Goal: Task Accomplishment & Management: Complete application form

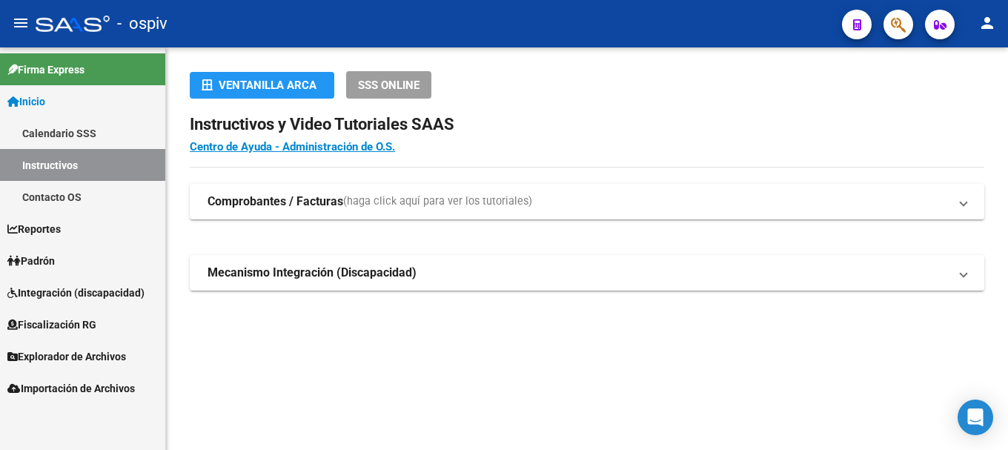
click at [903, 16] on span "button" at bounding box center [898, 25] width 15 height 30
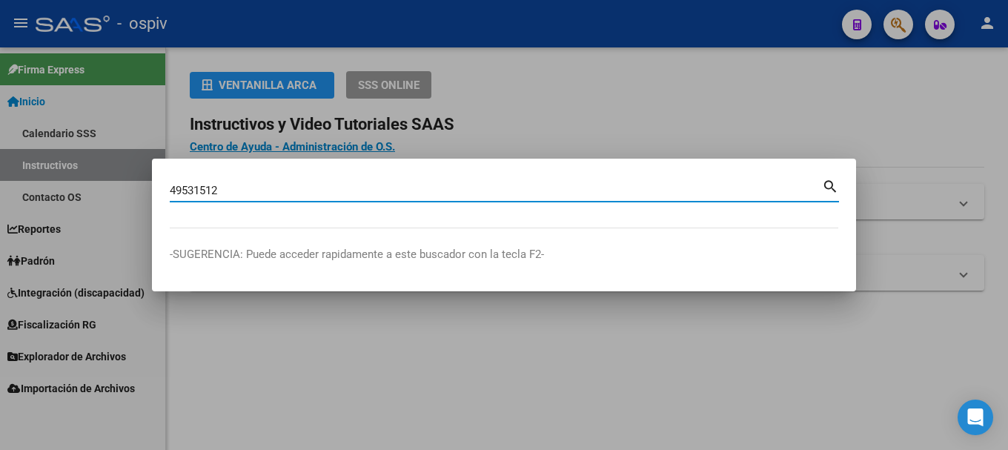
type input "49531512"
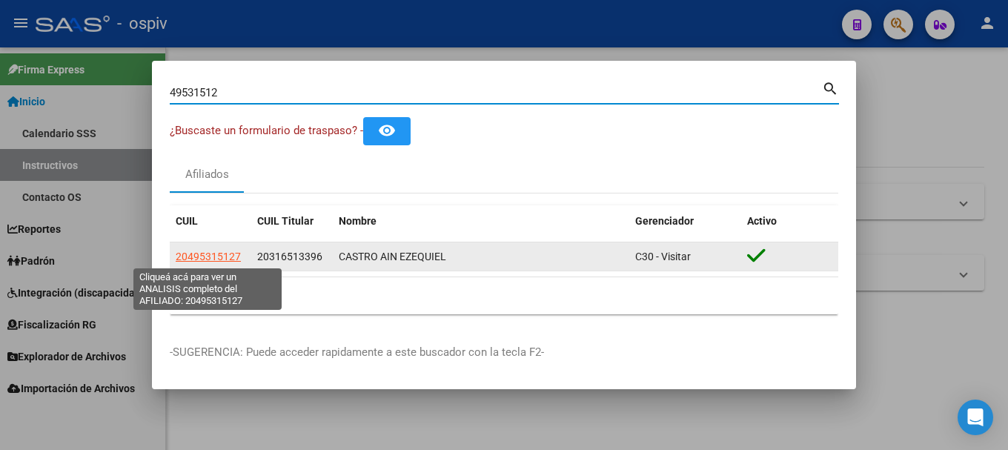
click at [203, 252] on span "20495315127" at bounding box center [208, 256] width 65 height 12
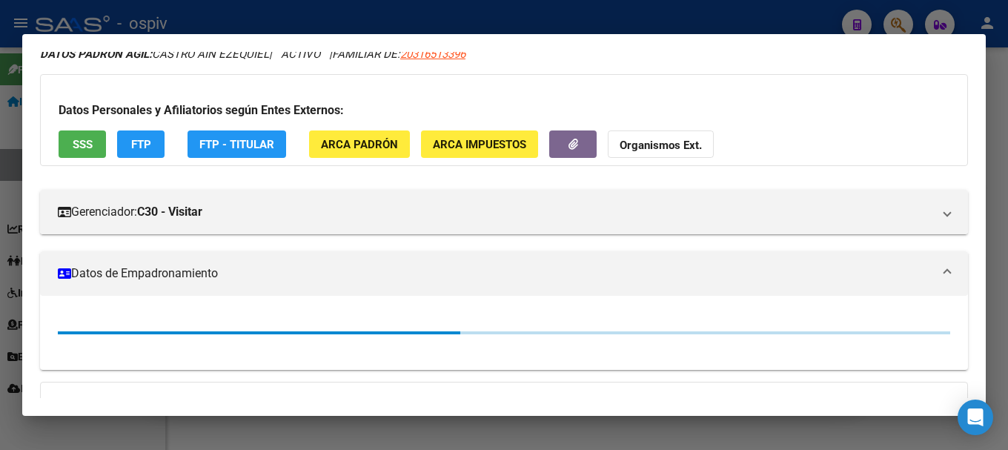
scroll to position [264, 0]
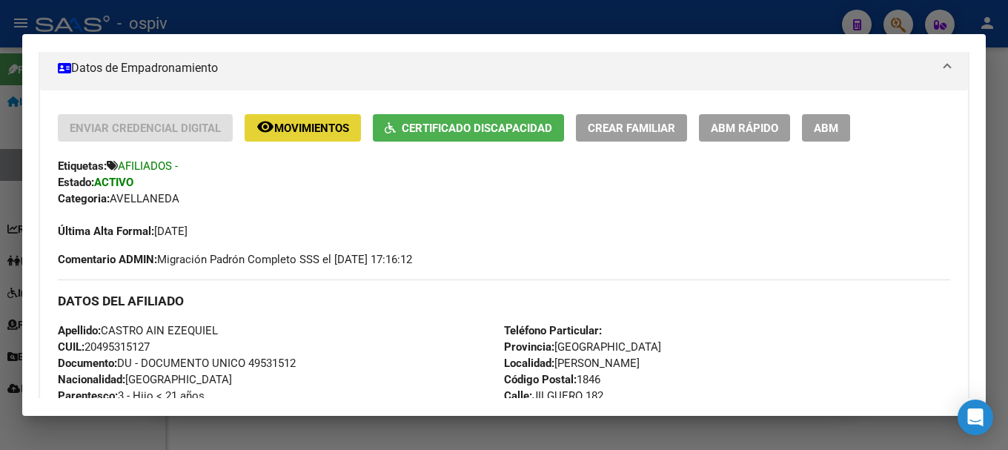
click at [299, 116] on button "remove_red_eye Movimientos" at bounding box center [303, 127] width 116 height 27
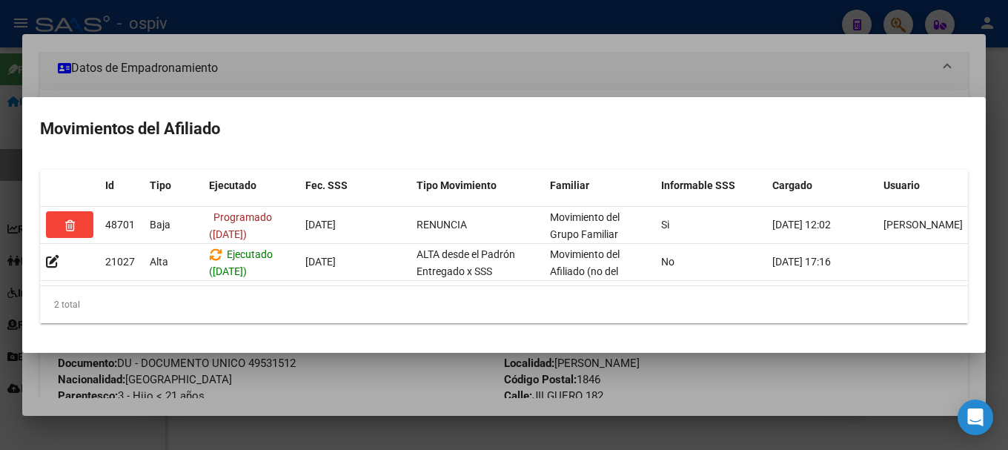
drag, startPoint x: 599, startPoint y: 56, endPoint x: 488, endPoint y: 72, distance: 113.1
click at [600, 56] on div at bounding box center [504, 225] width 1008 height 450
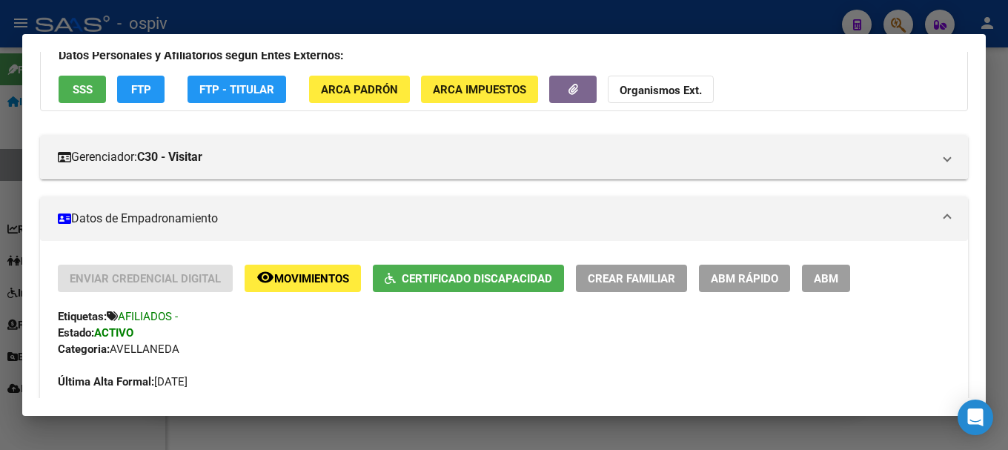
scroll to position [0, 0]
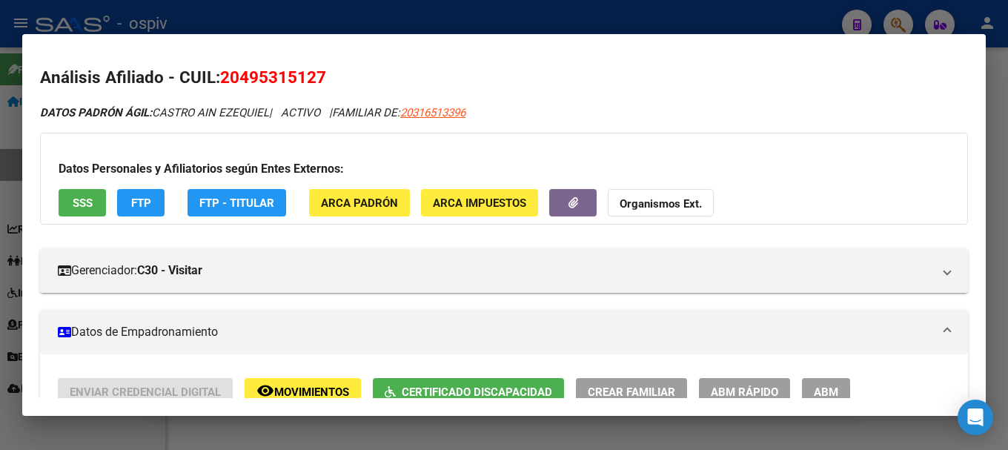
click at [84, 198] on span "SSS" at bounding box center [83, 202] width 20 height 13
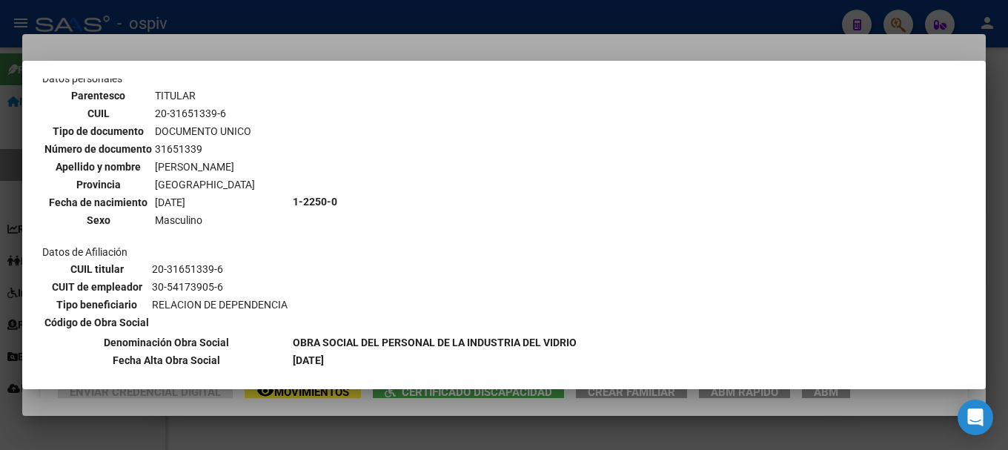
scroll to position [222, 0]
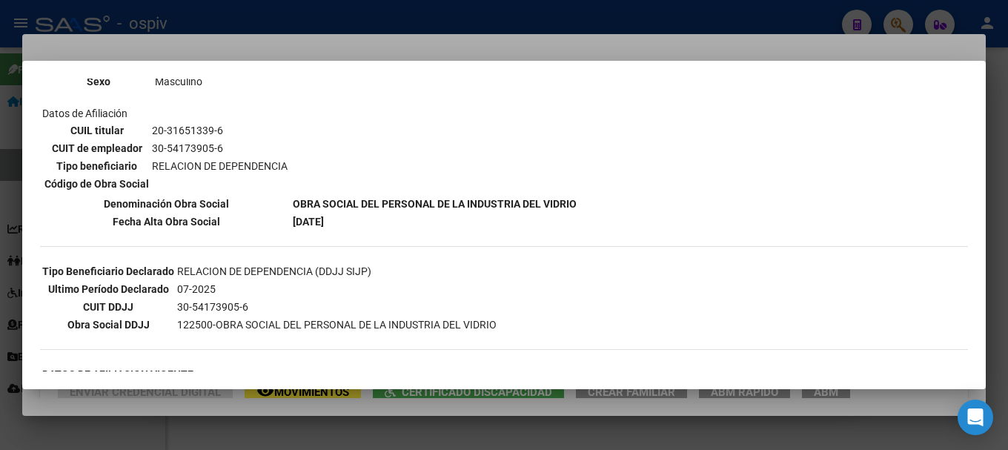
click at [2, 219] on div at bounding box center [504, 225] width 1008 height 450
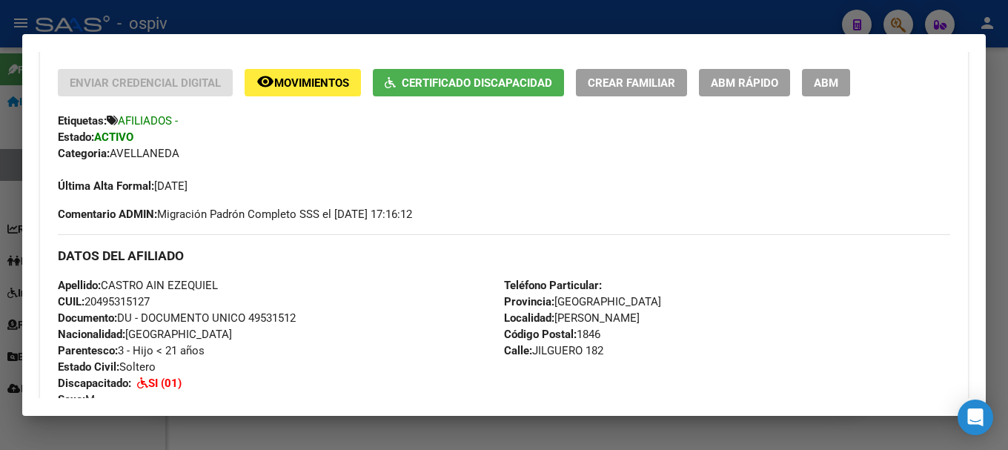
scroll to position [370, 0]
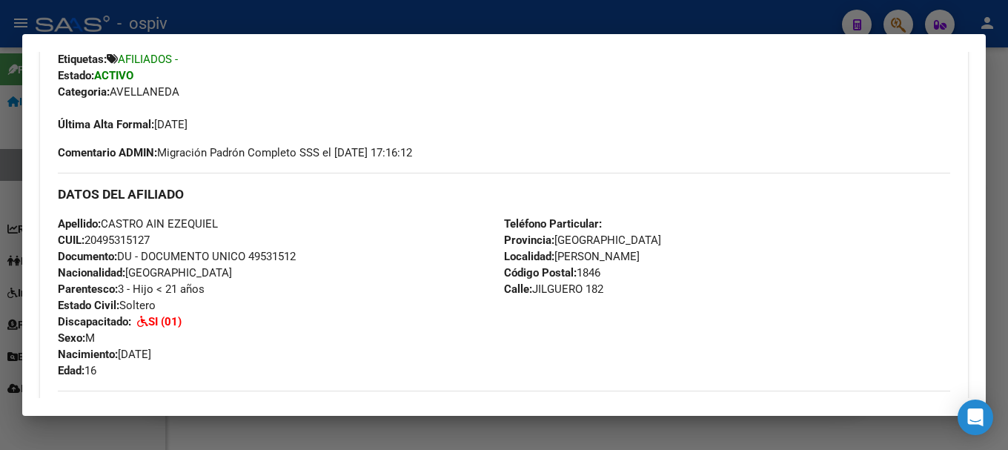
click at [771, 118] on div "Última Alta Formal: [DATE]" at bounding box center [504, 116] width 892 height 33
click at [904, 21] on div at bounding box center [504, 225] width 1008 height 450
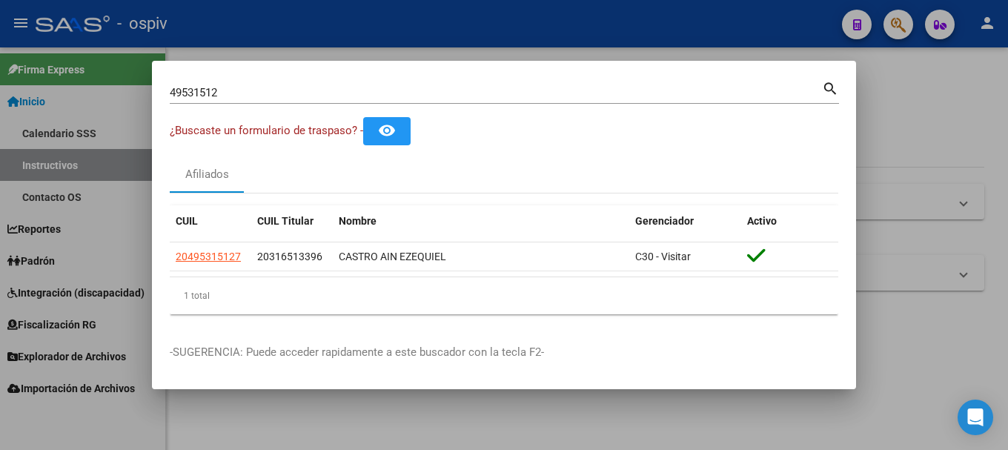
drag, startPoint x: 247, startPoint y: 111, endPoint x: 96, endPoint y: 101, distance: 151.5
click at [93, 101] on div "49531512 Buscar (apellido, dni, cuil, nro traspaso, cuit, obra social) search ¿…" at bounding box center [504, 225] width 1008 height 450
click at [247, 75] on mat-dialog-container "49531512 Buscar (apellido, dni, cuil, nro traspaso, cuit, obra social) search ¿…" at bounding box center [504, 225] width 704 height 329
drag, startPoint x: 236, startPoint y: 90, endPoint x: 71, endPoint y: 96, distance: 165.3
click at [71, 96] on div "49531512 Buscar (apellido, dni, cuil, nro traspaso, cuit, obra social) search ¿…" at bounding box center [504, 225] width 1008 height 450
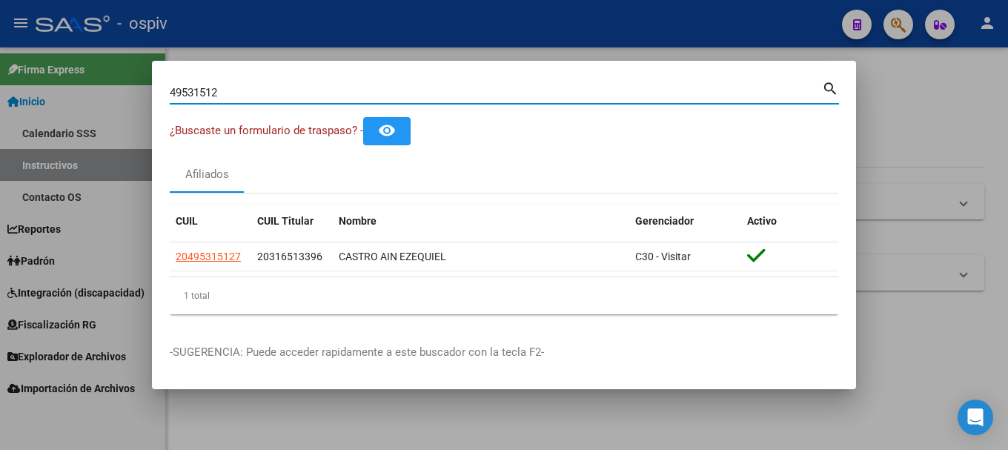
click at [71, 96] on div at bounding box center [504, 225] width 1008 height 450
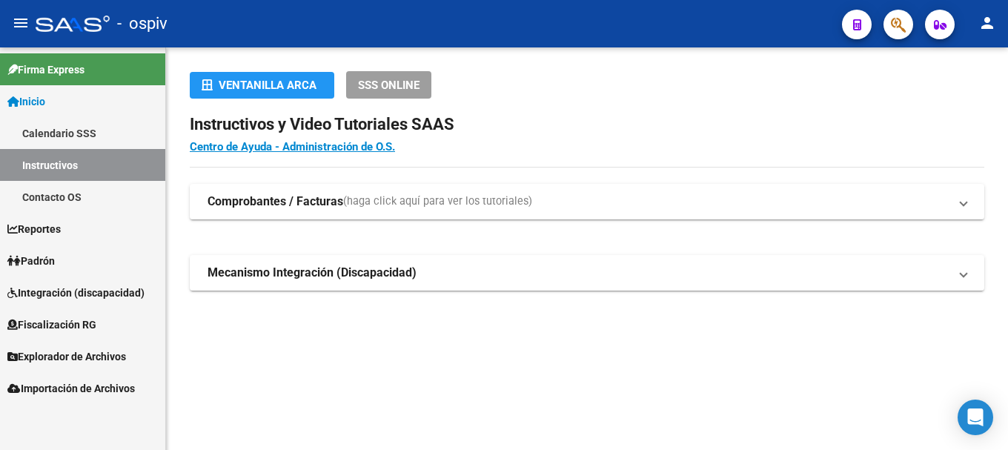
click at [883, 10] on button "button" at bounding box center [898, 25] width 30 height 30
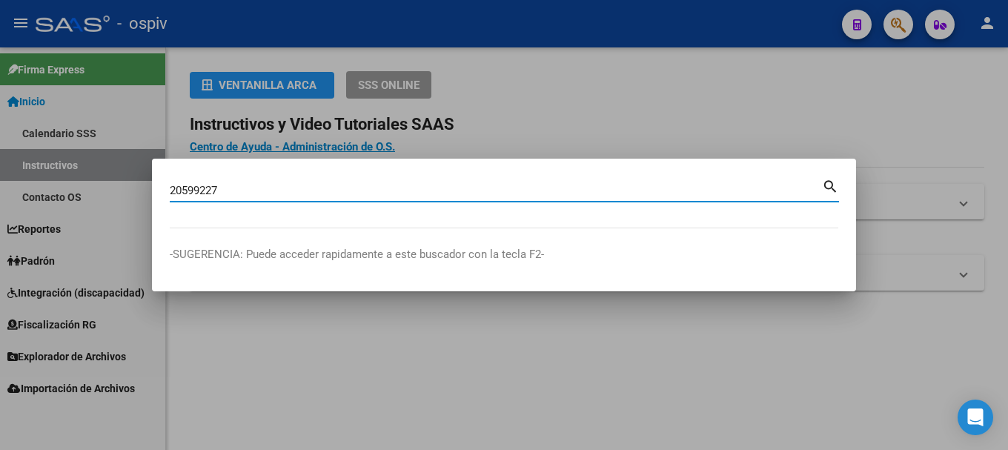
type input "20599227"
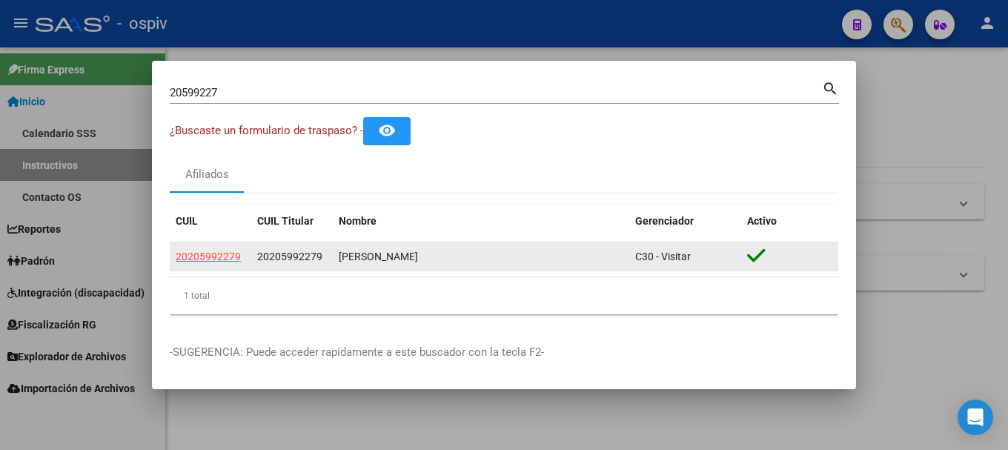
click at [225, 264] on app-link-go-to "20205992279" at bounding box center [208, 256] width 65 height 17
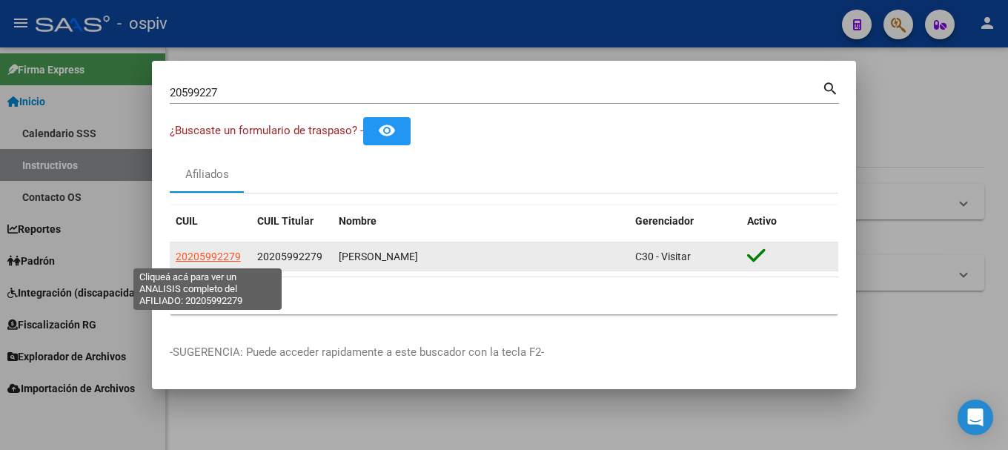
click at [233, 250] on span "20205992279" at bounding box center [208, 256] width 65 height 12
type textarea "20205992279"
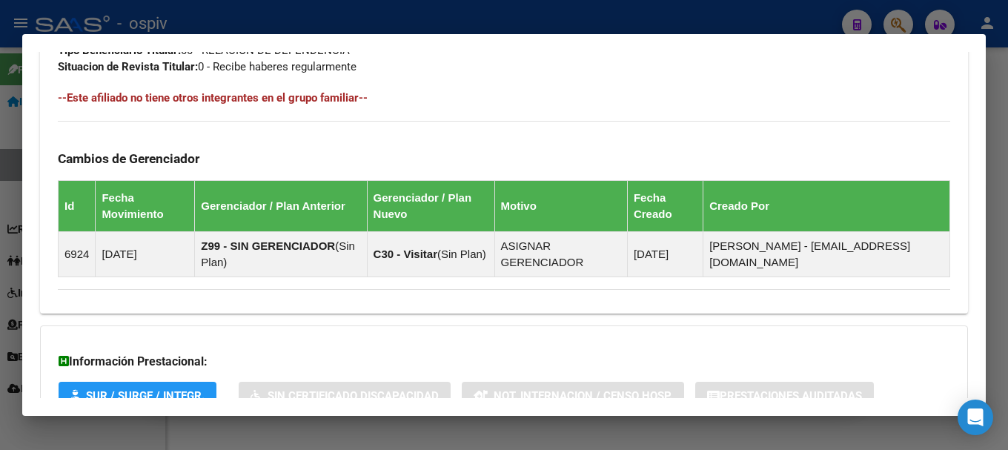
scroll to position [920, 0]
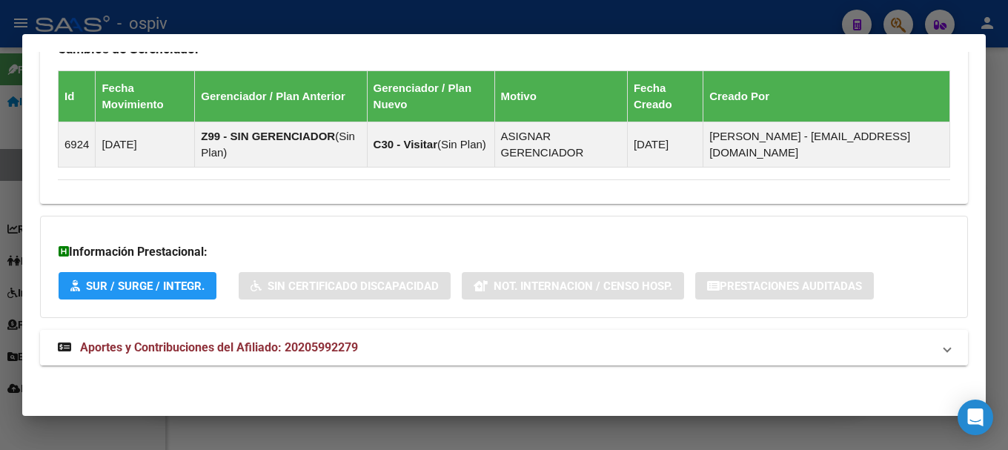
click at [328, 356] on mat-expansion-panel-header "Aportes y Contribuciones del Afiliado: 20205992279" at bounding box center [504, 348] width 928 height 36
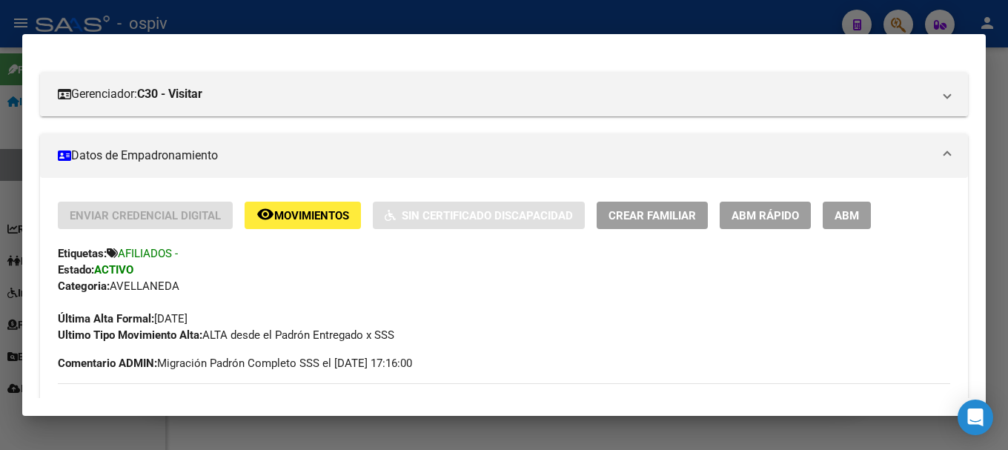
scroll to position [0, 0]
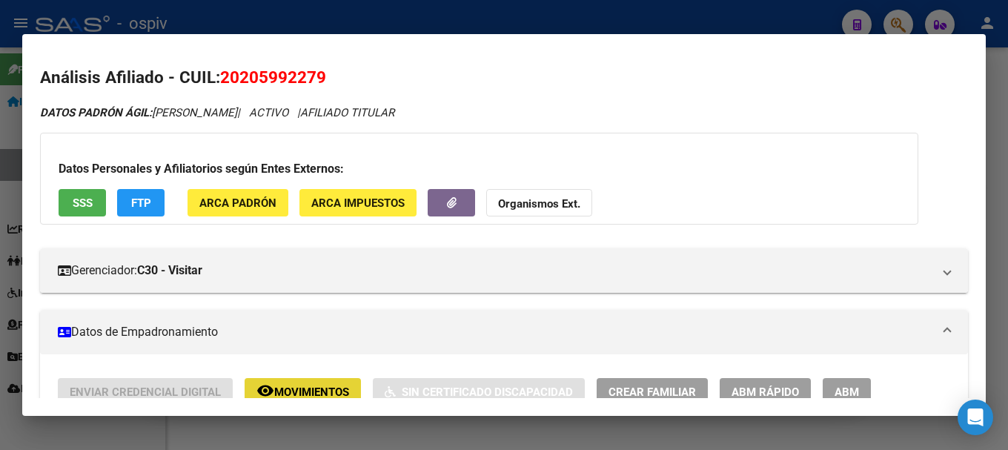
click at [324, 381] on button "remove_red_eye Movimientos" at bounding box center [303, 391] width 116 height 27
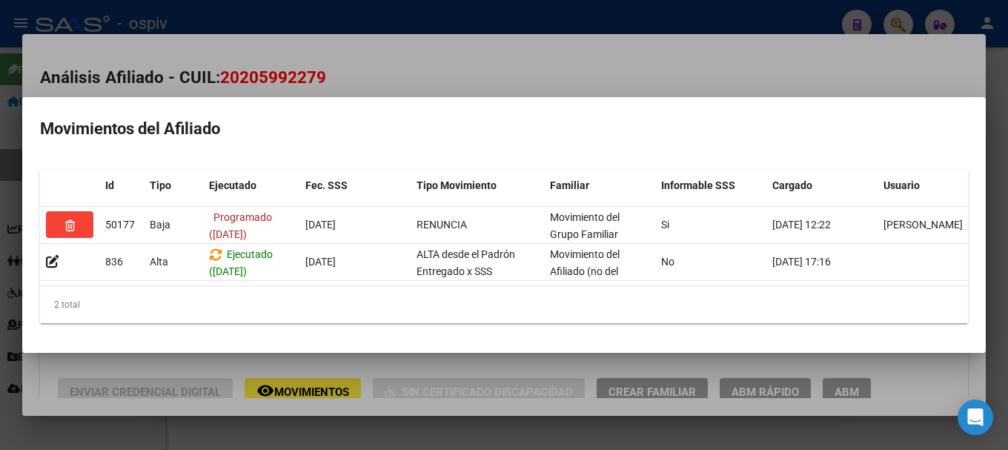
click at [460, 64] on div at bounding box center [504, 225] width 1008 height 450
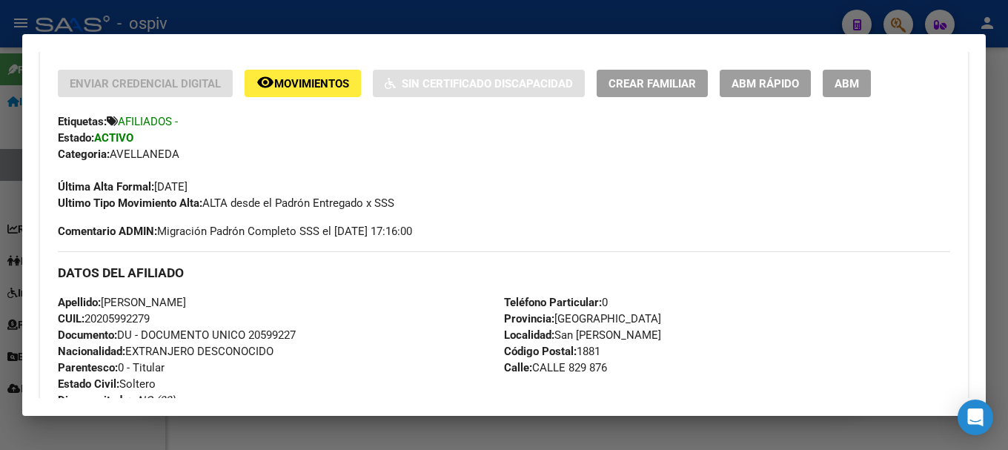
scroll to position [7, 0]
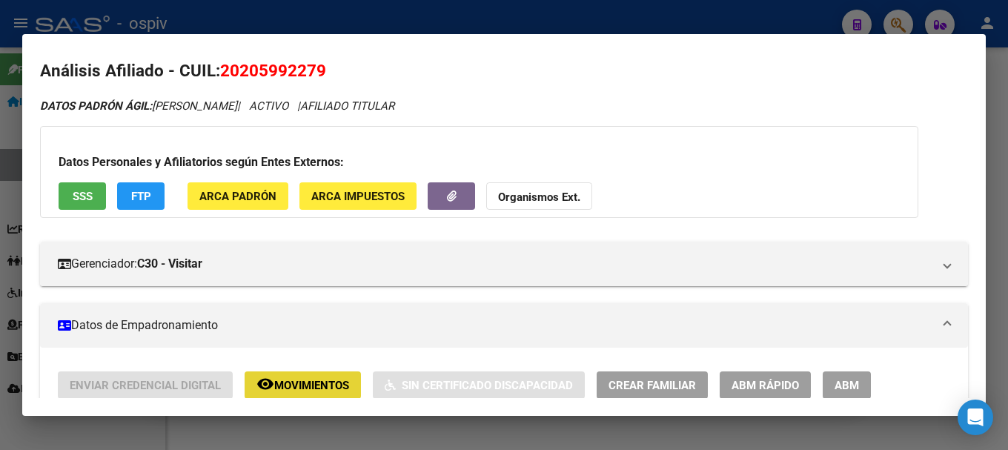
click at [327, 390] on span "Movimientos" at bounding box center [311, 385] width 75 height 13
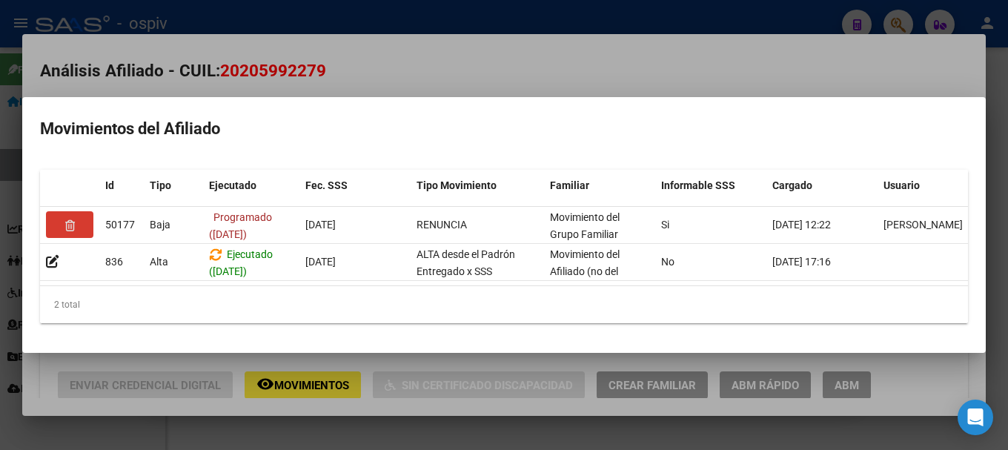
click at [3, 267] on div at bounding box center [504, 225] width 1008 height 450
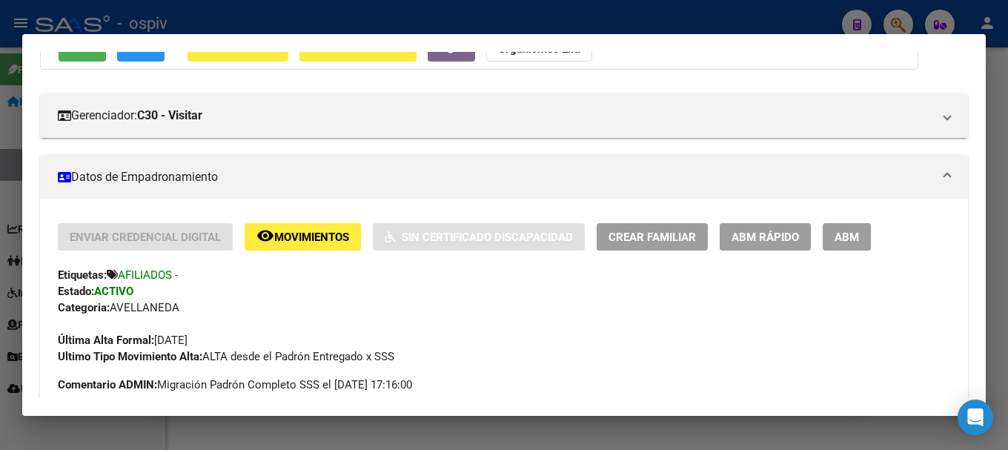
scroll to position [229, 0]
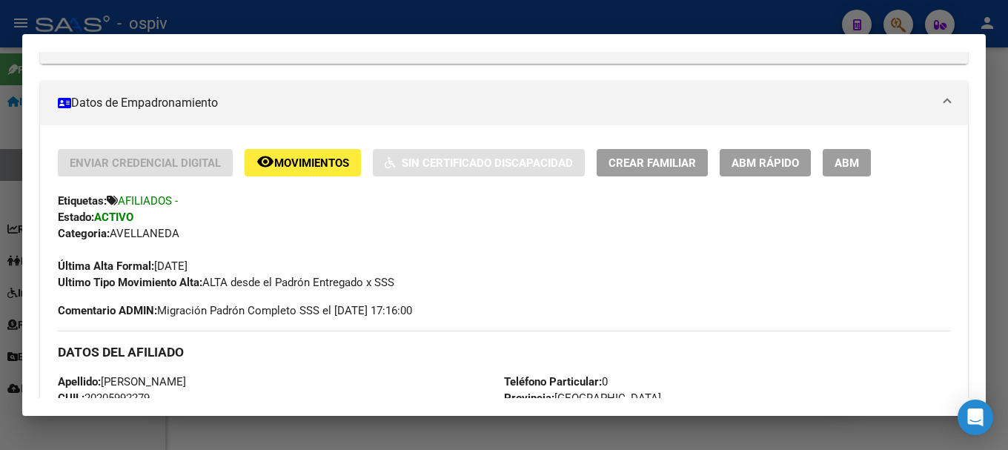
drag, startPoint x: 903, startPoint y: 21, endPoint x: 710, endPoint y: 73, distance: 200.0
click at [903, 21] on div at bounding box center [504, 225] width 1008 height 450
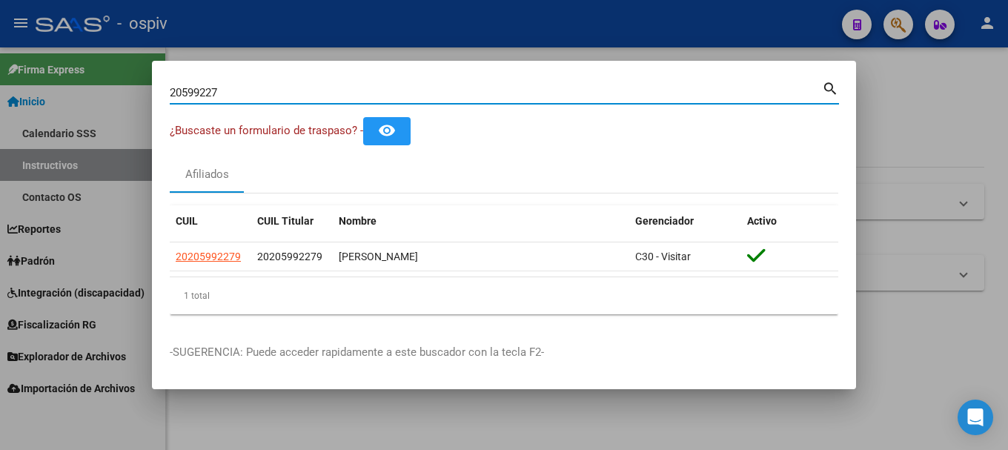
drag, startPoint x: 237, startPoint y: 93, endPoint x: 93, endPoint y: 77, distance: 145.3
click at [93, 77] on div "20599227 Buscar (apellido, dni, cuil, nro traspaso, cuit, obra social) search ¿…" at bounding box center [504, 225] width 1008 height 450
type input "26318223"
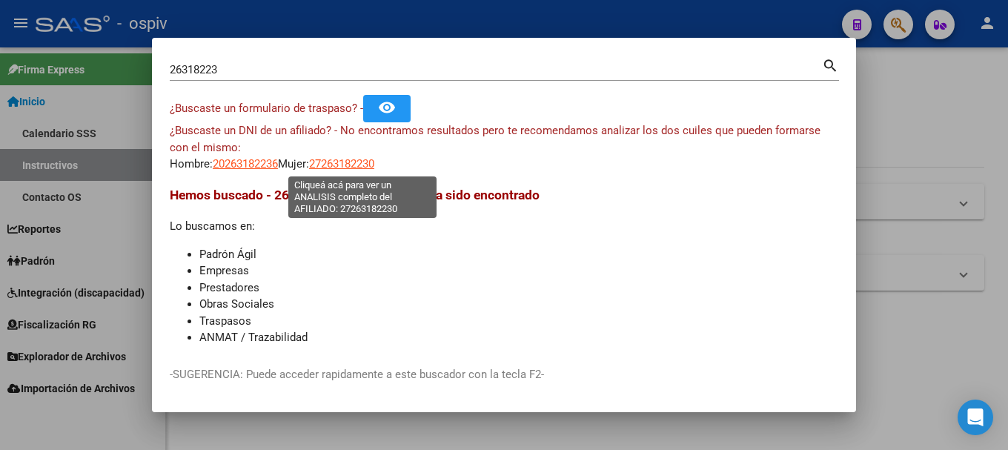
click at [374, 164] on span "27263182230" at bounding box center [341, 163] width 65 height 13
type textarea "27263182230"
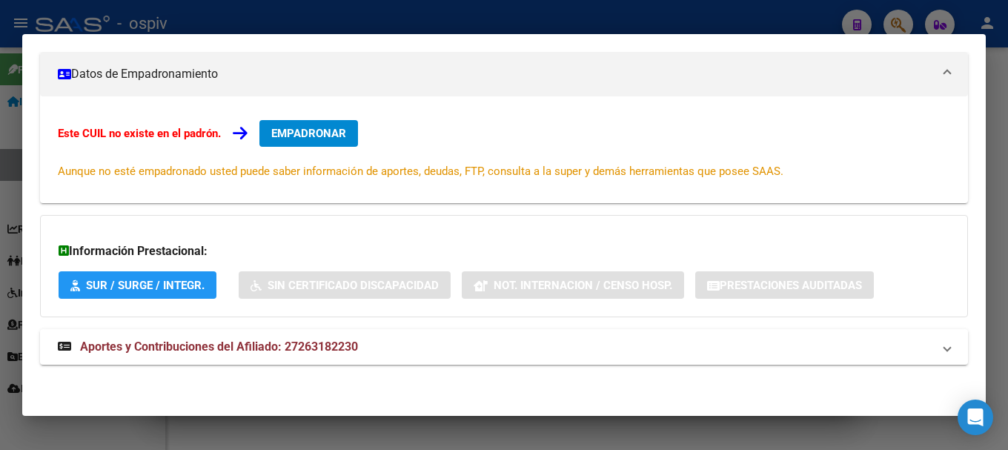
scroll to position [0, 0]
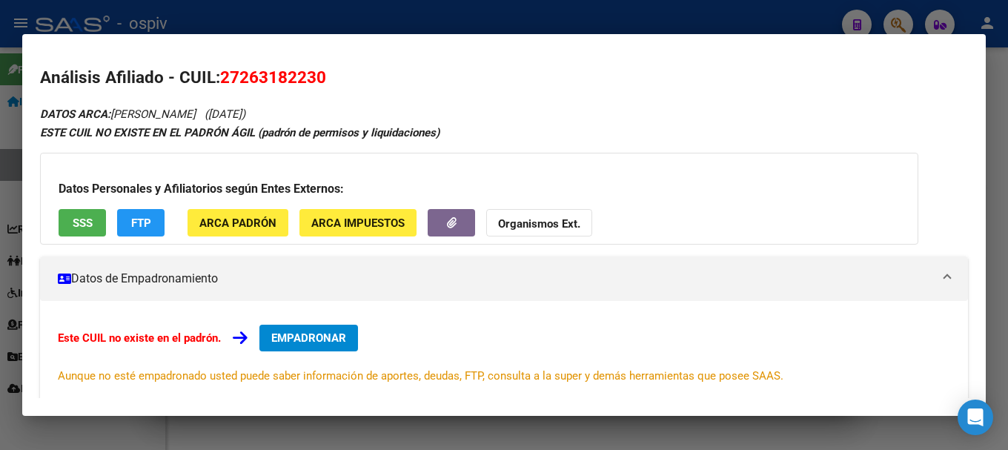
click at [901, 23] on div at bounding box center [504, 225] width 1008 height 450
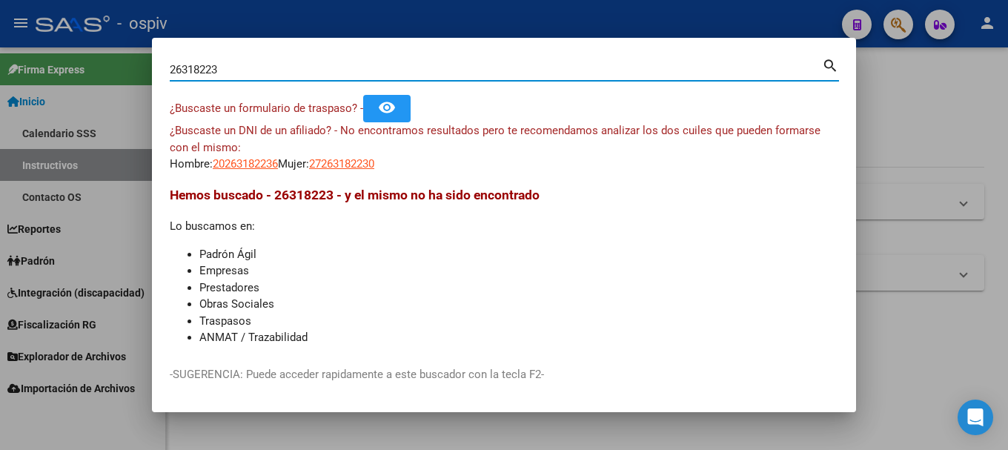
drag, startPoint x: 203, startPoint y: 67, endPoint x: 48, endPoint y: 47, distance: 156.2
click at [48, 47] on div "26318223 Buscar (apellido, dni, cuil, nro traspaso, cuit, obra social) search ¿…" at bounding box center [504, 225] width 1008 height 450
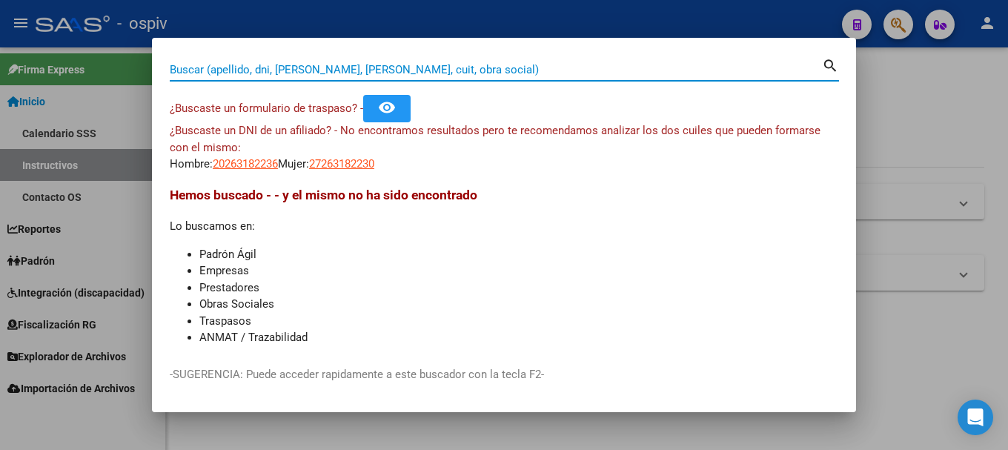
paste input "27-94740003-2"
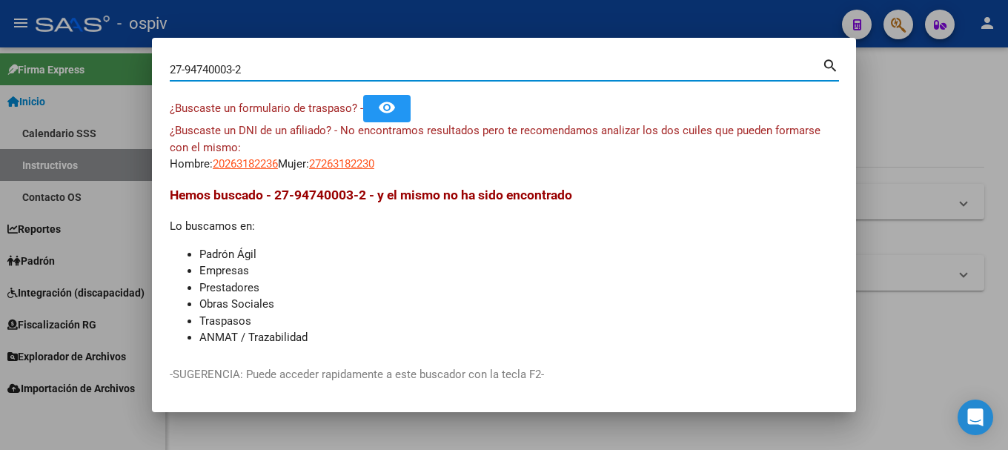
type input "27947400032"
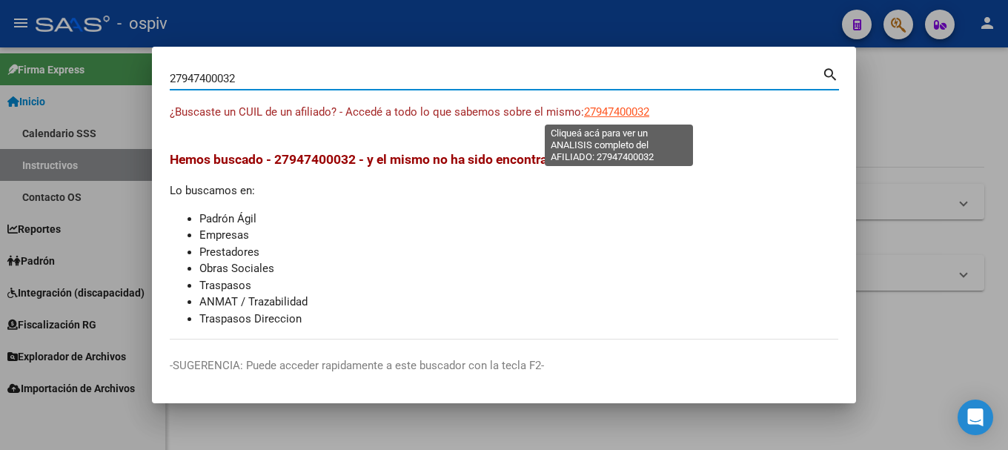
click at [614, 116] on span "27947400032" at bounding box center [616, 111] width 65 height 13
type textarea "27947400032"
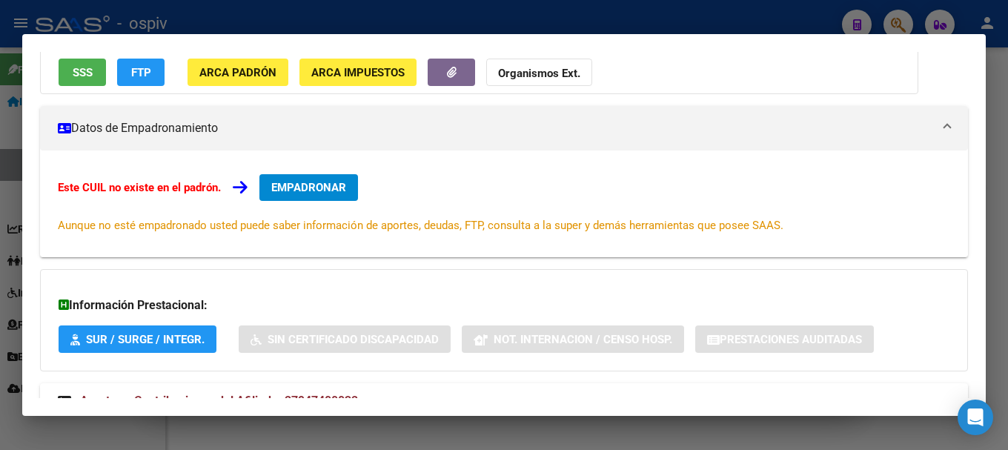
scroll to position [205, 0]
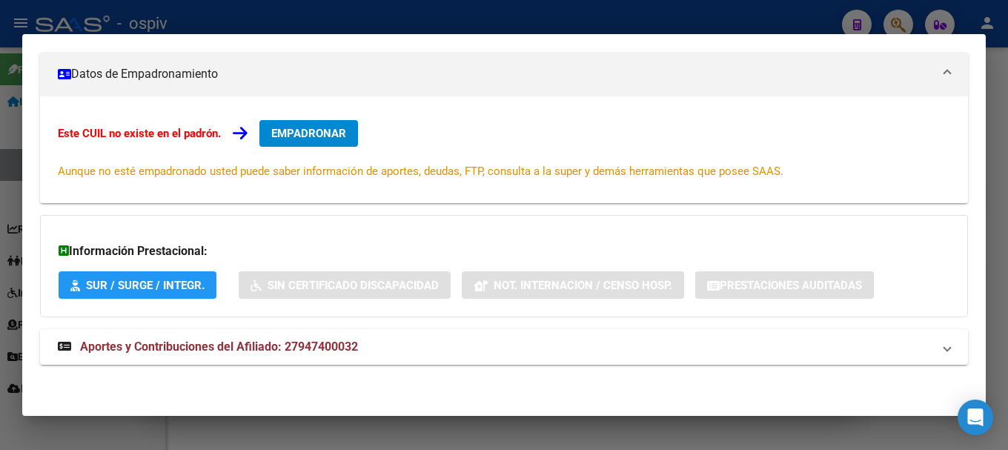
click at [298, 343] on span "Aportes y Contribuciones del Afiliado: 27947400032" at bounding box center [219, 346] width 278 height 14
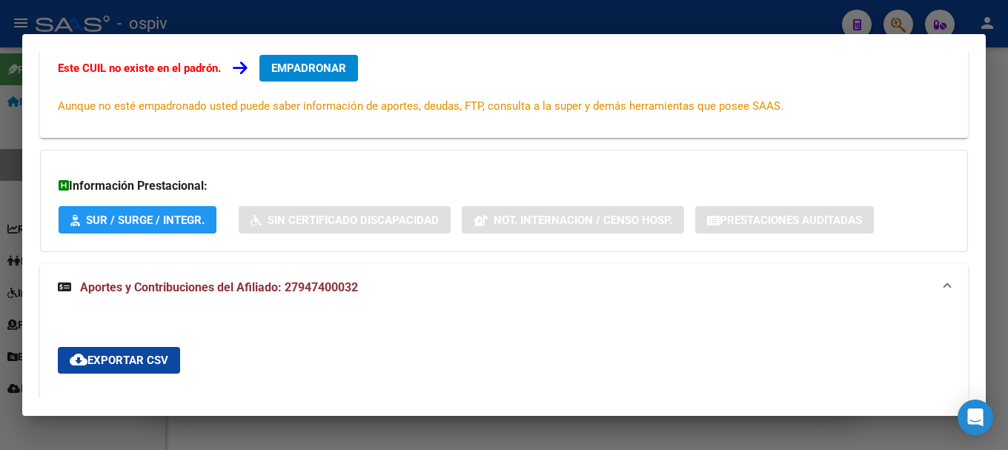
scroll to position [649, 0]
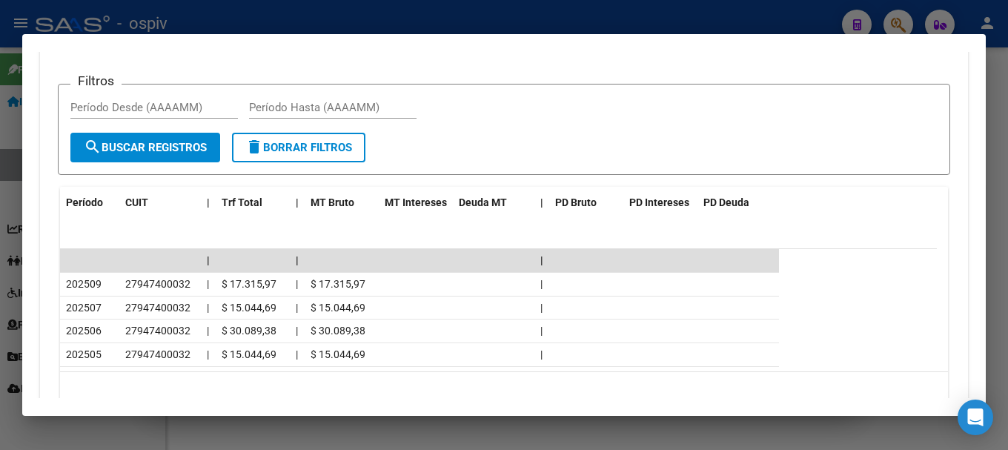
click at [890, 19] on div at bounding box center [504, 225] width 1008 height 450
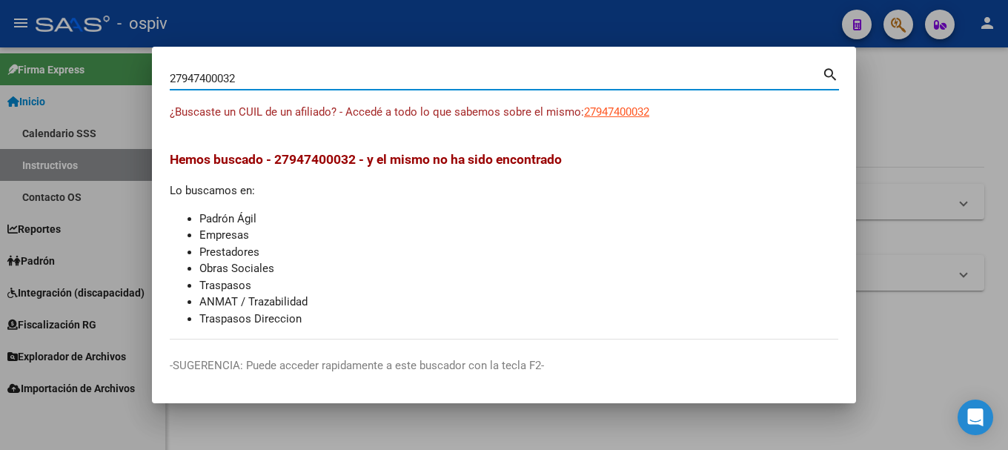
drag, startPoint x: 287, startPoint y: 84, endPoint x: 30, endPoint y: 36, distance: 261.6
click at [30, 36] on div "27947400032 Buscar (apellido, dni, cuil, nro traspaso, cuit, obra social) searc…" at bounding box center [504, 225] width 1008 height 450
type input "14103349"
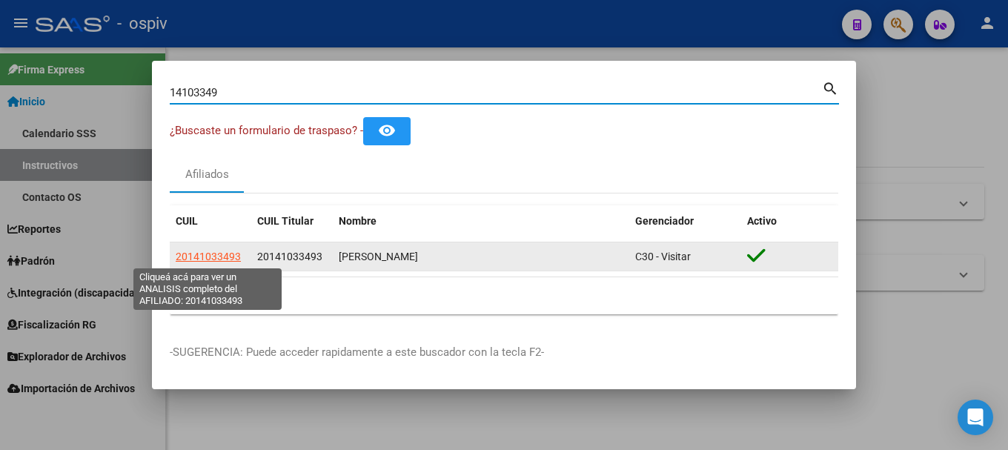
click at [228, 252] on span "20141033493" at bounding box center [208, 256] width 65 height 12
type textarea "20141033493"
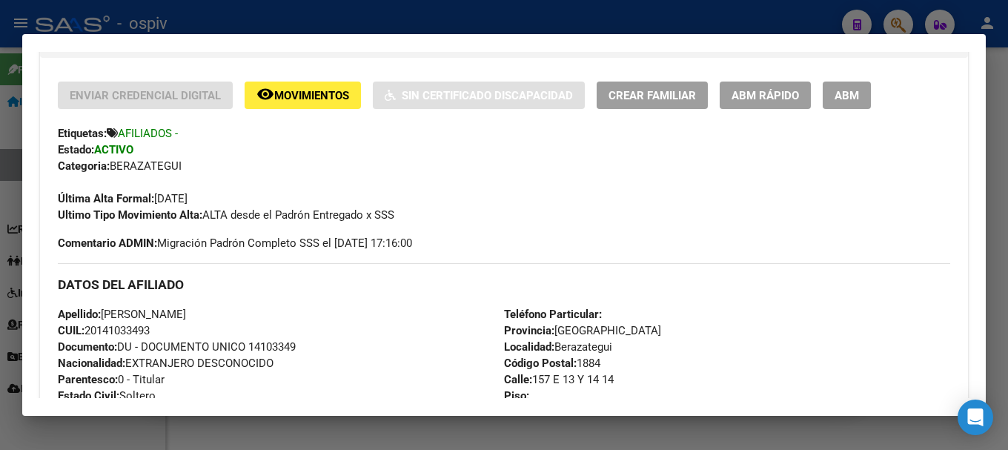
scroll to position [370, 0]
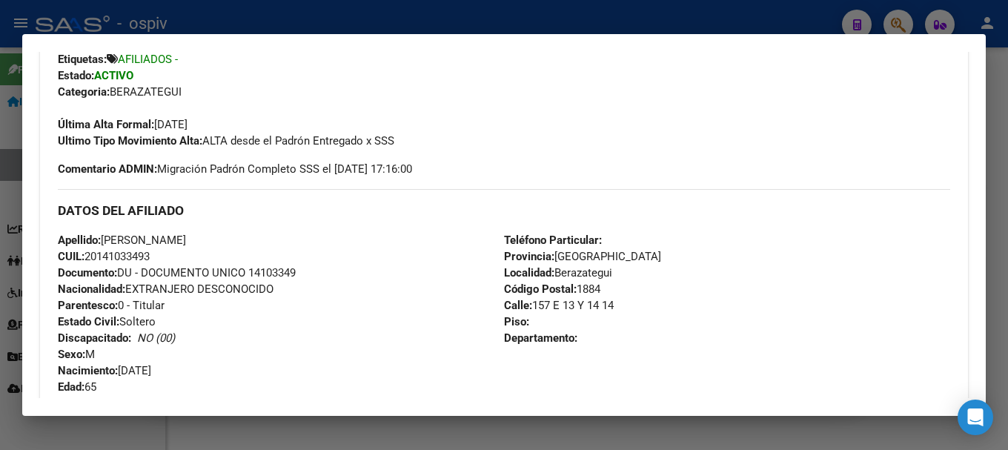
click at [898, 19] on div at bounding box center [504, 225] width 1008 height 450
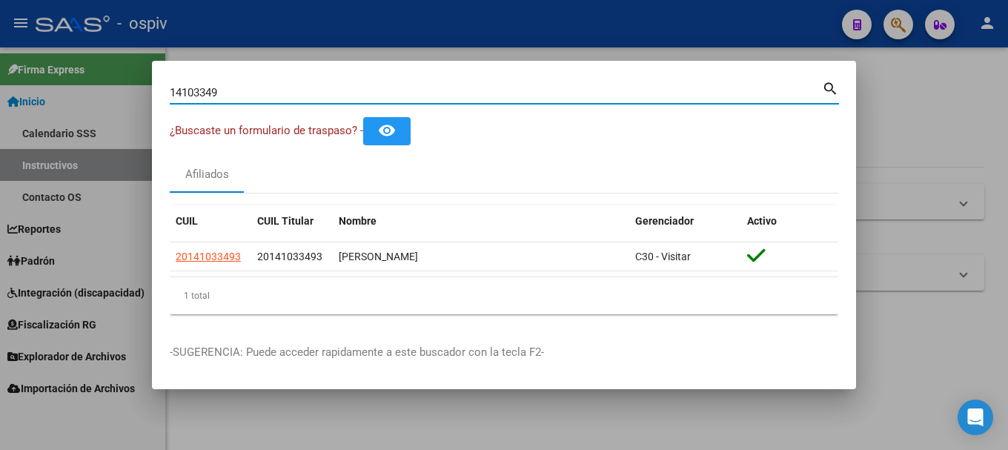
drag, startPoint x: 254, startPoint y: 93, endPoint x: 99, endPoint y: 68, distance: 156.9
click at [110, 76] on div "14103349 Buscar (apellido, dni, cuil, nro traspaso, cuit, obra social) search ¿…" at bounding box center [504, 225] width 1008 height 450
type input "52115657"
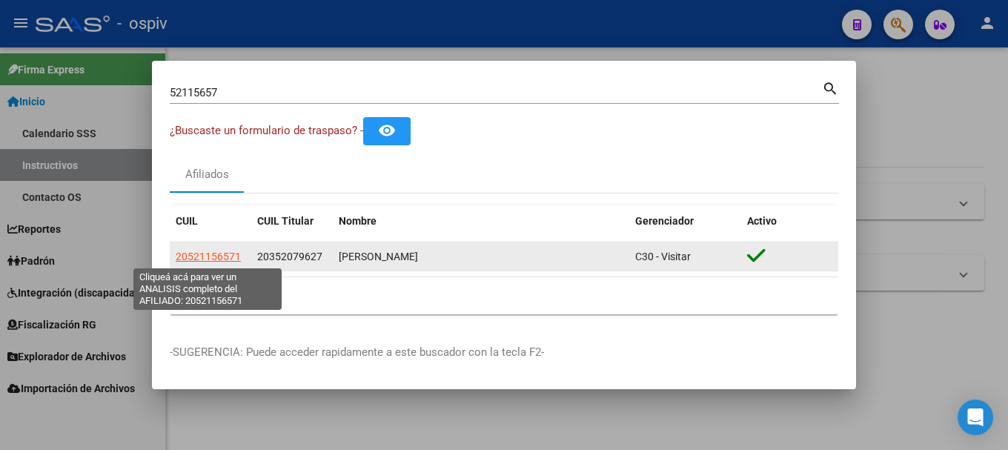
click at [211, 258] on span "20521156571" at bounding box center [208, 256] width 65 height 12
type textarea "20521156571"
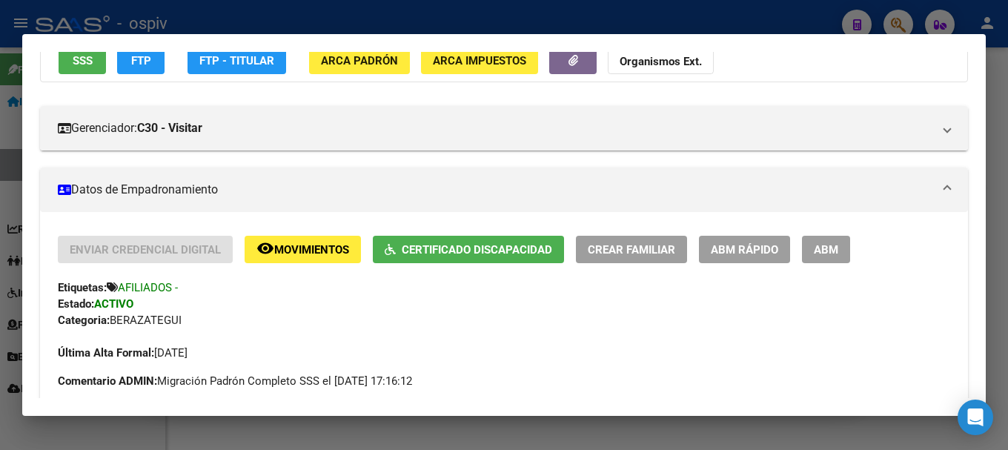
scroll to position [148, 0]
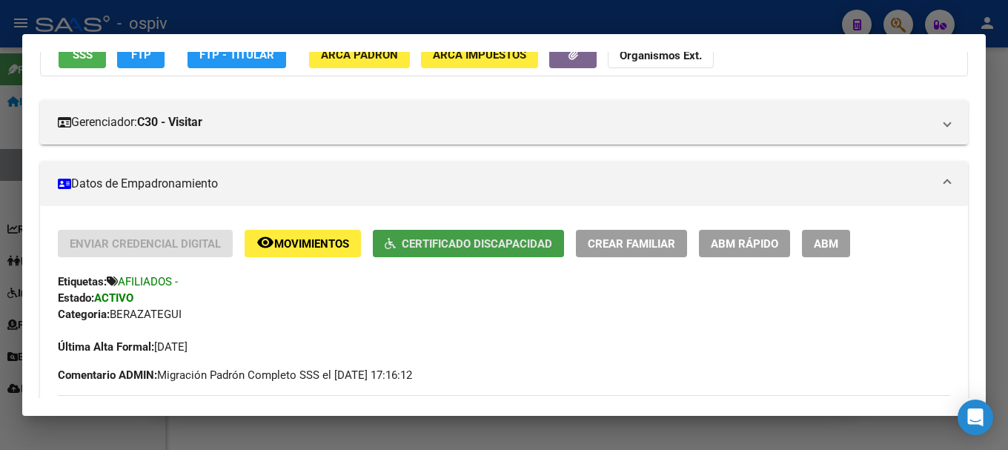
click at [478, 253] on button "Certificado Discapacidad" at bounding box center [468, 243] width 191 height 27
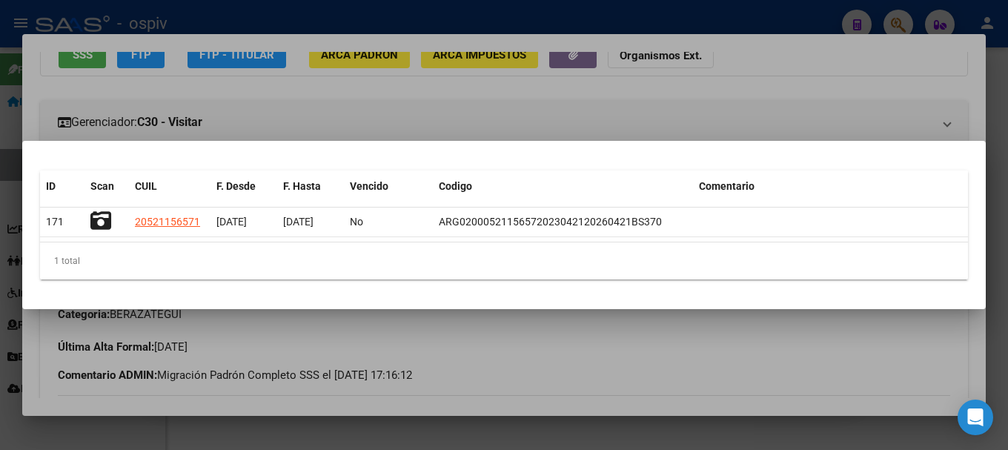
click at [0, 304] on div at bounding box center [504, 225] width 1008 height 450
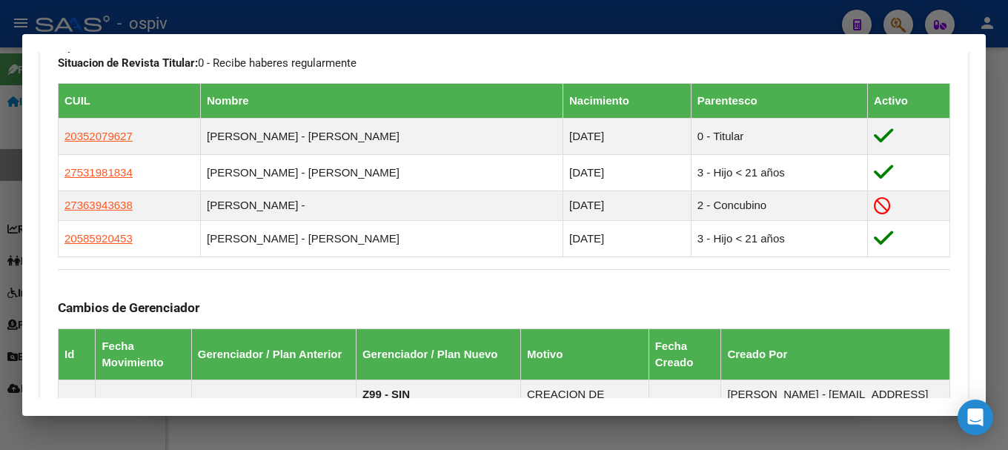
scroll to position [815, 0]
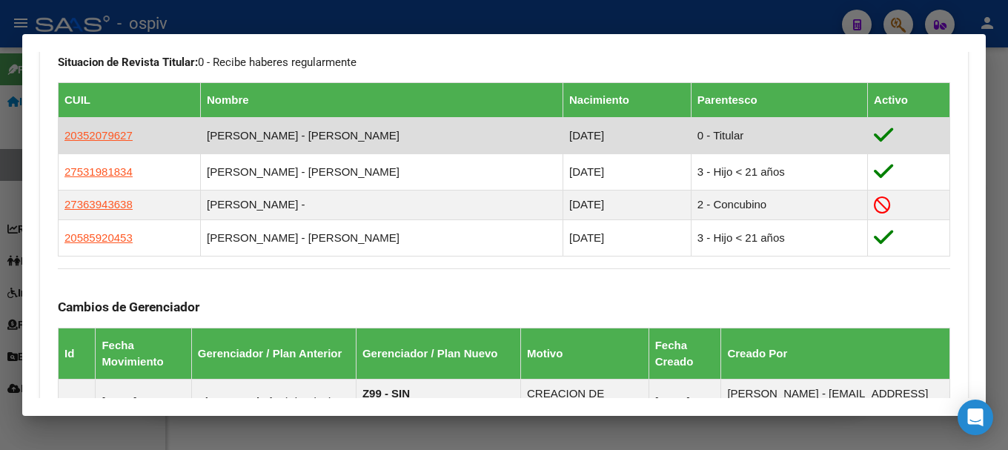
drag, startPoint x: 63, startPoint y: 134, endPoint x: 135, endPoint y: 138, distance: 72.0
click at [135, 138] on td "20352079627" at bounding box center [130, 135] width 142 height 36
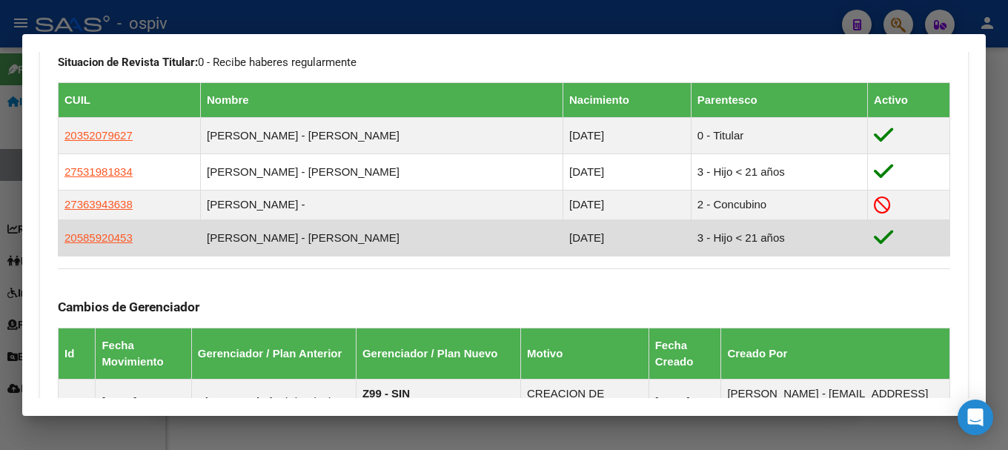
copy span "20352079627"
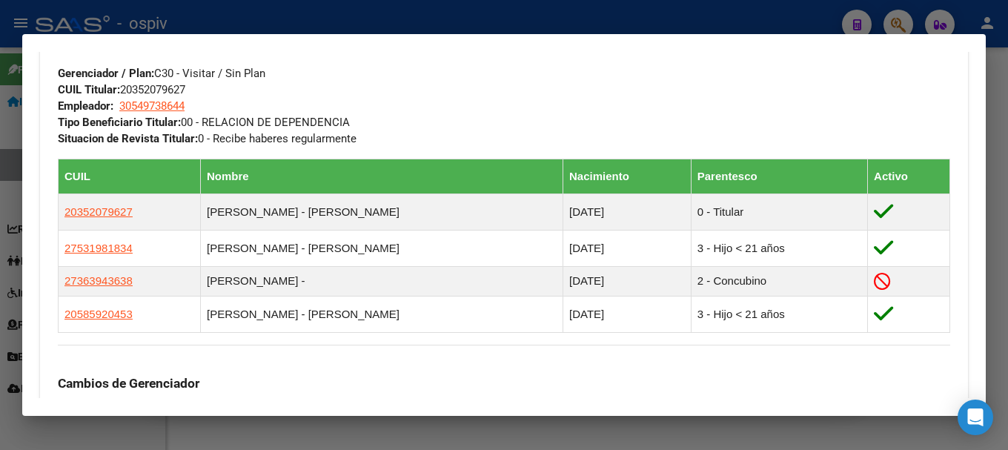
scroll to position [741, 0]
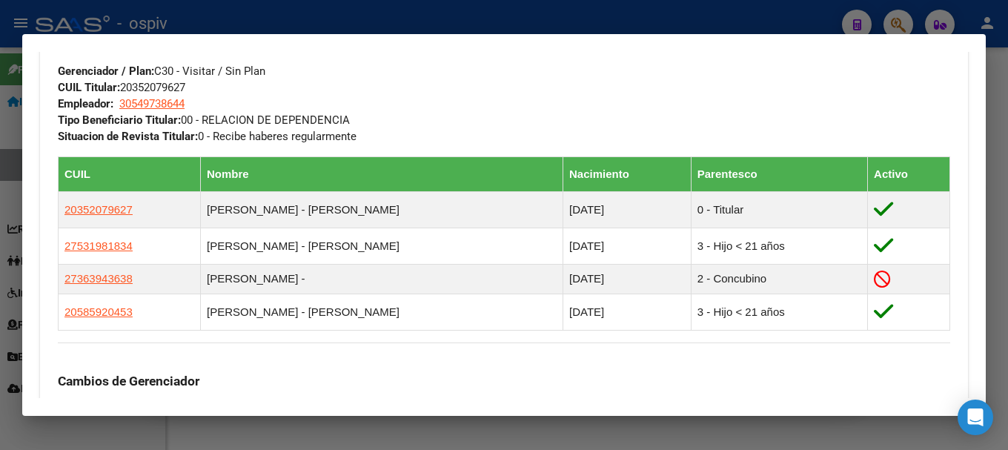
click at [33, 172] on mat-dialog-content "Análisis Afiliado - CUIL: 20521156571 DATOS PADRÓN ÁGIL: [PERSON_NAME] | ACTIVO…" at bounding box center [503, 225] width 963 height 347
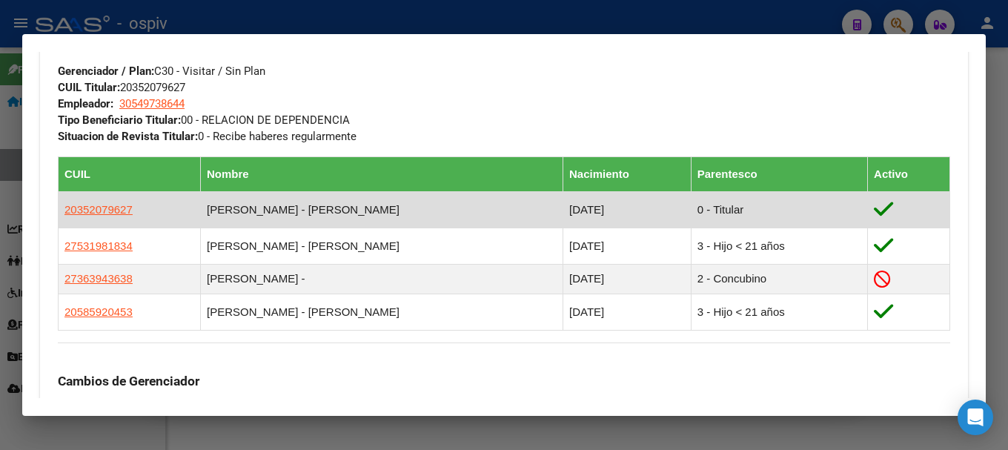
drag, startPoint x: 62, startPoint y: 205, endPoint x: 130, endPoint y: 204, distance: 68.2
click at [130, 204] on td "20352079627" at bounding box center [130, 209] width 142 height 36
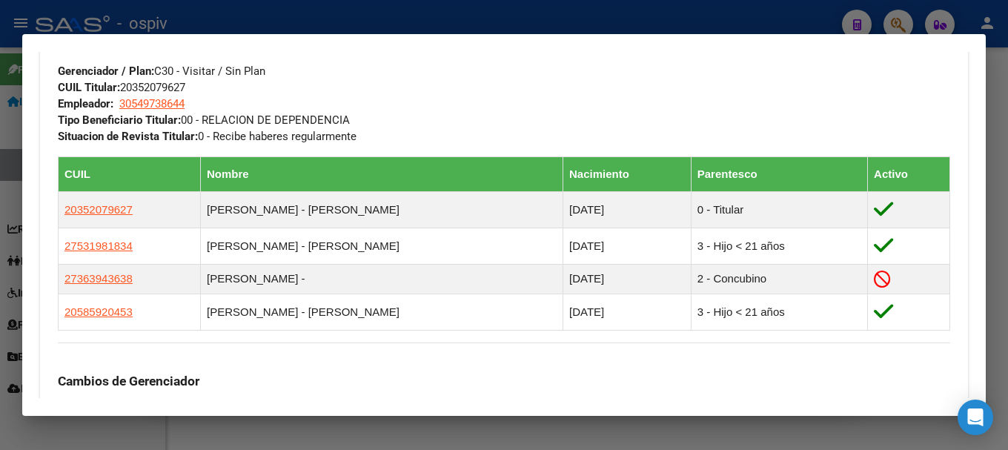
copy span "20352079627"
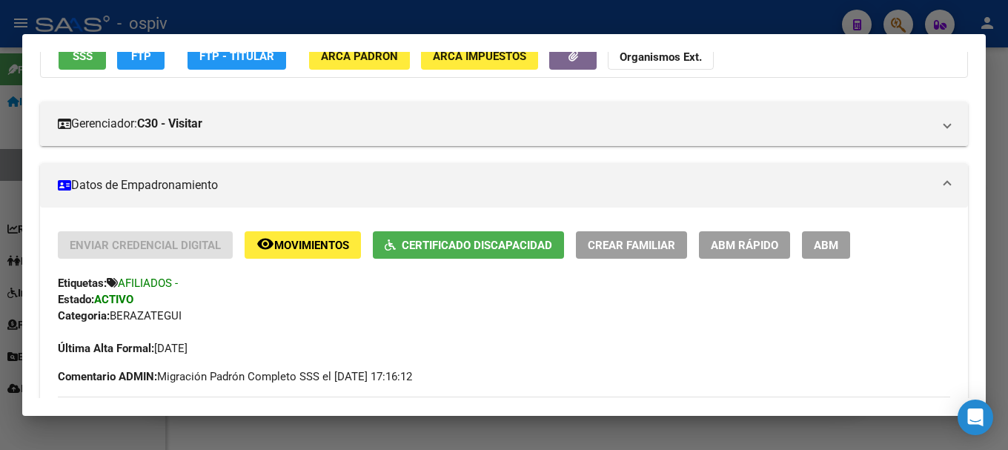
scroll to position [222, 0]
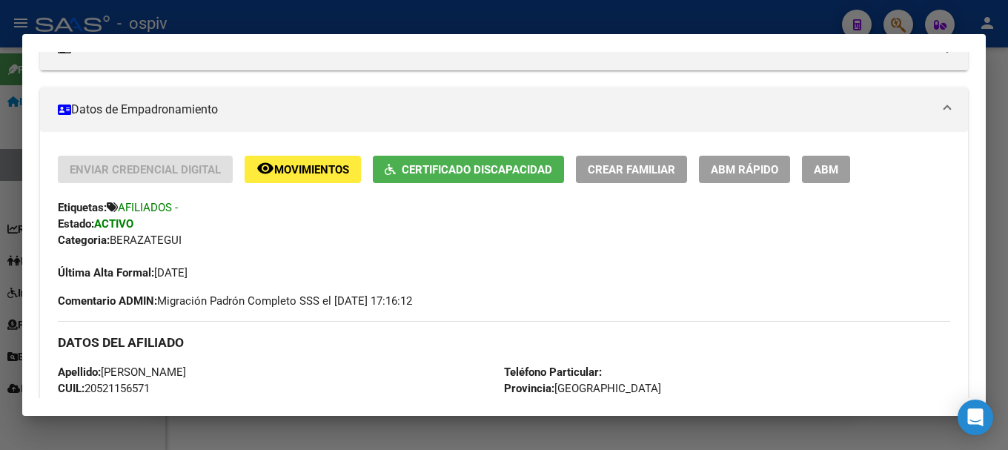
click at [495, 176] on span "Certificado Discapacidad" at bounding box center [477, 169] width 150 height 13
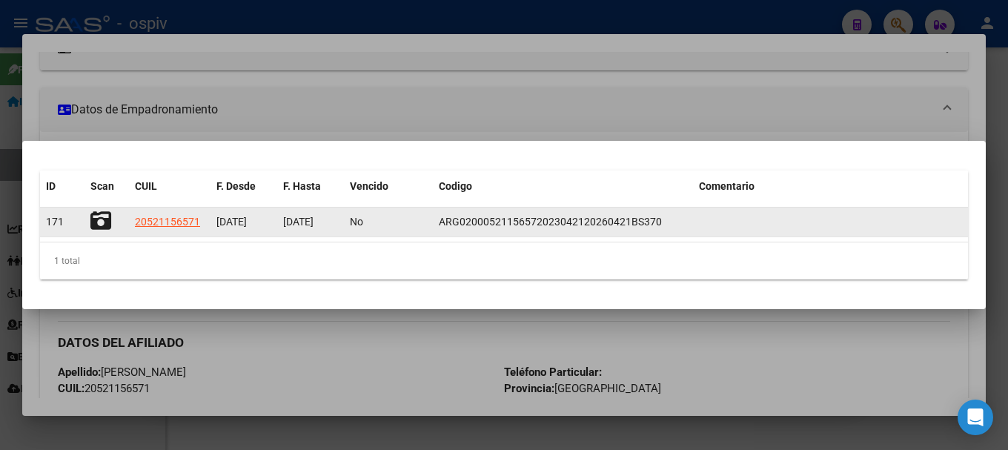
click at [93, 218] on icon at bounding box center [100, 220] width 21 height 21
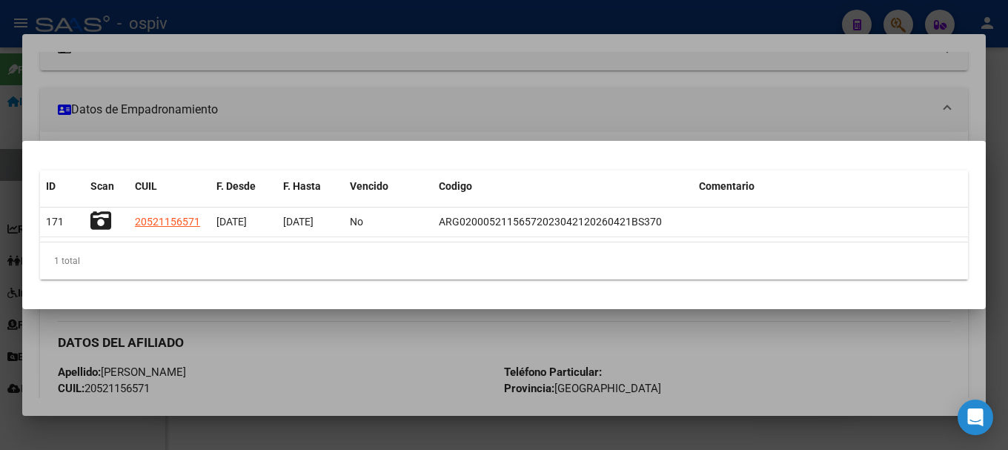
click at [908, 23] on div at bounding box center [504, 225] width 1008 height 450
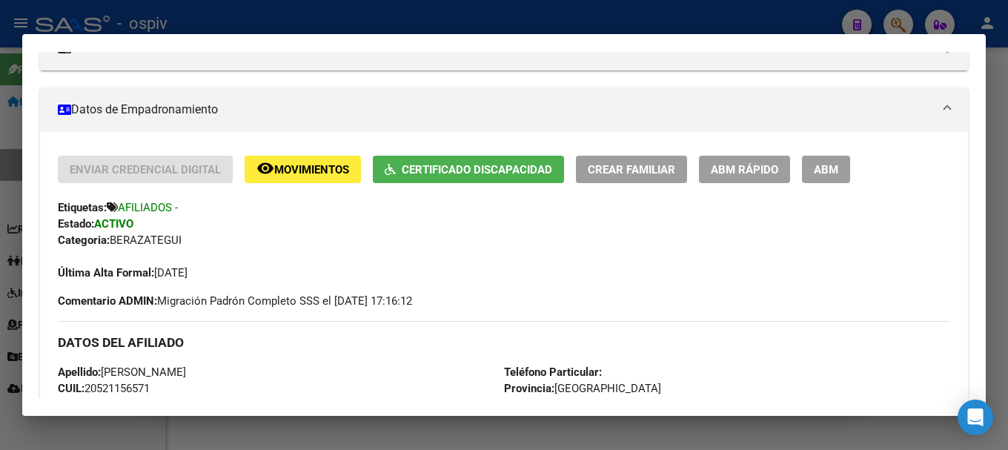
click at [903, 27] on div at bounding box center [504, 225] width 1008 height 450
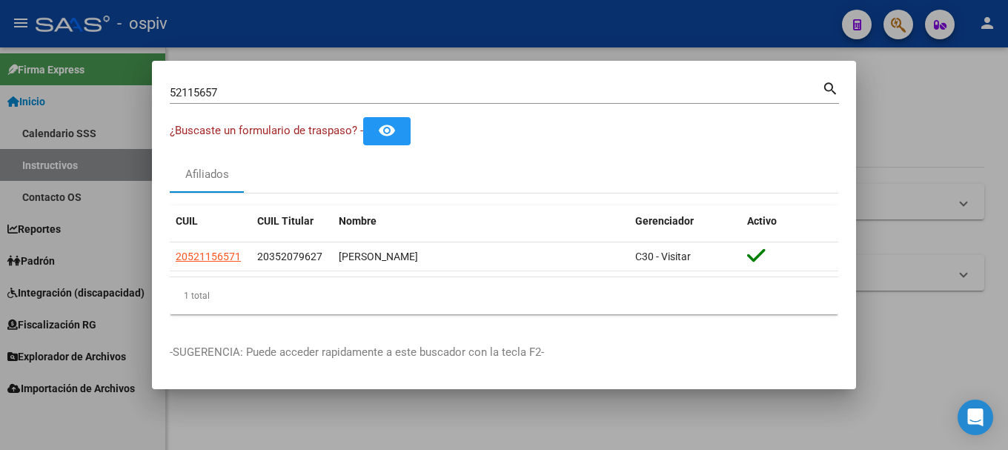
drag, startPoint x: 230, startPoint y: 101, endPoint x: 147, endPoint y: 86, distance: 83.6
click at [147, 86] on div "52115657 Buscar (apellido, dni, cuil, nro traspaso, cuit, obra social) search ¿…" at bounding box center [504, 225] width 1008 height 450
click at [147, 86] on div at bounding box center [504, 225] width 1008 height 450
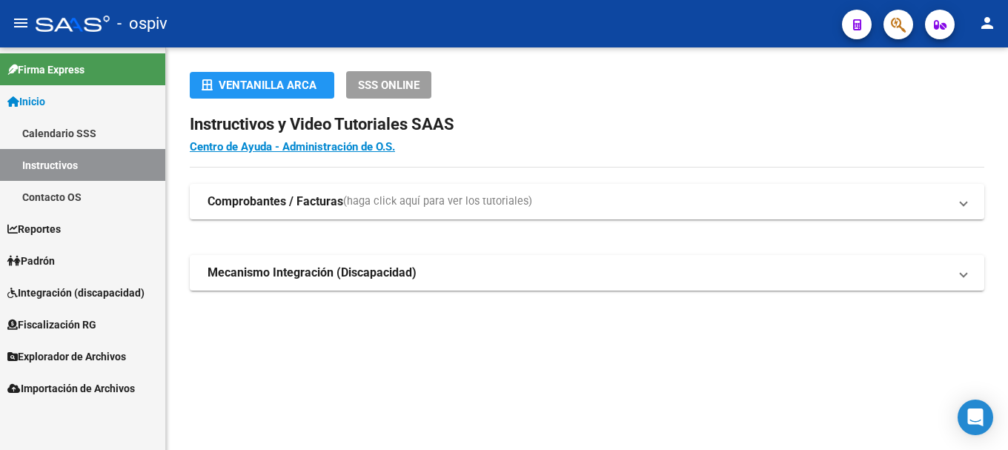
click at [883, 10] on button "button" at bounding box center [898, 25] width 30 height 30
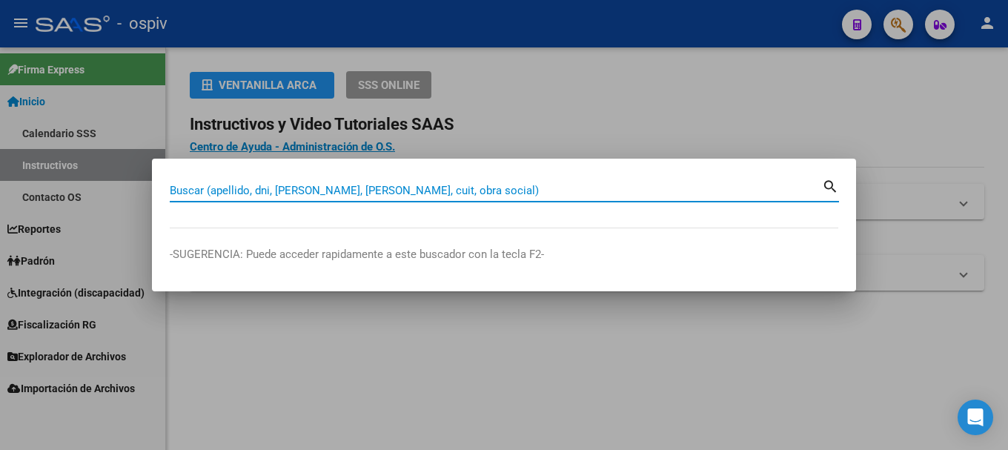
click at [196, 193] on input "Buscar (apellido, dni, [PERSON_NAME], [PERSON_NAME], cuit, obra social)" at bounding box center [496, 190] width 652 height 13
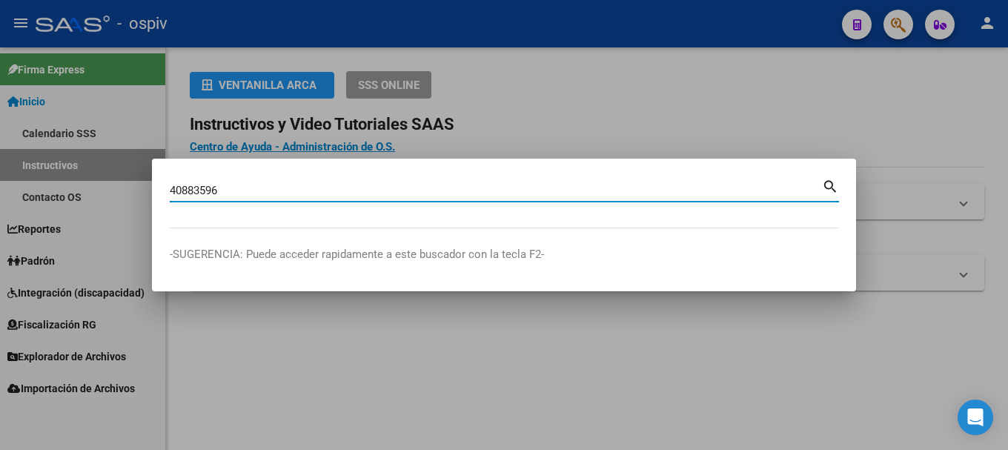
type input "40883596"
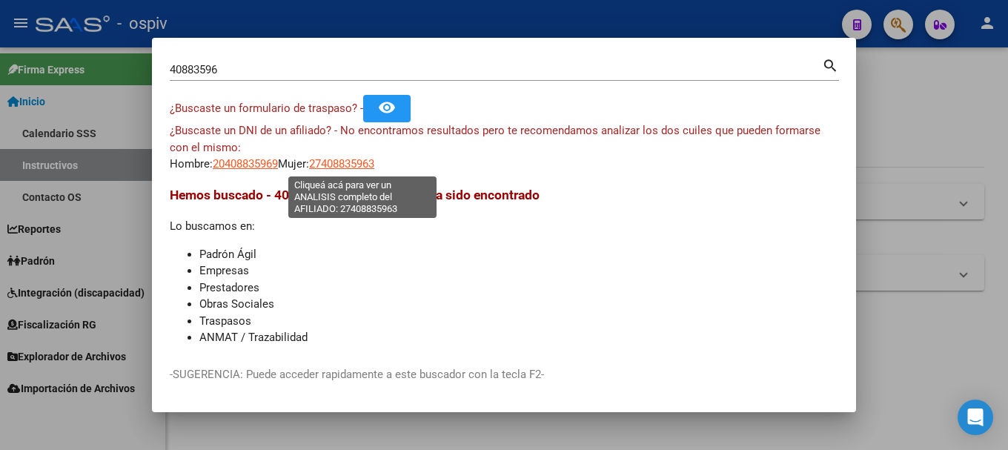
click at [366, 158] on span "27408835963" at bounding box center [341, 163] width 65 height 13
type textarea "27408835963"
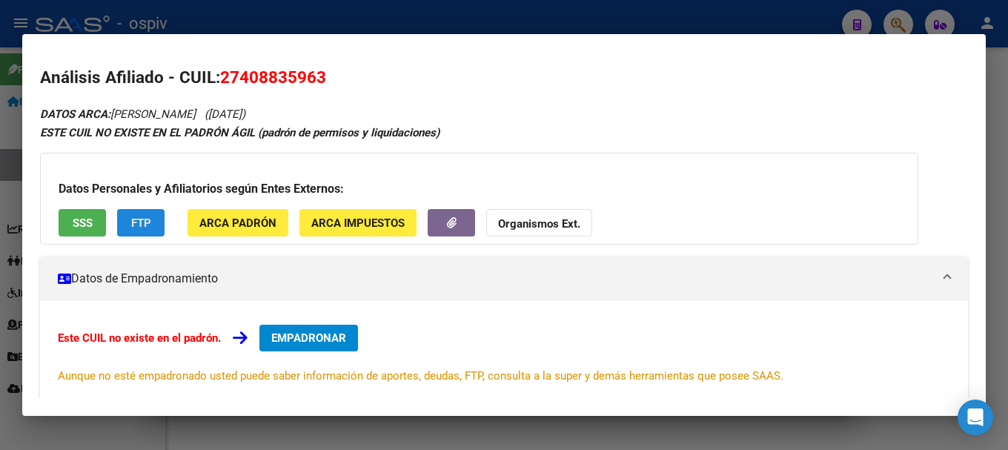
click at [136, 222] on span "FTP" at bounding box center [141, 222] width 20 height 13
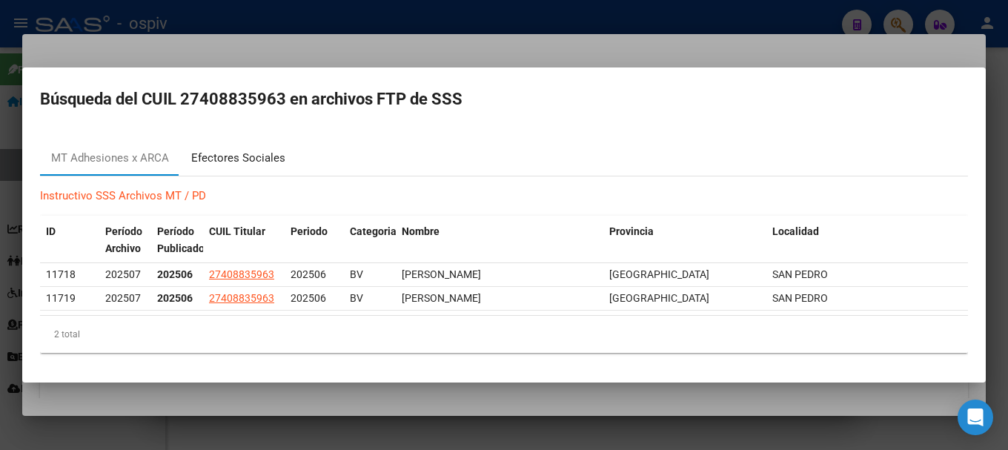
click at [235, 158] on div "Efectores Sociales" at bounding box center [238, 158] width 94 height 17
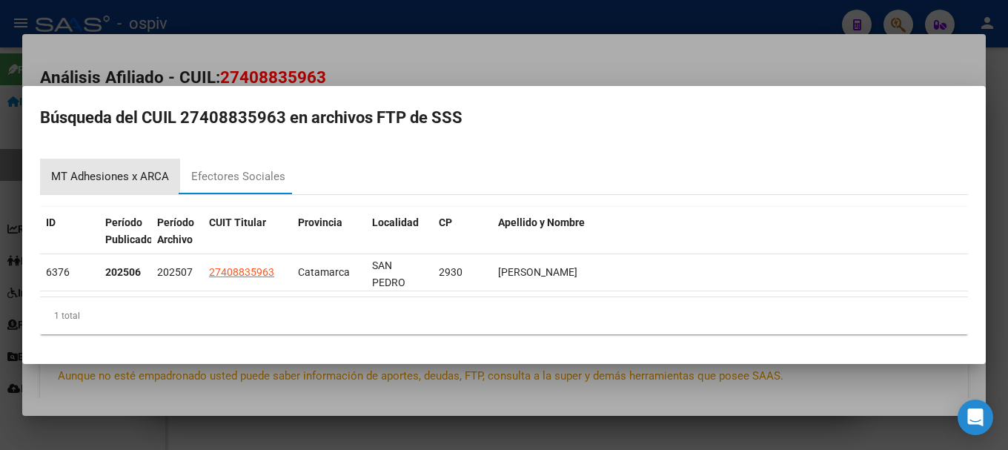
click at [122, 172] on div "MT Adhesiones x ARCA" at bounding box center [110, 176] width 118 height 17
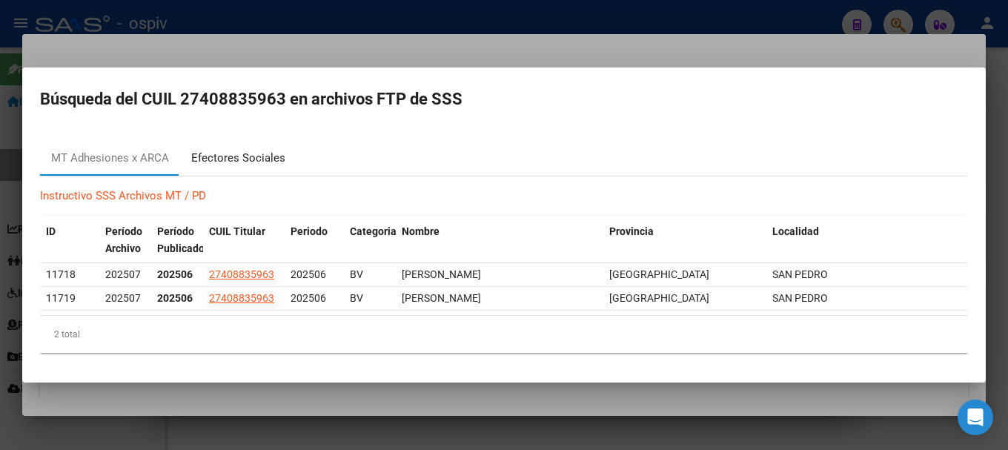
click at [227, 156] on div "Efectores Sociales" at bounding box center [238, 158] width 94 height 17
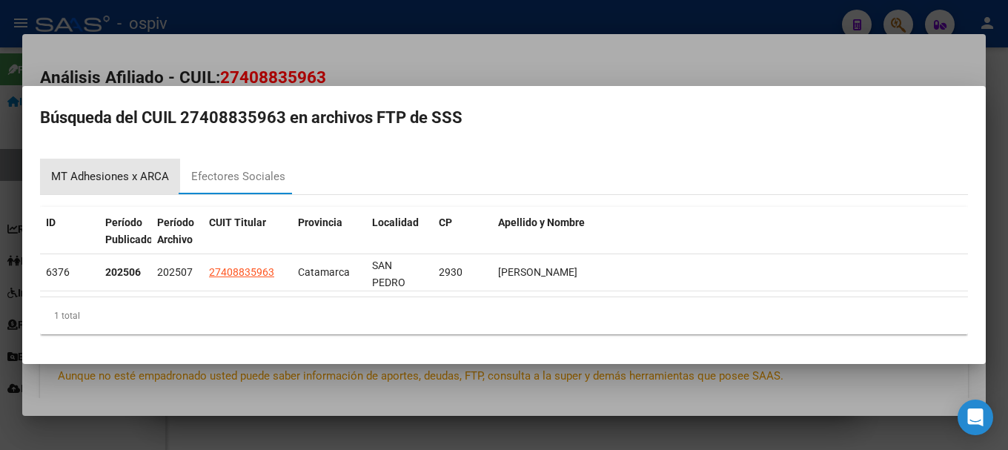
click at [125, 176] on div "MT Adhesiones x ARCA" at bounding box center [110, 176] width 118 height 17
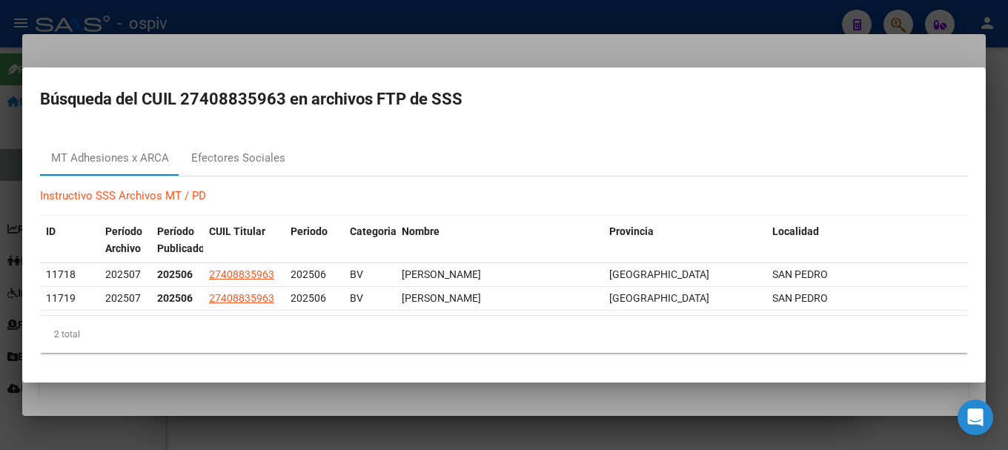
click at [0, 181] on div at bounding box center [504, 225] width 1008 height 450
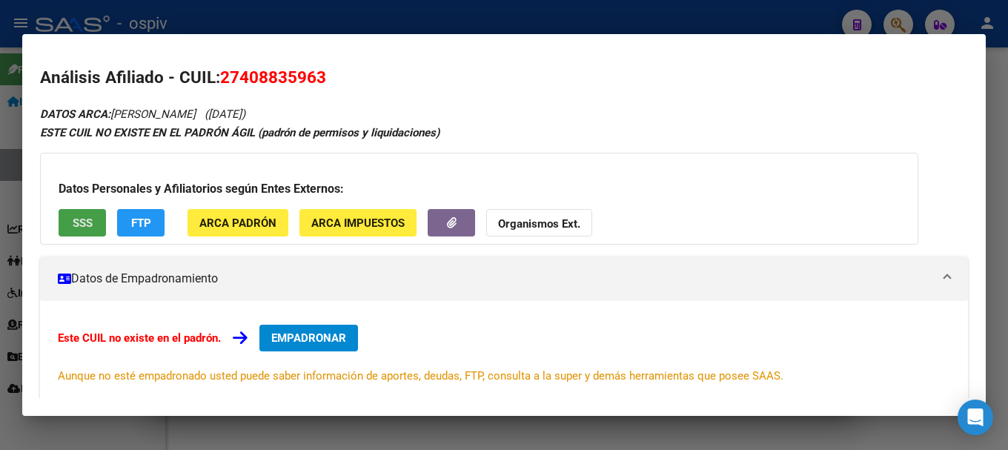
click at [78, 222] on span "SSS" at bounding box center [83, 222] width 20 height 13
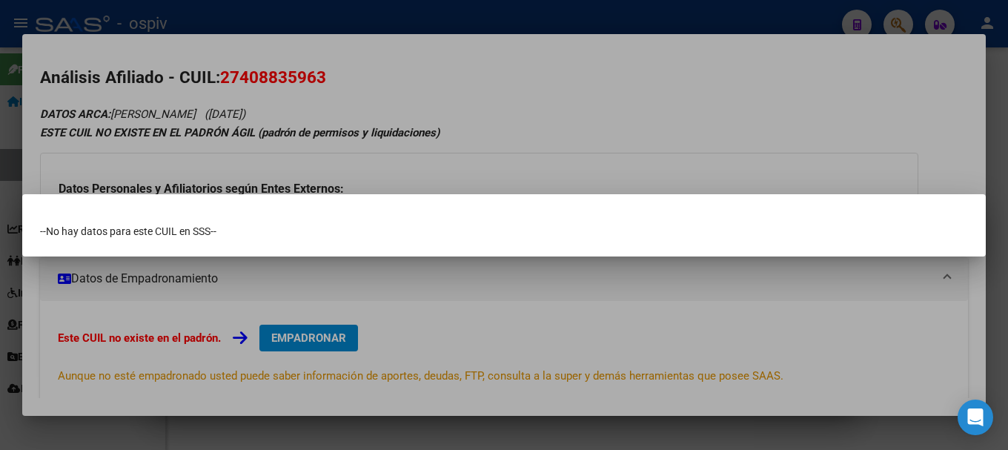
click at [630, 160] on div at bounding box center [504, 225] width 1008 height 450
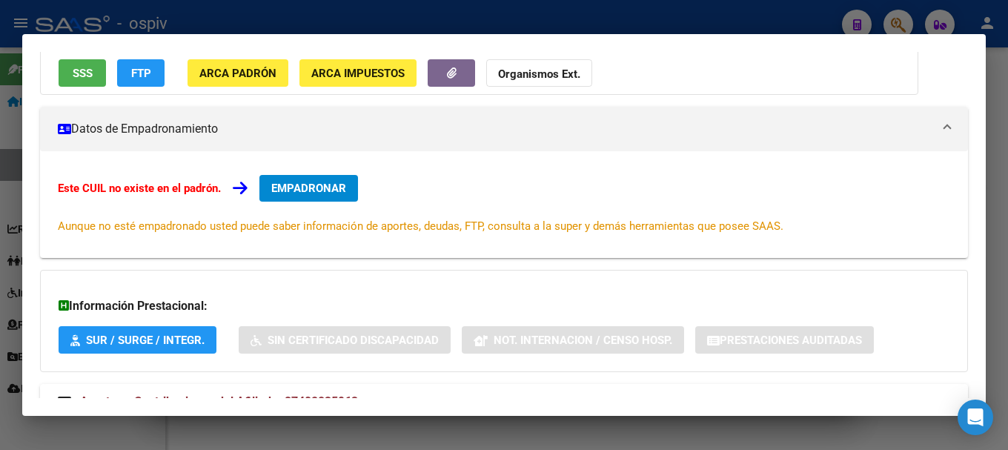
scroll to position [205, 0]
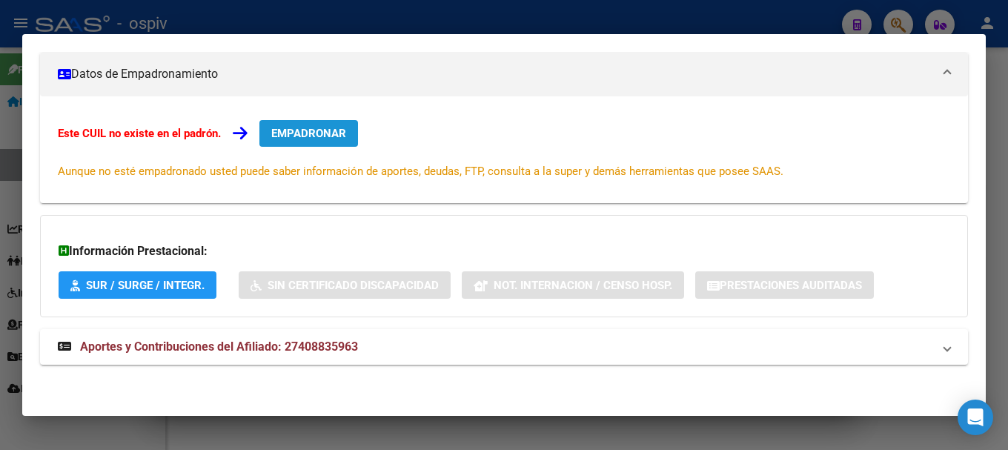
click at [321, 136] on span "EMPADRONAR" at bounding box center [308, 133] width 75 height 13
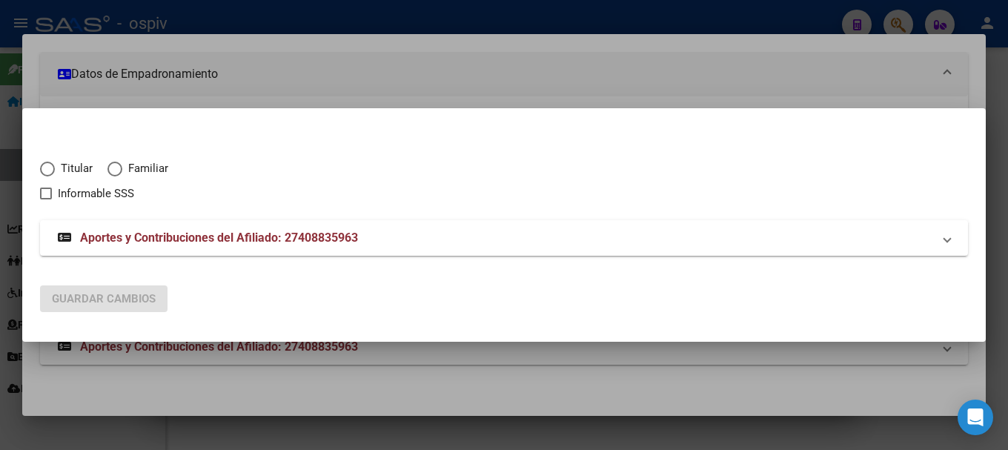
click at [70, 170] on span "Titular" at bounding box center [74, 168] width 38 height 17
click at [55, 170] on input "Titular" at bounding box center [47, 169] width 15 height 15
radio input "true"
checkbox input "true"
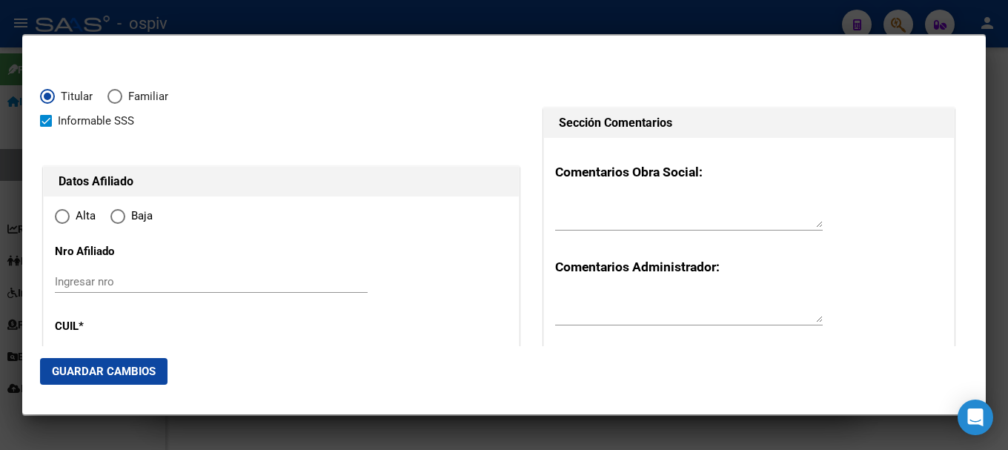
type input "27-40883596-3"
radio input "true"
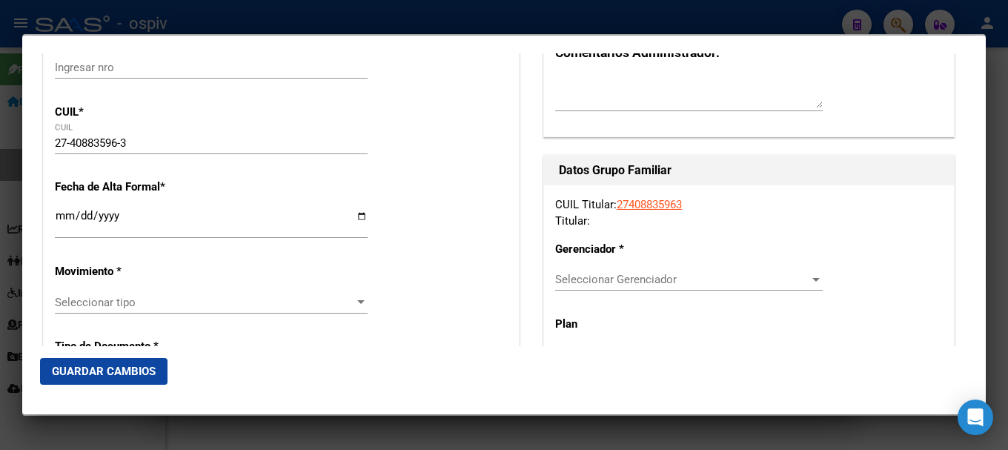
type input "40883596"
type input "[PERSON_NAME]"
type input "[DATE]"
type input "SAN PEDRO"
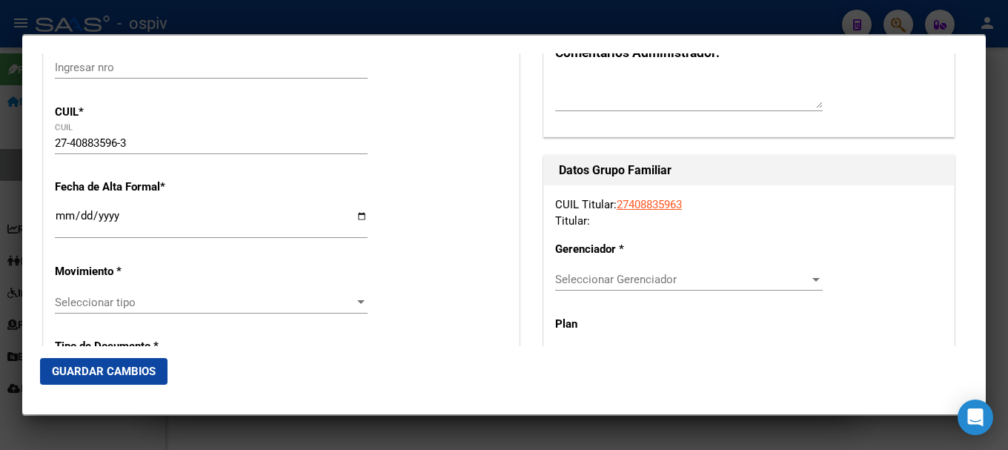
type input "2930"
type input "RUTA1001"
type input "1"
type input "0"
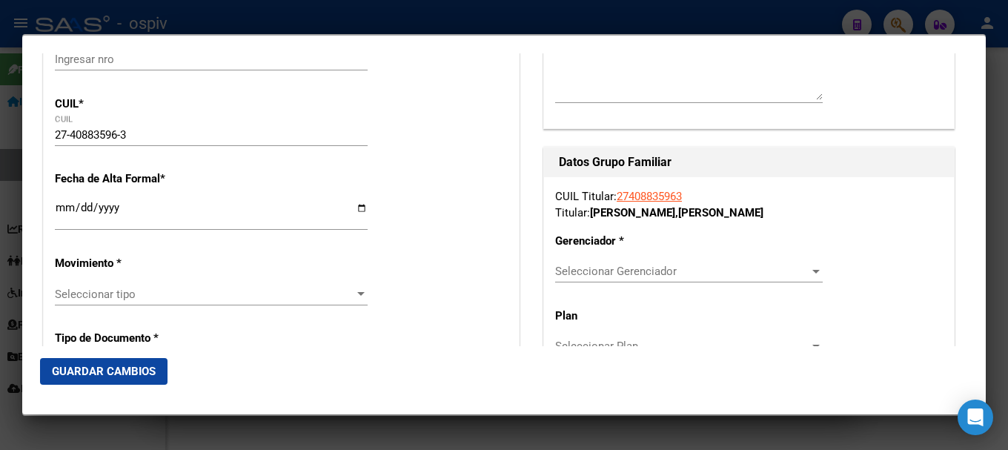
type input "SAN PEDRO"
click at [59, 207] on input "Ingresar fecha" at bounding box center [211, 214] width 313 height 24
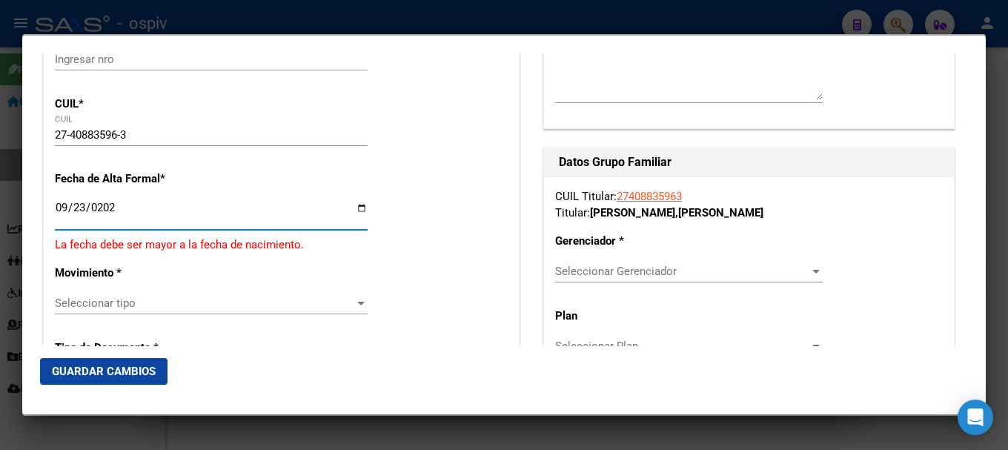
type input "[DATE]"
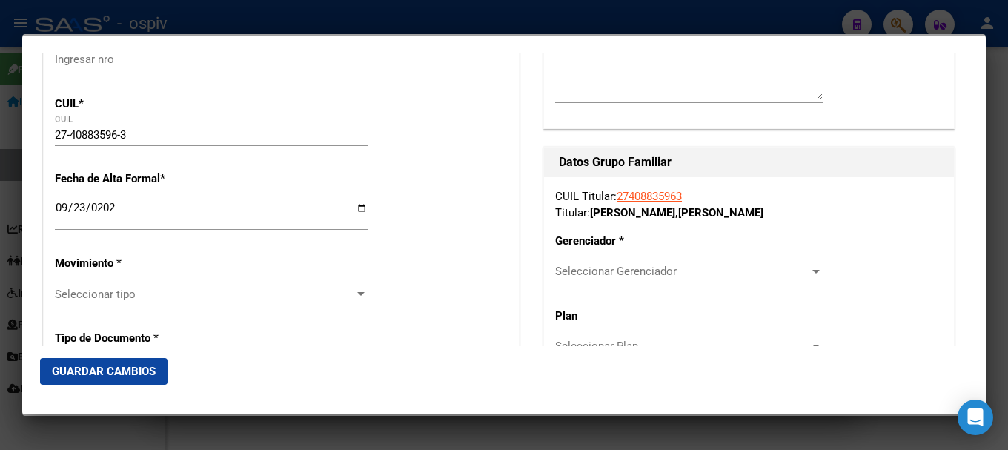
click at [156, 296] on span "Seleccionar tipo" at bounding box center [204, 293] width 299 height 13
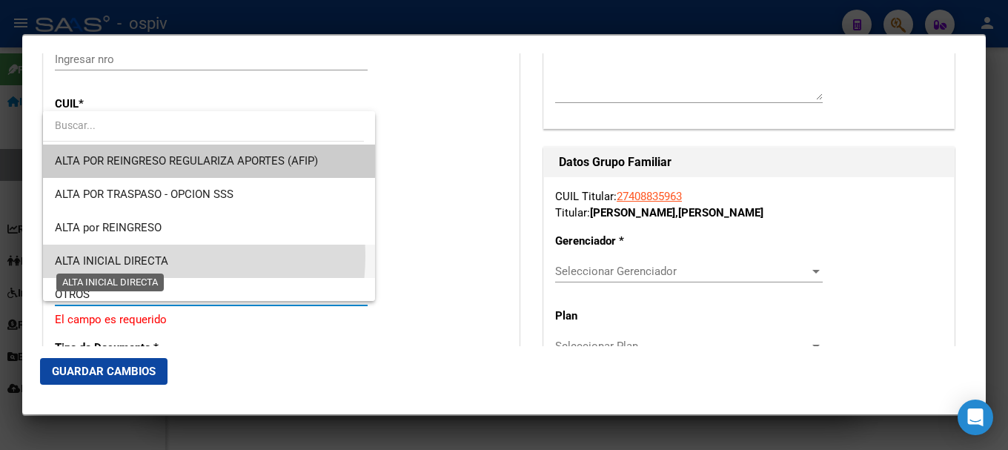
click at [142, 256] on span "ALTA INICIAL DIRECTA" at bounding box center [111, 260] width 113 height 13
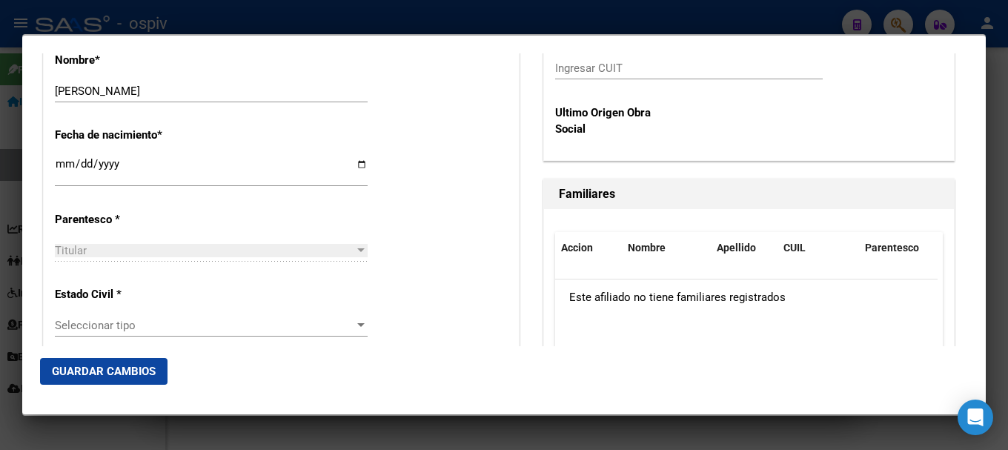
scroll to position [815, 0]
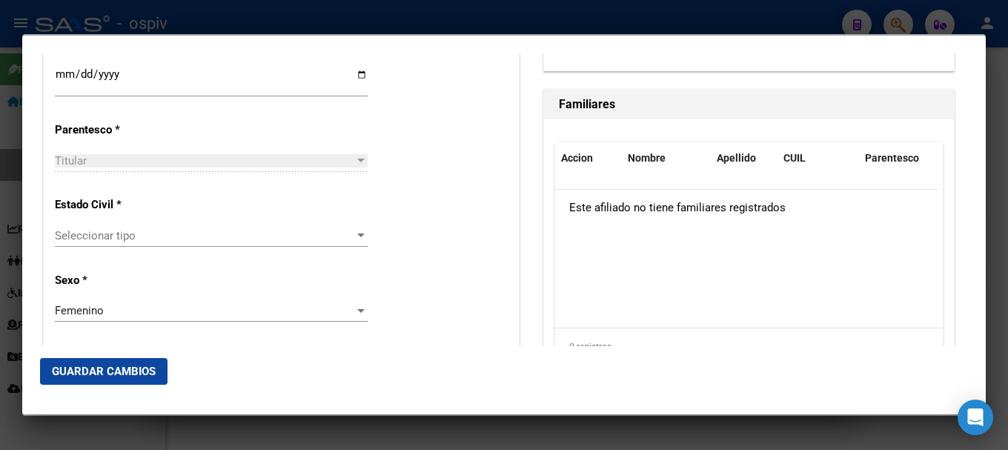
click at [139, 247] on div "Seleccionar tipo Seleccionar tipo" at bounding box center [211, 243] width 313 height 36
click at [139, 243] on div "Seleccionar tipo Seleccionar tipo" at bounding box center [211, 236] width 313 height 22
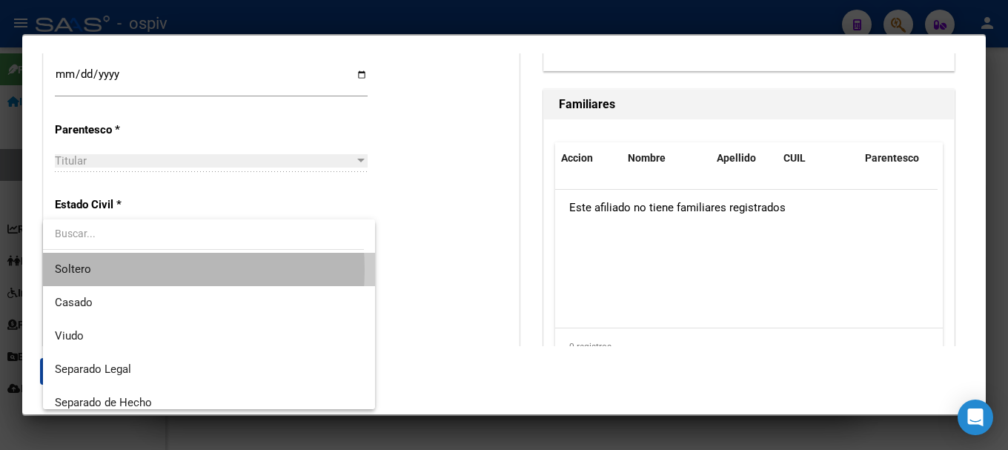
click at [104, 270] on span "Soltero" at bounding box center [209, 269] width 308 height 33
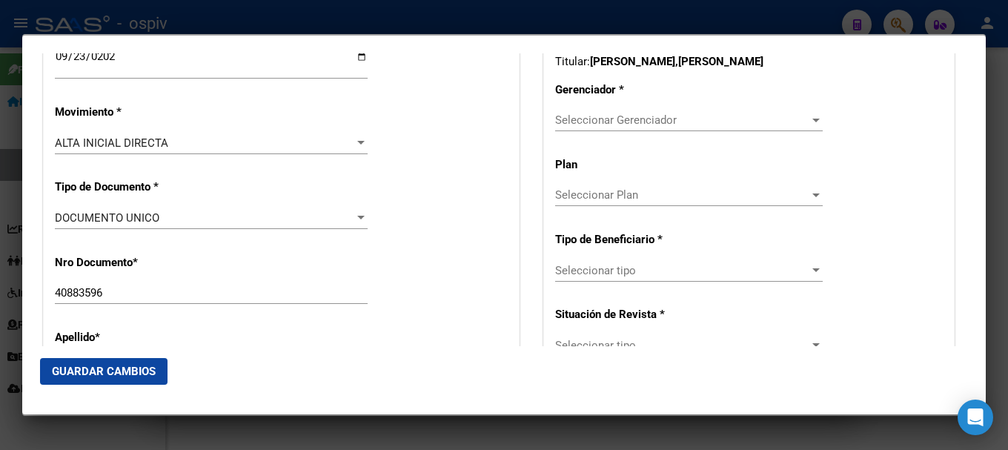
scroll to position [370, 0]
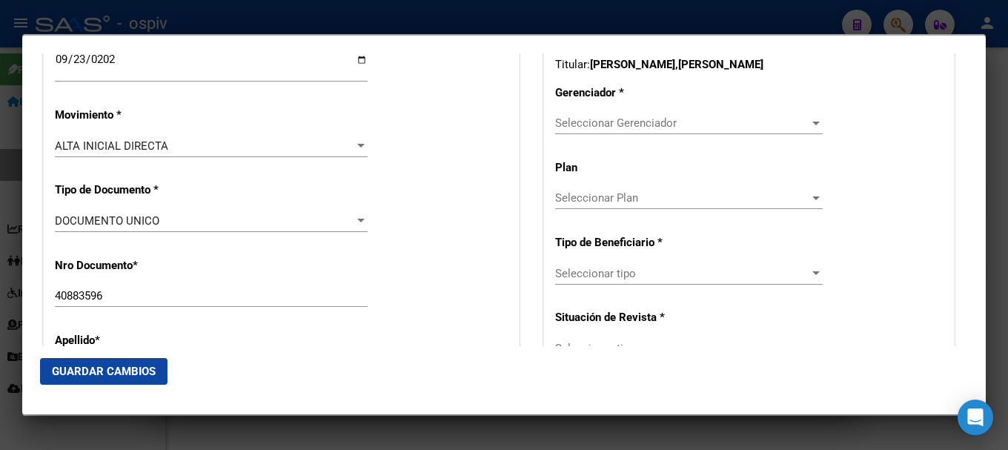
click at [663, 127] on span "Seleccionar Gerenciador" at bounding box center [682, 122] width 254 height 13
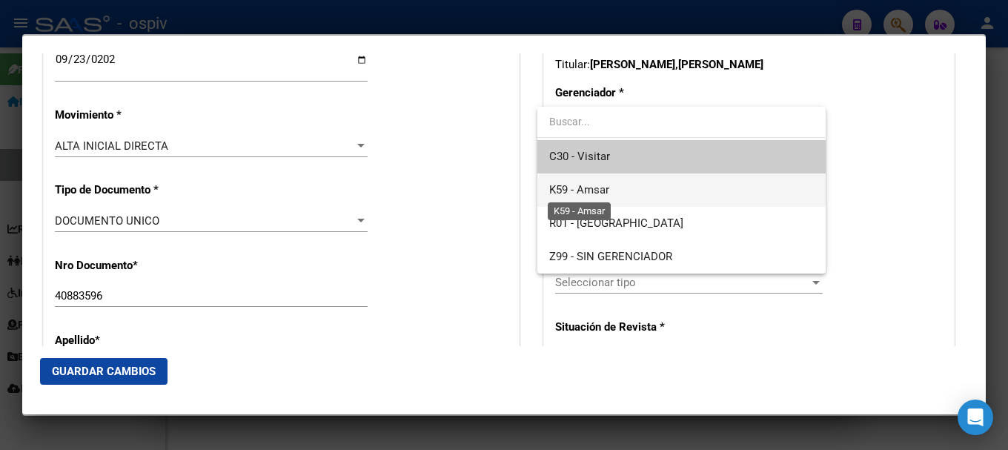
click at [604, 188] on span "K59 - Amsar" at bounding box center [579, 189] width 60 height 13
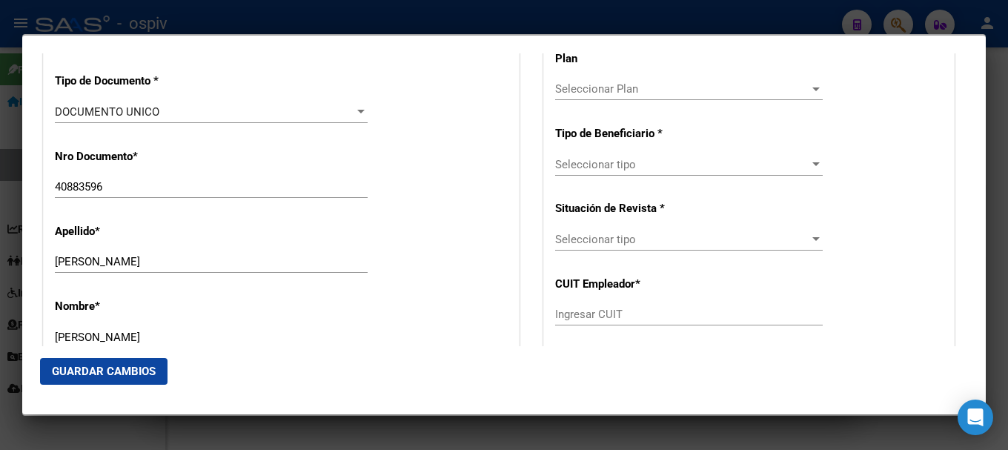
scroll to position [445, 0]
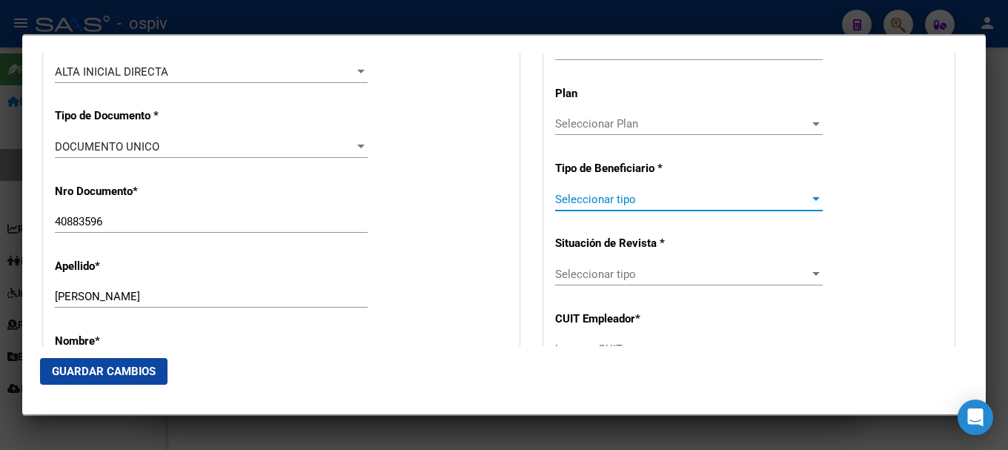
click at [634, 199] on span "Seleccionar tipo" at bounding box center [682, 199] width 254 height 13
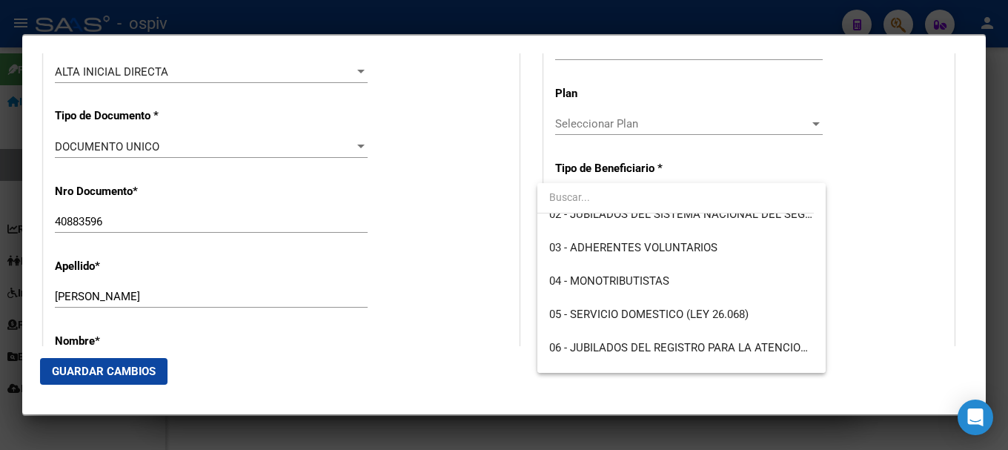
scroll to position [148, 0]
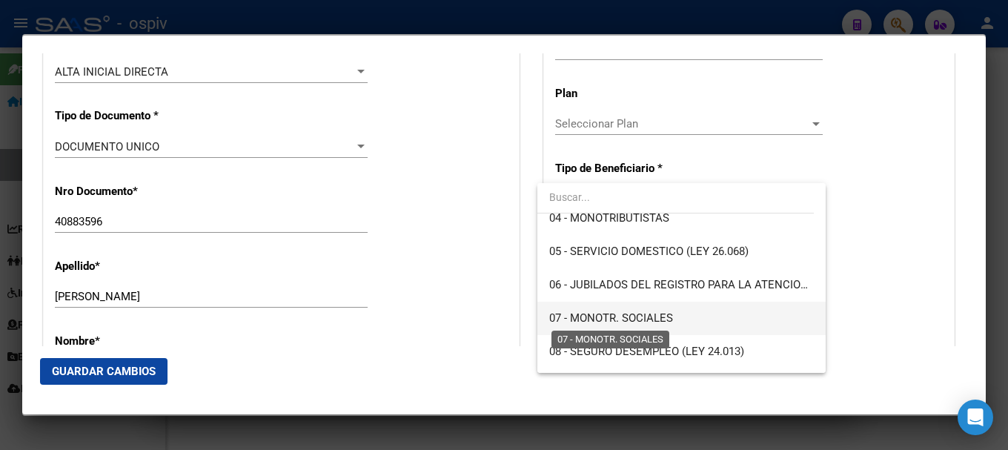
drag, startPoint x: 625, startPoint y: 318, endPoint x: 638, endPoint y: 316, distance: 12.8
click at [626, 318] on span "07 - MONOTR. SOCIALES" at bounding box center [611, 317] width 124 height 13
type input "27-40883596-3"
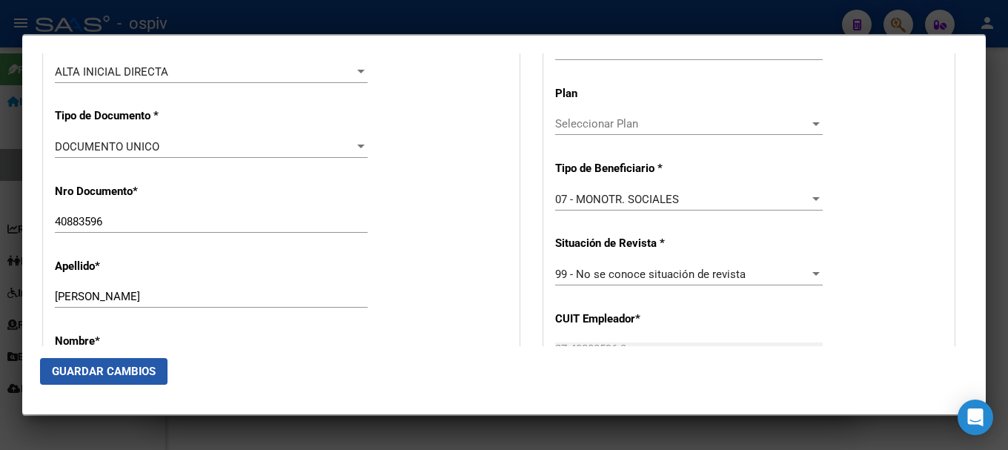
click at [128, 373] on span "Guardar Cambios" at bounding box center [104, 371] width 104 height 13
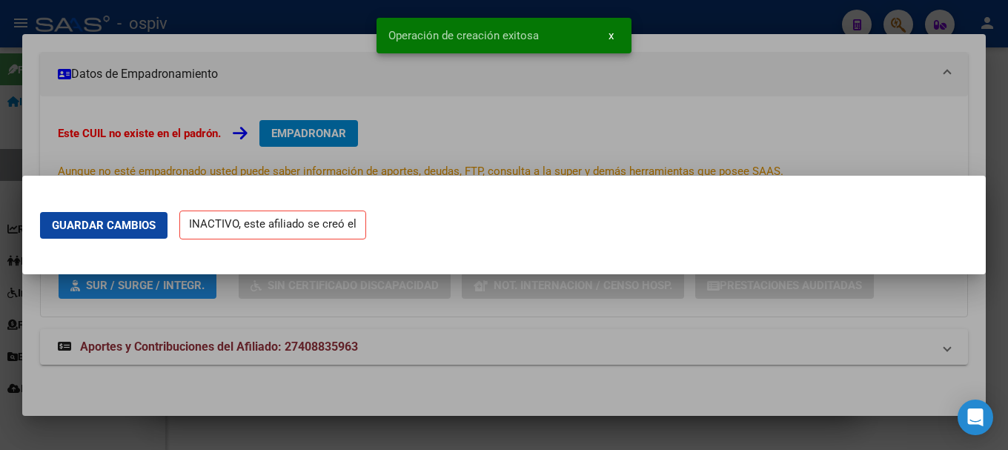
scroll to position [0, 0]
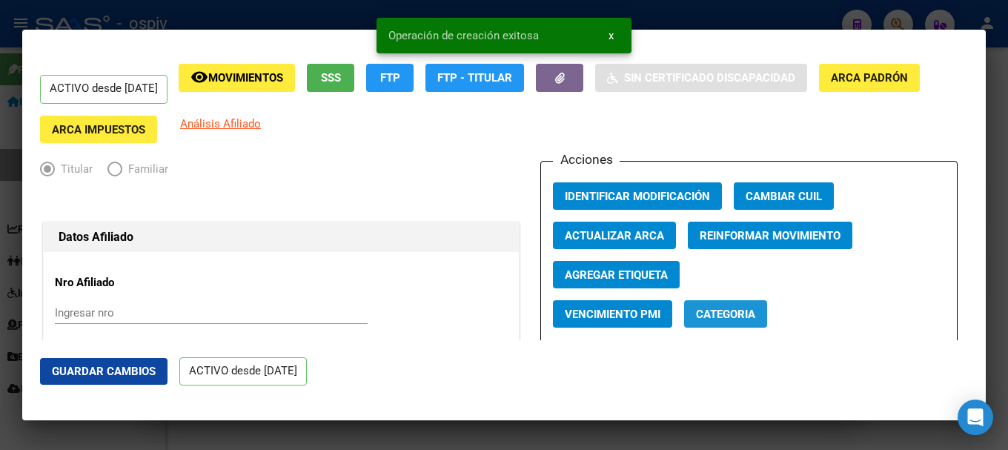
click at [728, 312] on span "Categoria" at bounding box center [725, 314] width 59 height 13
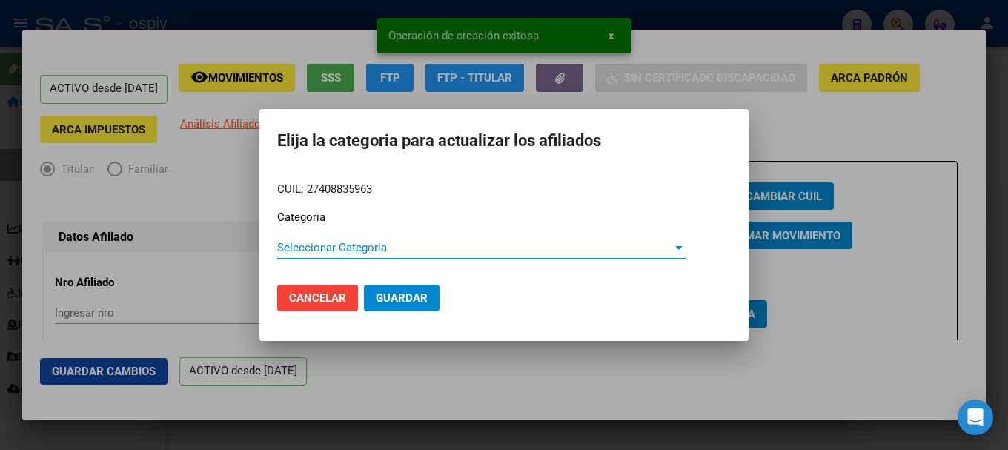
click at [393, 243] on span "Seleccionar Categoria" at bounding box center [474, 247] width 395 height 13
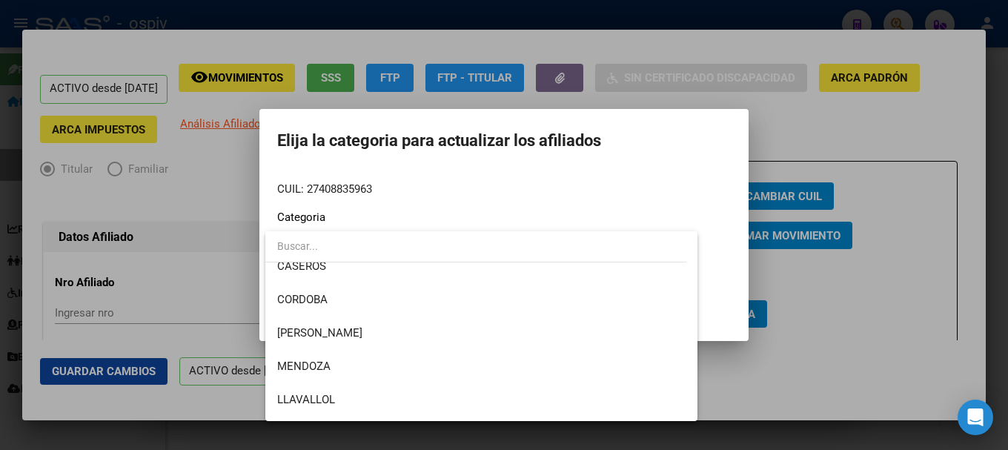
scroll to position [296, 0]
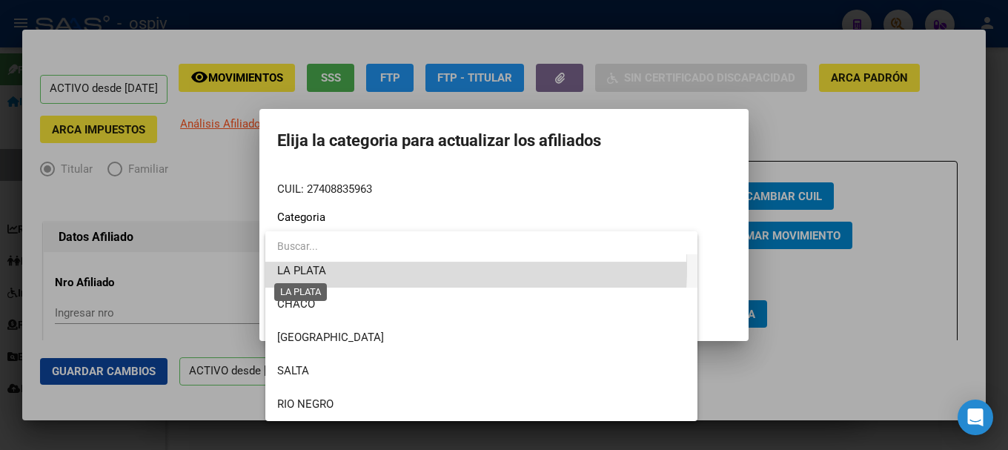
click at [320, 267] on span "LA PLATA" at bounding box center [301, 270] width 49 height 13
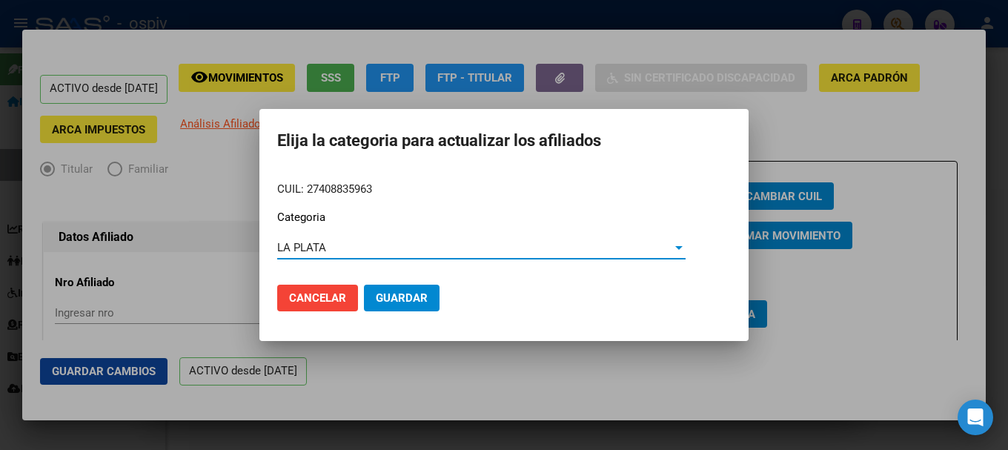
drag, startPoint x: 410, startPoint y: 296, endPoint x: 421, endPoint y: 288, distance: 13.8
click at [411, 292] on span "Guardar" at bounding box center [402, 297] width 52 height 13
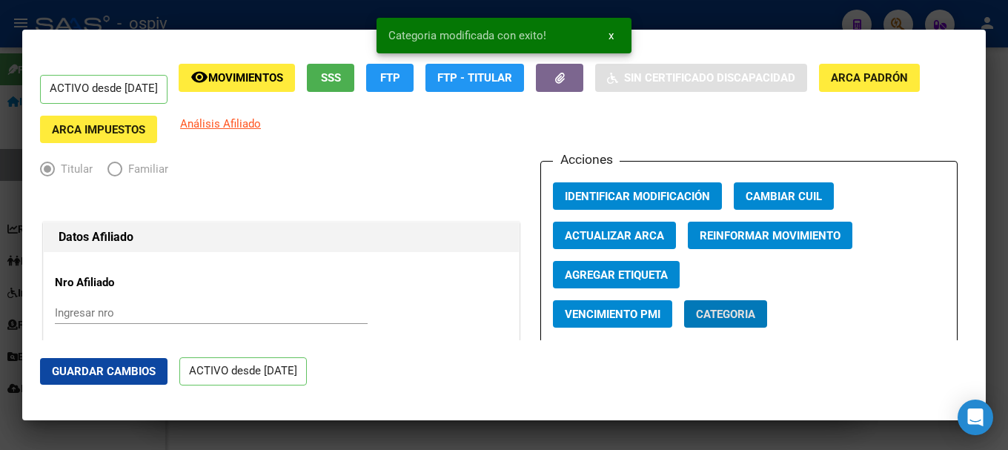
click at [612, 275] on span "Agregar Etiqueta" at bounding box center [616, 274] width 103 height 13
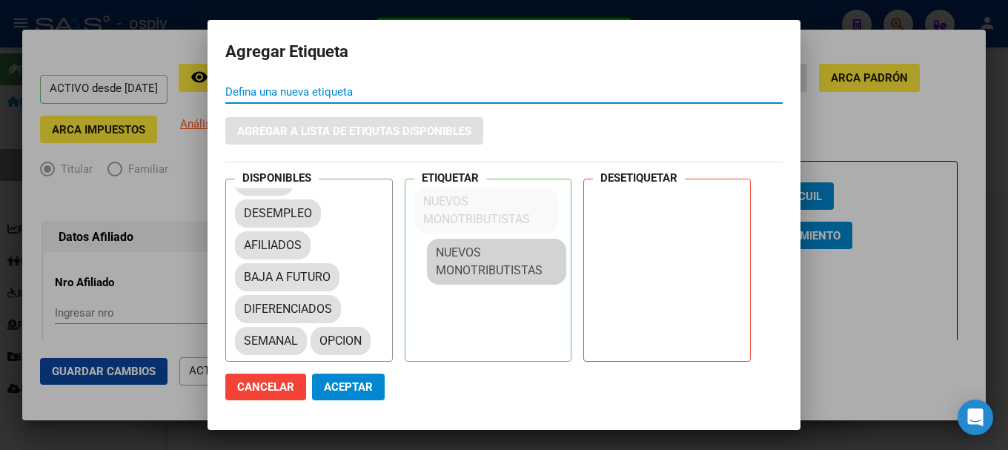
scroll to position [20, 0]
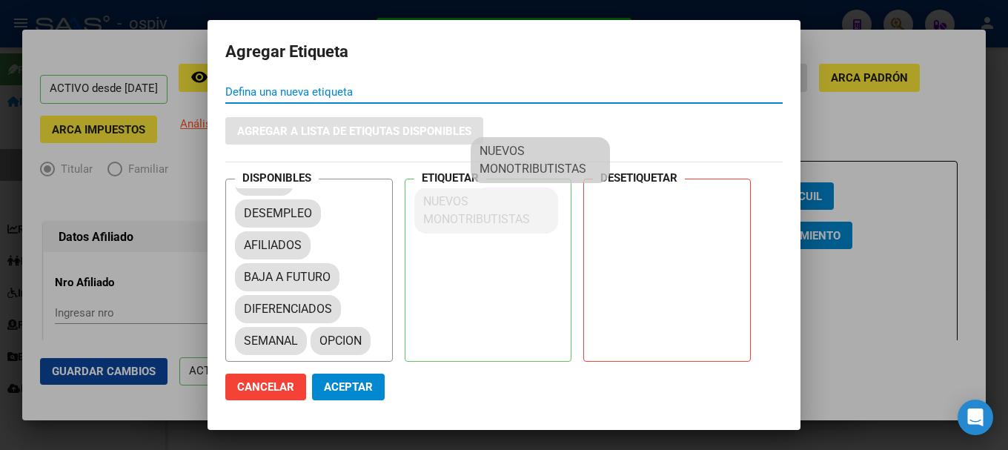
drag, startPoint x: 285, startPoint y: 325, endPoint x: 465, endPoint y: 201, distance: 219.5
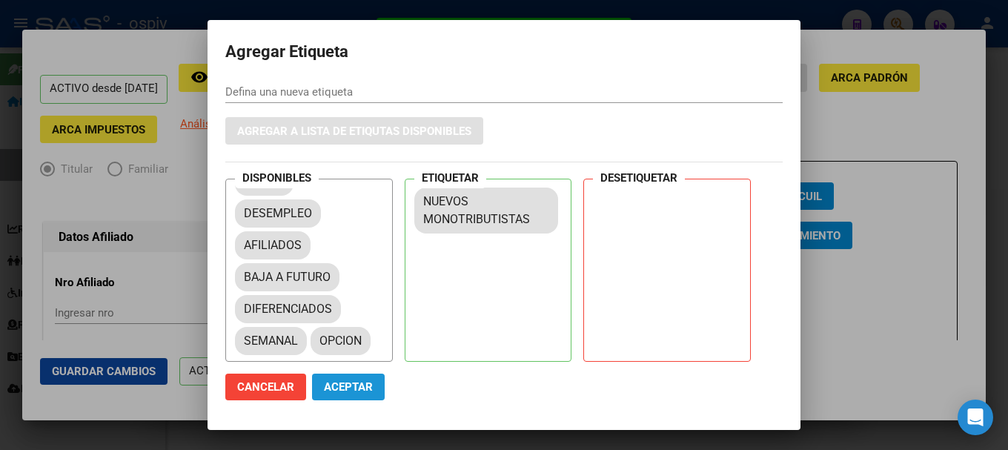
click at [346, 392] on span "Aceptar" at bounding box center [348, 386] width 49 height 13
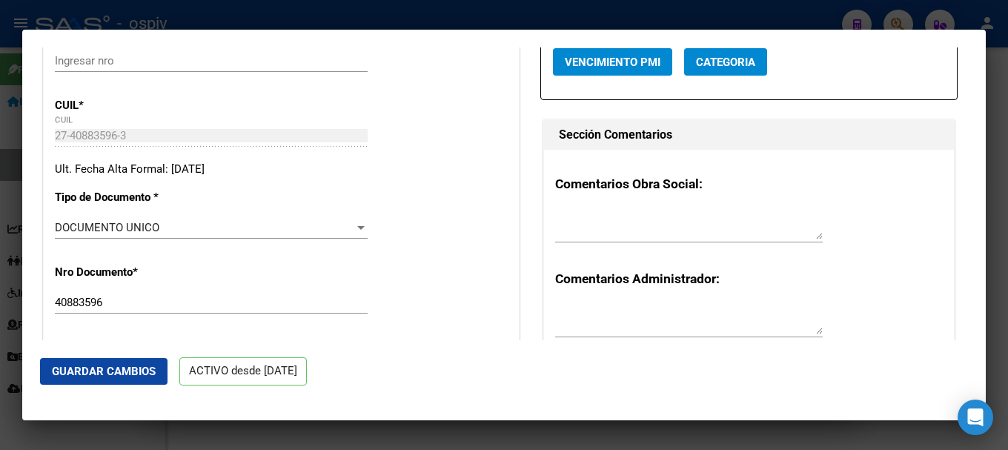
scroll to position [296, 0]
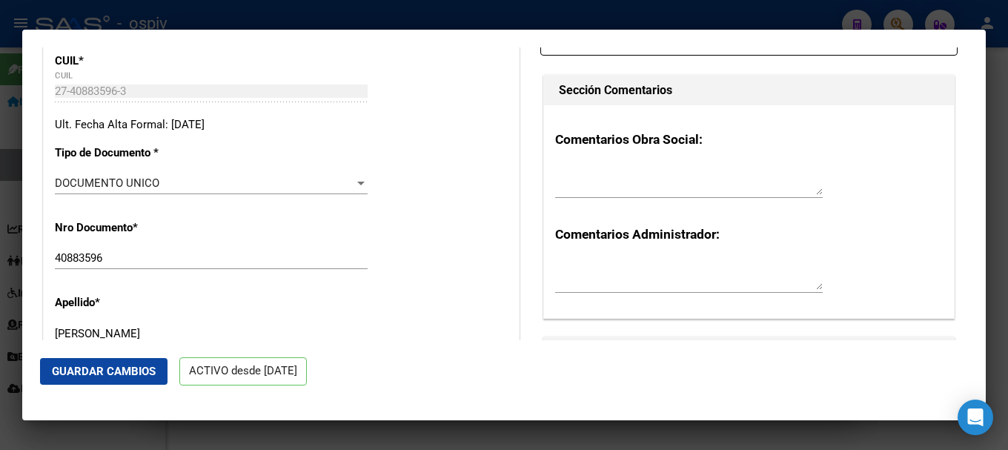
drag, startPoint x: 589, startPoint y: 165, endPoint x: 591, endPoint y: 174, distance: 9.2
click at [590, 170] on textarea at bounding box center [688, 180] width 267 height 30
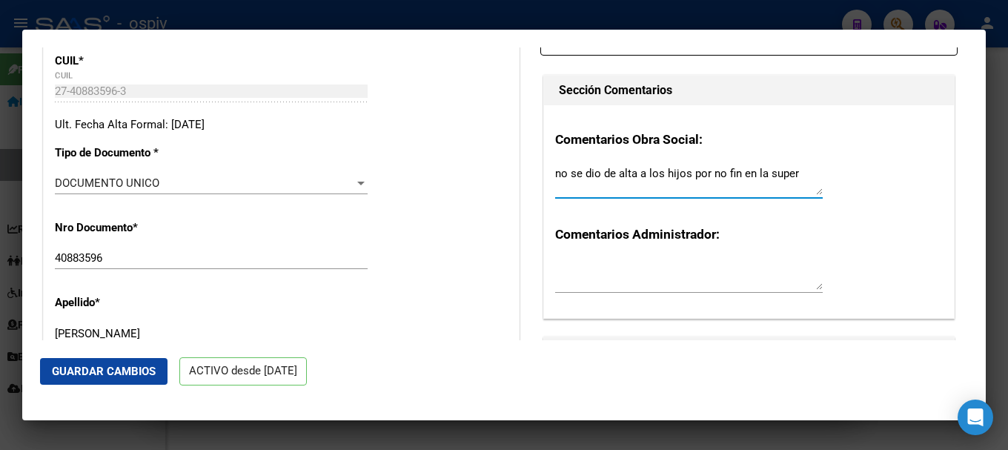
drag, startPoint x: 719, startPoint y: 167, endPoint x: 756, endPoint y: 133, distance: 50.3
click at [756, 122] on div "Comentarios Obra Social: no se dio de alta a los hijos por no fin en la super C…" at bounding box center [749, 211] width 410 height 212
click at [732, 174] on textarea "no se dio de alta a los hijos por no fin en la super" at bounding box center [688, 180] width 267 height 30
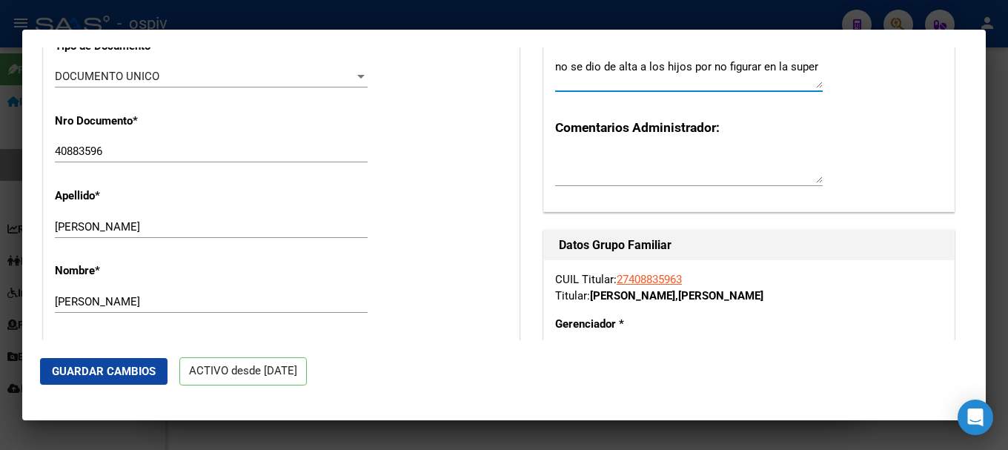
scroll to position [667, 0]
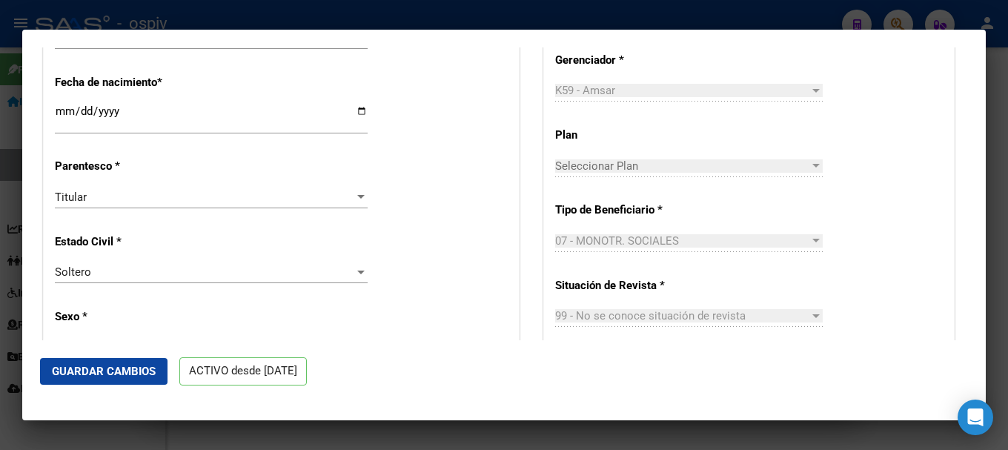
type textarea "no se dio de alta a los hijos por no figurar en la super"
click at [107, 362] on button "Guardar Cambios" at bounding box center [103, 371] width 127 height 27
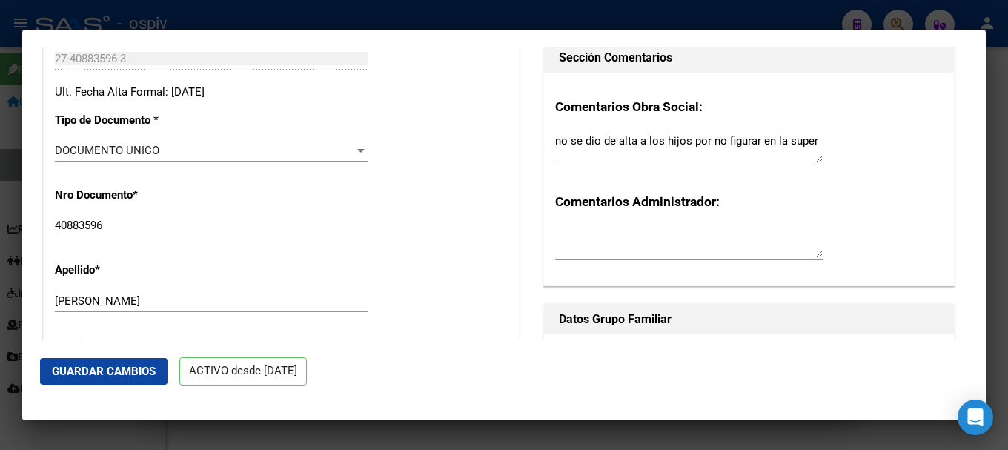
scroll to position [0, 0]
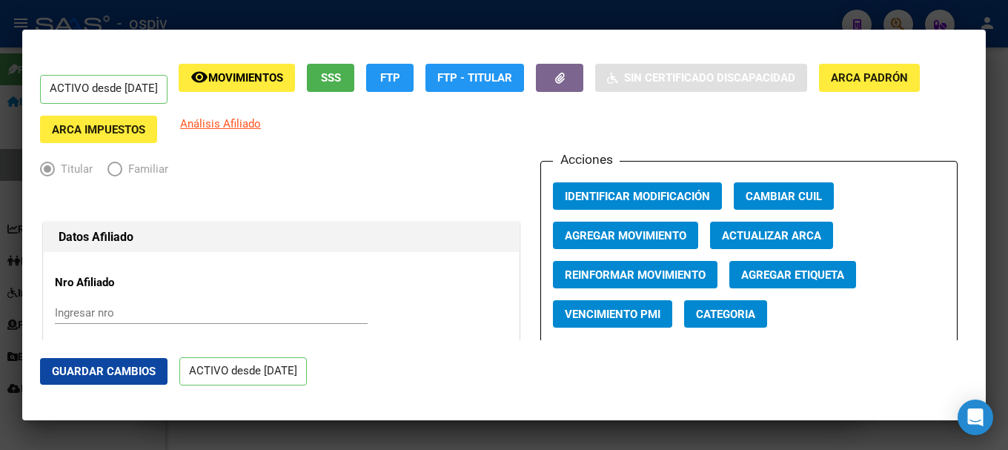
click at [216, 130] on app-link-go-to "Análisis Afiliado" at bounding box center [220, 129] width 81 height 27
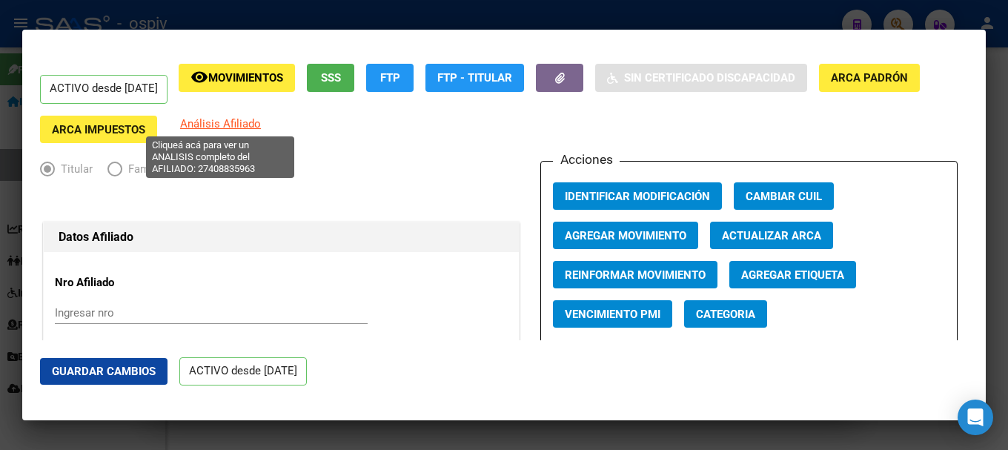
click at [219, 122] on span "Análisis Afiliado" at bounding box center [220, 123] width 81 height 13
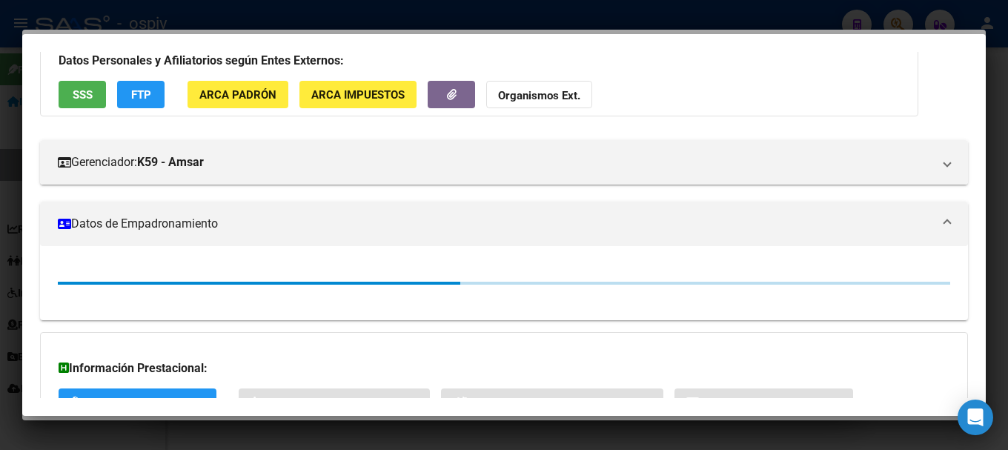
scroll to position [222, 0]
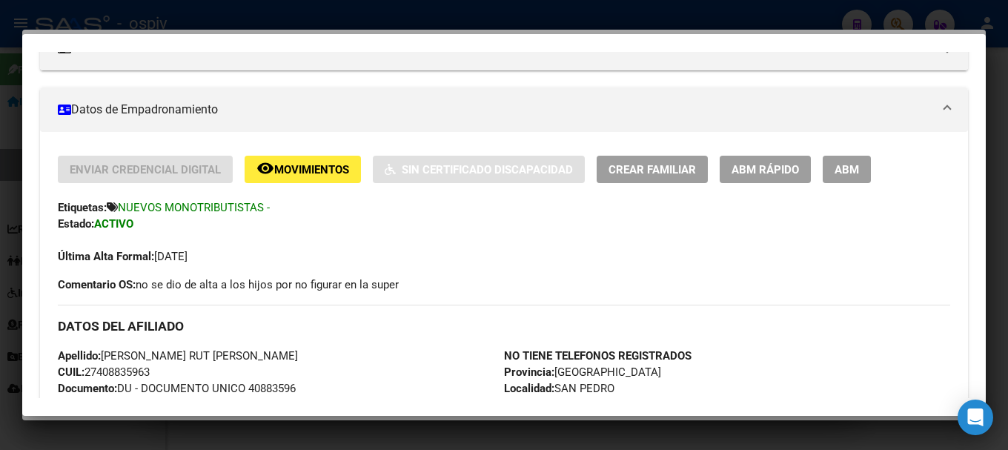
click at [855, 167] on span "ABM" at bounding box center [846, 169] width 24 height 13
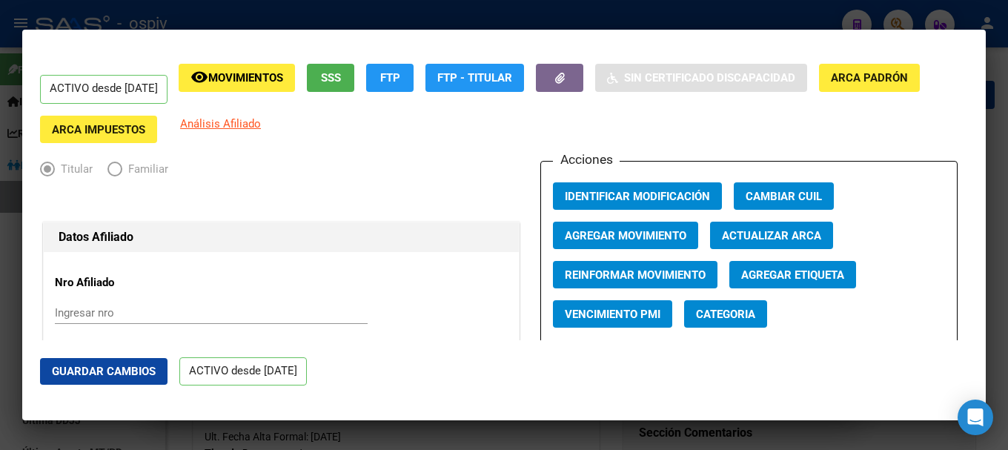
click at [738, 328] on app-afiliado-categoria "Categoria" at bounding box center [731, 319] width 95 height 39
radio input "true"
type input "27-40883596-3"
click at [742, 311] on span "Categoria" at bounding box center [725, 314] width 59 height 13
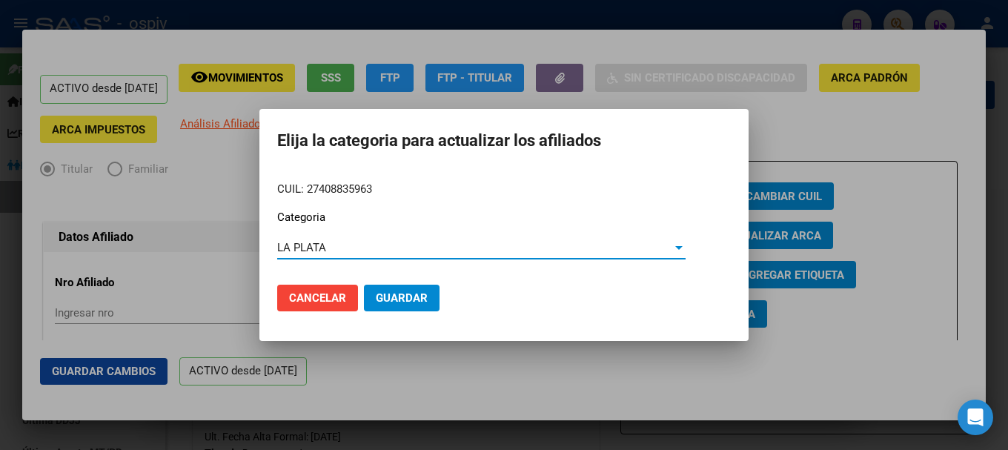
drag, startPoint x: 392, startPoint y: 310, endPoint x: 491, endPoint y: 296, distance: 99.6
click at [399, 311] on mat-dialog-actions "Cancelar Guardar" at bounding box center [503, 298] width 453 height 50
click at [385, 299] on span "Guardar" at bounding box center [402, 297] width 52 height 13
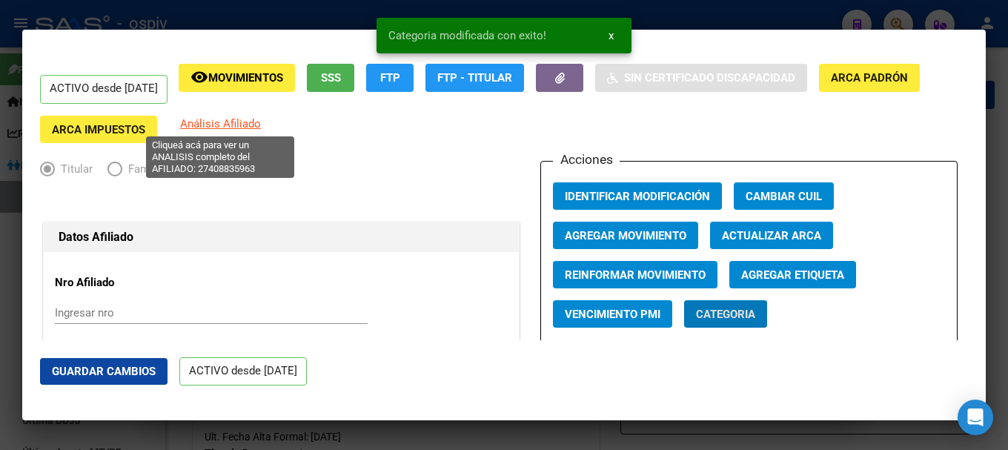
click at [224, 123] on span "Análisis Afiliado" at bounding box center [220, 123] width 81 height 13
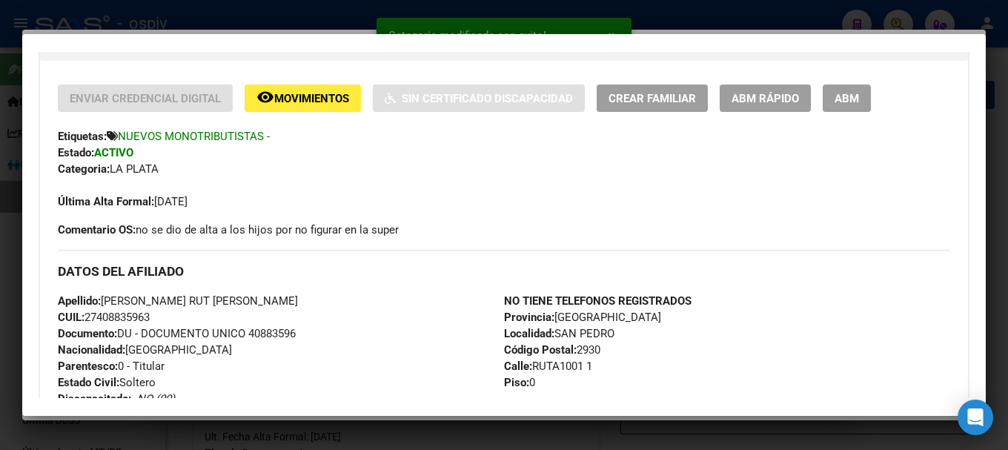
scroll to position [296, 0]
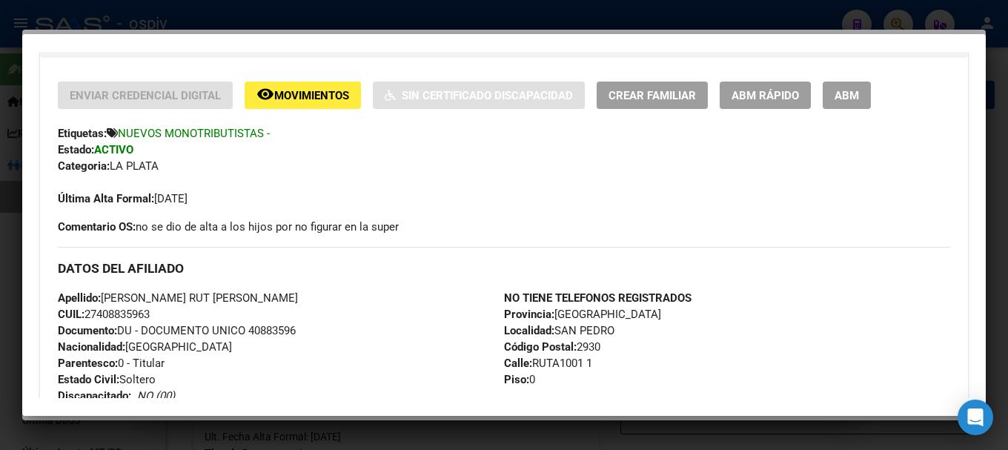
click at [880, 19] on div at bounding box center [504, 225] width 1008 height 450
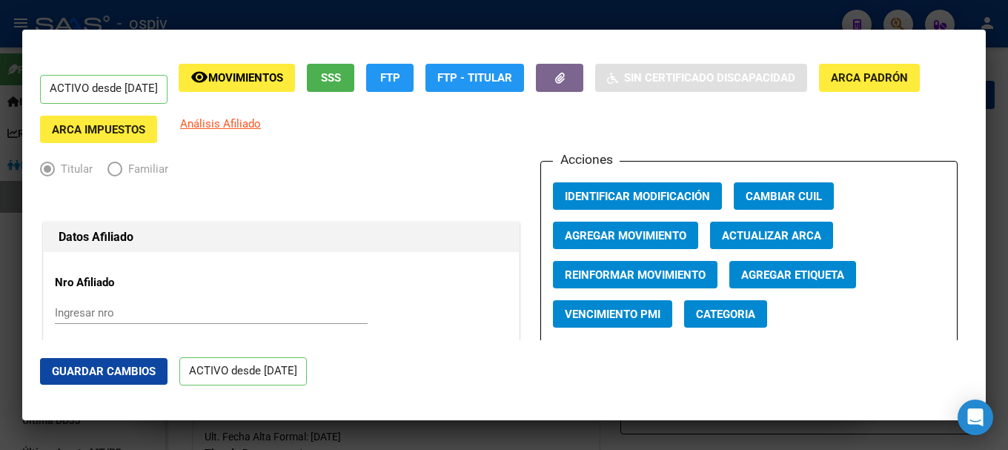
click at [903, 19] on div at bounding box center [504, 225] width 1008 height 450
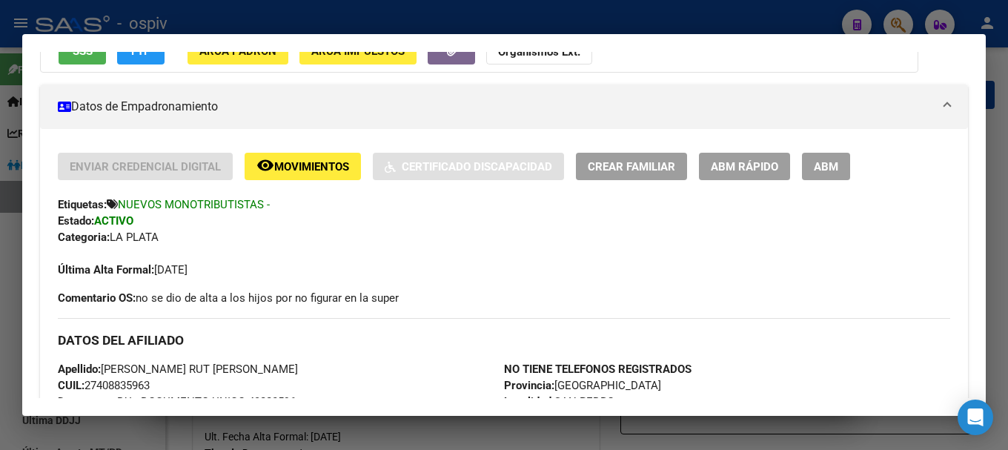
scroll to position [205, 0]
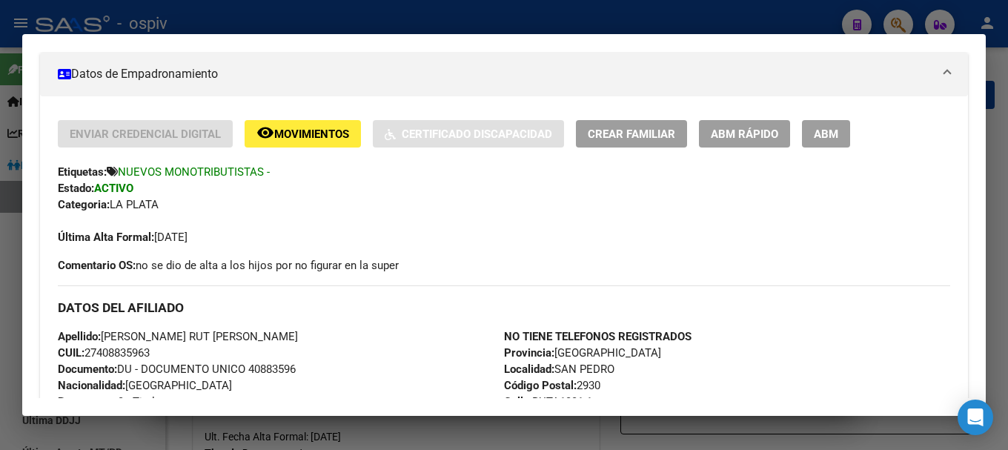
click at [903, 15] on div at bounding box center [504, 225] width 1008 height 450
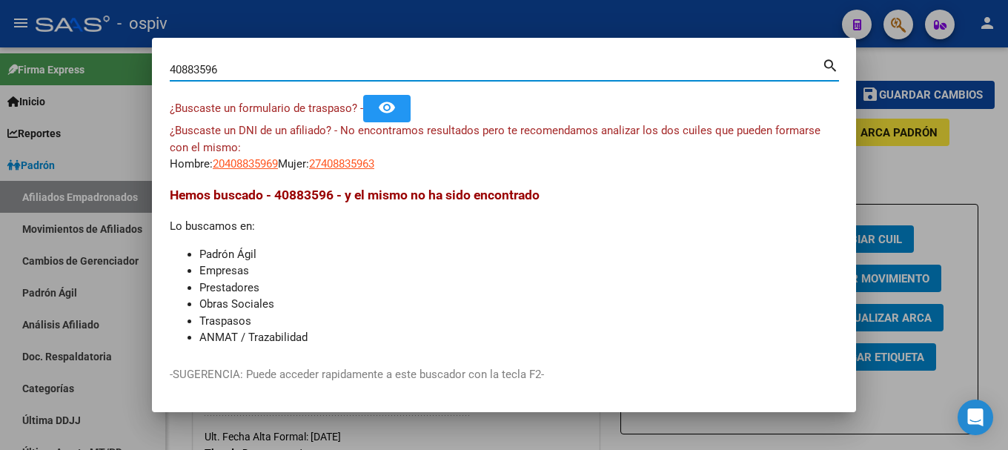
drag, startPoint x: 264, startPoint y: 73, endPoint x: 0, endPoint y: 30, distance: 267.3
click at [0, 30] on div "40883596 Buscar (apellido, dni, cuil, nro traspaso, cuit, obra social) search ¿…" at bounding box center [504, 225] width 1008 height 450
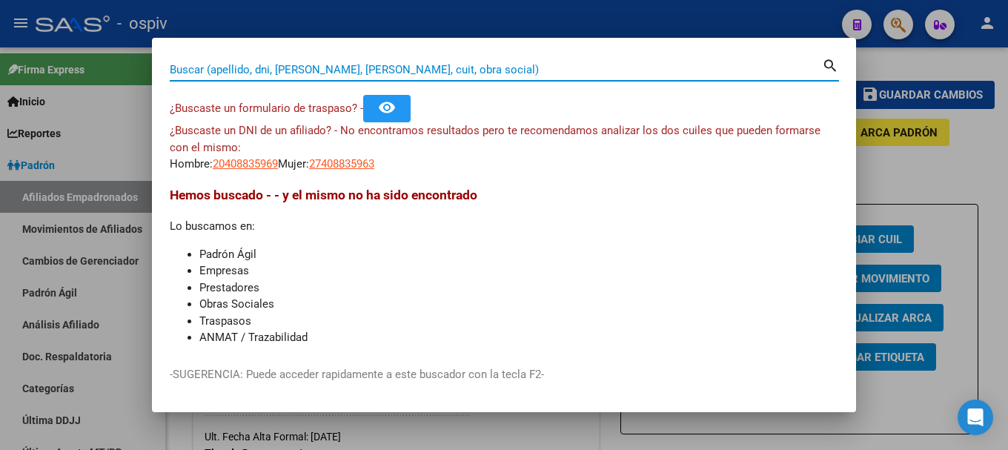
paste input "27-20880801-5"
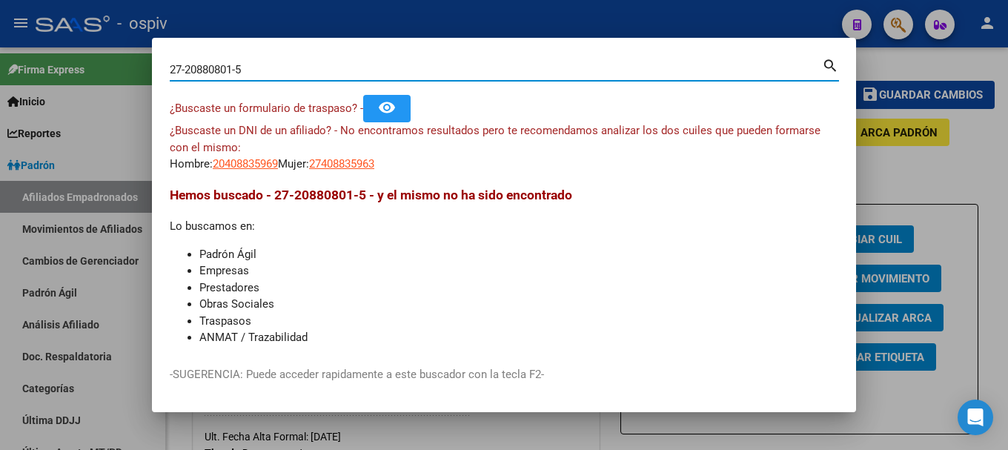
type input "27208808015"
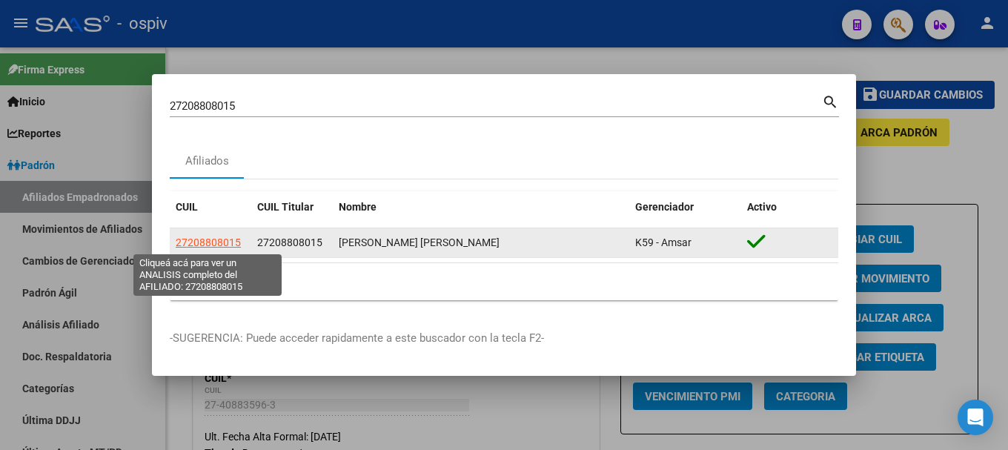
click at [217, 239] on span "27208808015" at bounding box center [208, 242] width 65 height 12
type textarea "27208808015"
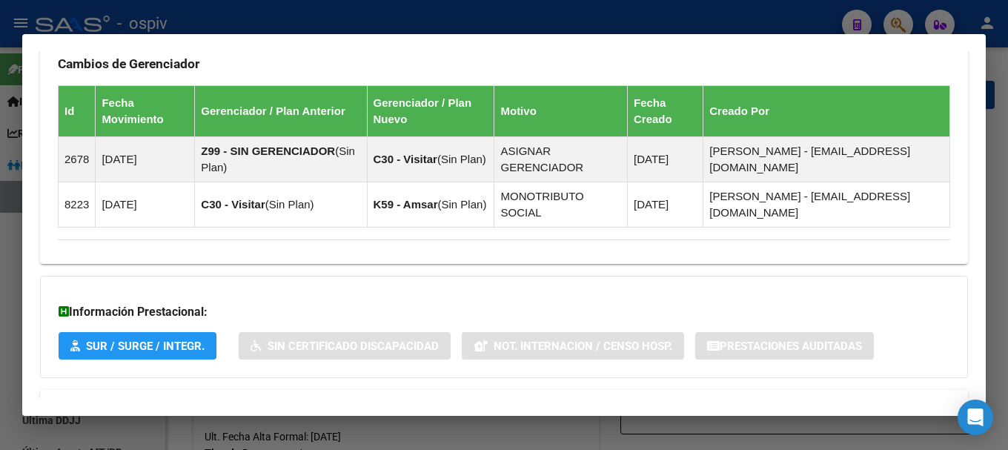
scroll to position [949, 0]
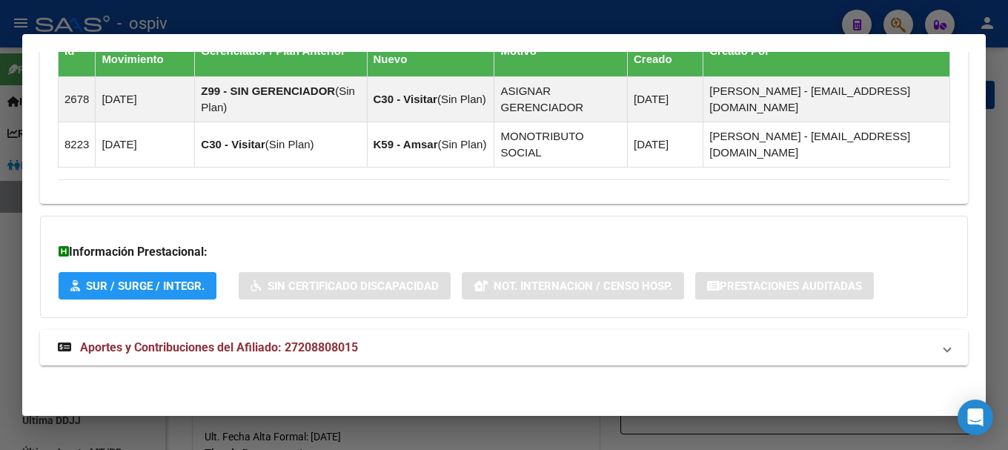
drag, startPoint x: 340, startPoint y: 347, endPoint x: 448, endPoint y: 298, distance: 118.7
click at [349, 345] on span "Aportes y Contribuciones del Afiliado: 27208808015" at bounding box center [219, 347] width 278 height 14
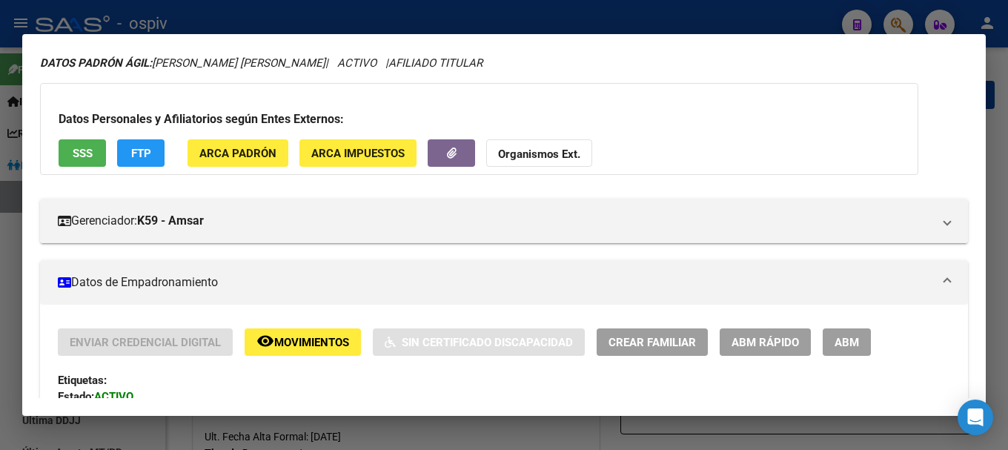
scroll to position [74, 0]
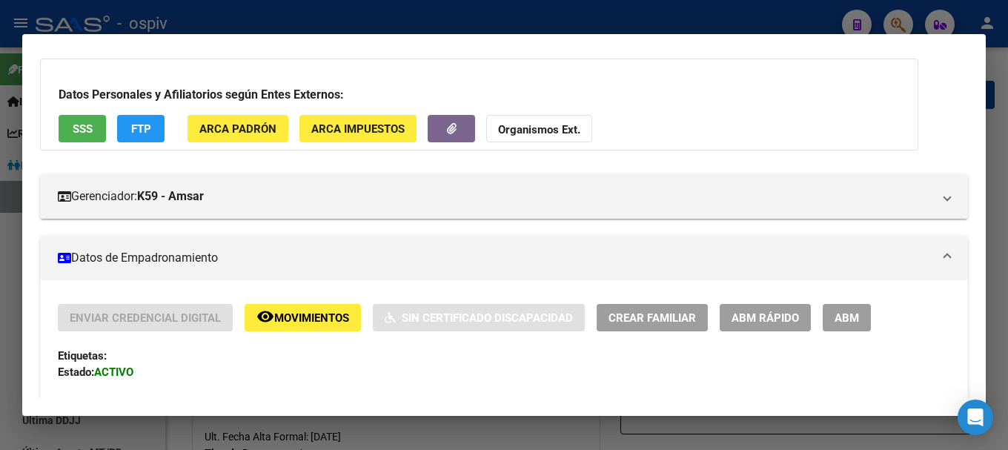
drag, startPoint x: 863, startPoint y: 316, endPoint x: 780, endPoint y: 304, distance: 84.7
click at [863, 317] on button "ABM" at bounding box center [846, 317] width 48 height 27
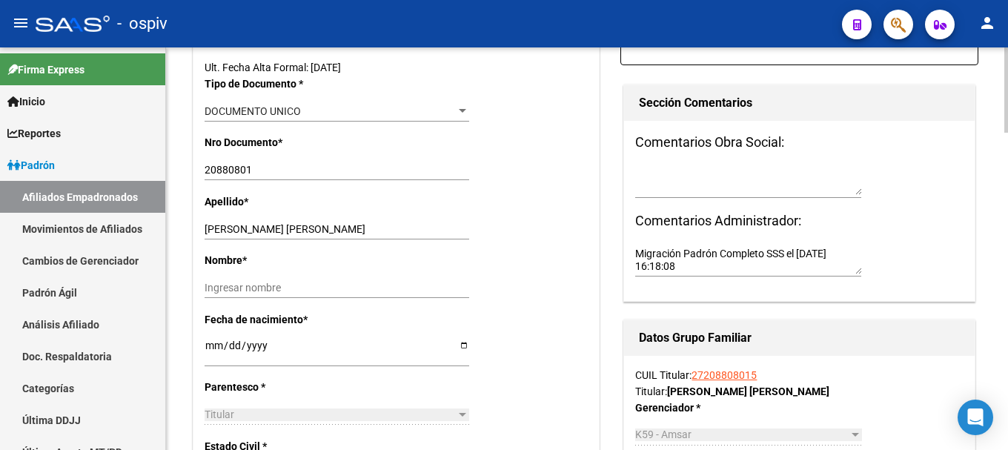
scroll to position [370, 0]
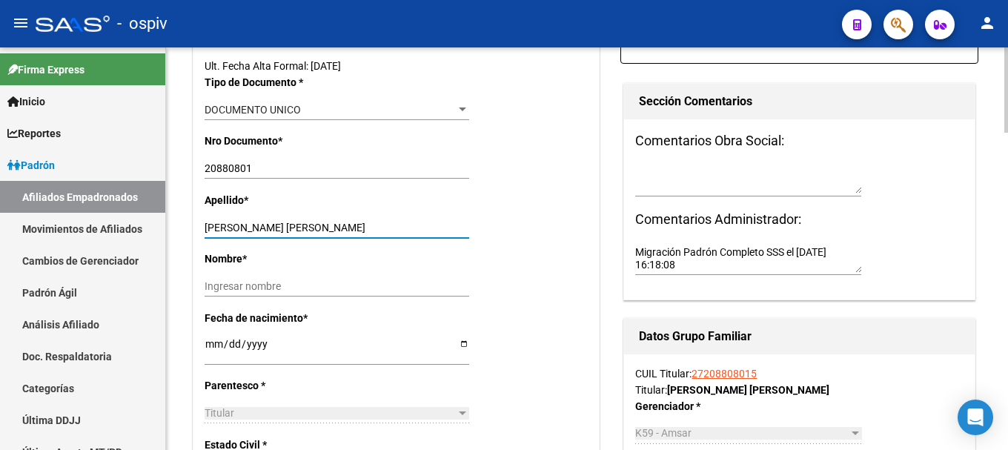
drag, startPoint x: 233, startPoint y: 225, endPoint x: 364, endPoint y: 222, distance: 131.2
click at [364, 222] on input "[PERSON_NAME] [PERSON_NAME]" at bounding box center [337, 228] width 265 height 13
type input "RIOS"
click at [309, 290] on input "Ingresar nombre" at bounding box center [337, 286] width 265 height 13
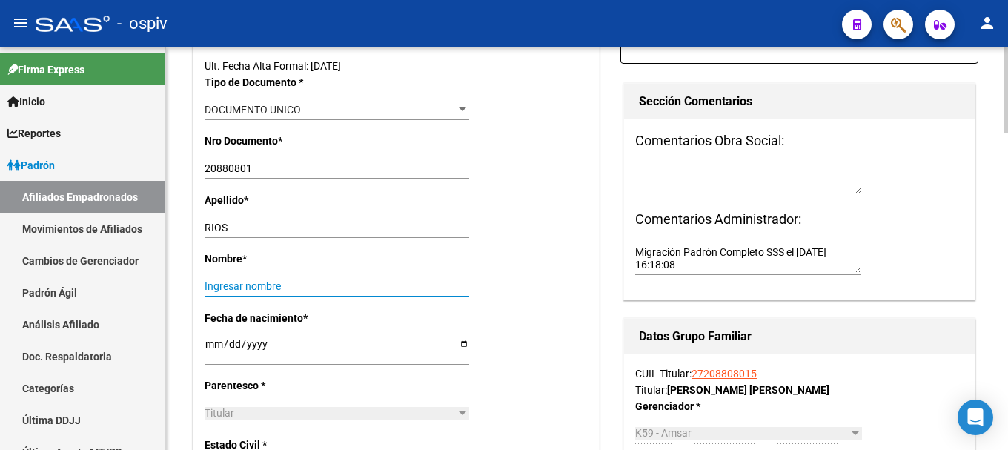
paste input "[PERSON_NAME]"
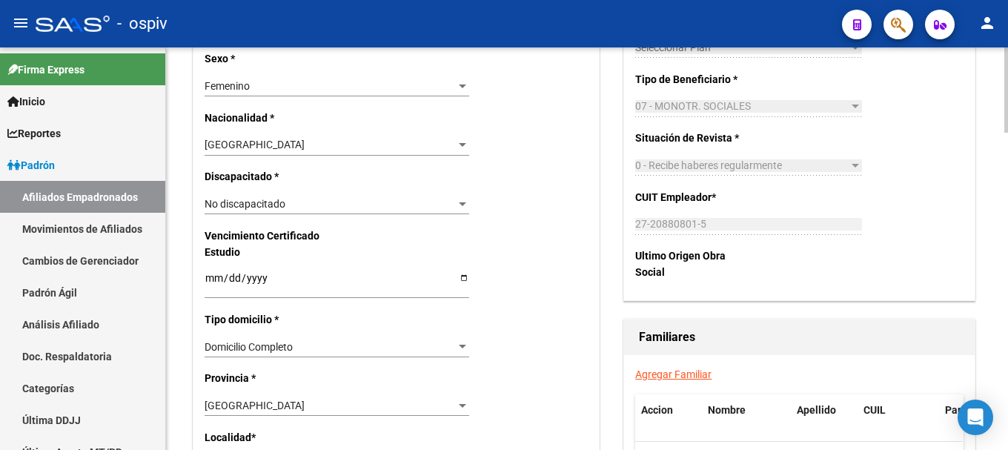
scroll to position [963, 0]
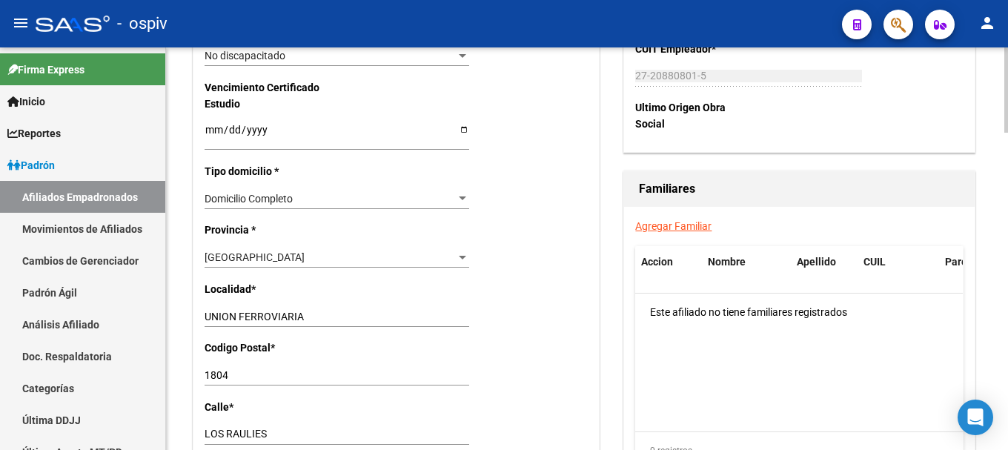
type input "[PERSON_NAME]"
drag, startPoint x: 324, startPoint y: 308, endPoint x: 187, endPoint y: 330, distance: 138.1
click at [187, 330] on div "arrow_back Editar Afiliado 27208808015 save Guardar cambios ACTIVO desde [DATE]…" at bounding box center [587, 37] width 842 height 1907
drag, startPoint x: 315, startPoint y: 313, endPoint x: 199, endPoint y: 313, distance: 115.6
click at [199, 313] on div "Nro Afiliado Ingresar nro CUIL * 27-20880801-5 CUIL ARCA Padrón Ult. Fecha Alta…" at bounding box center [395, 108] width 405 height 1545
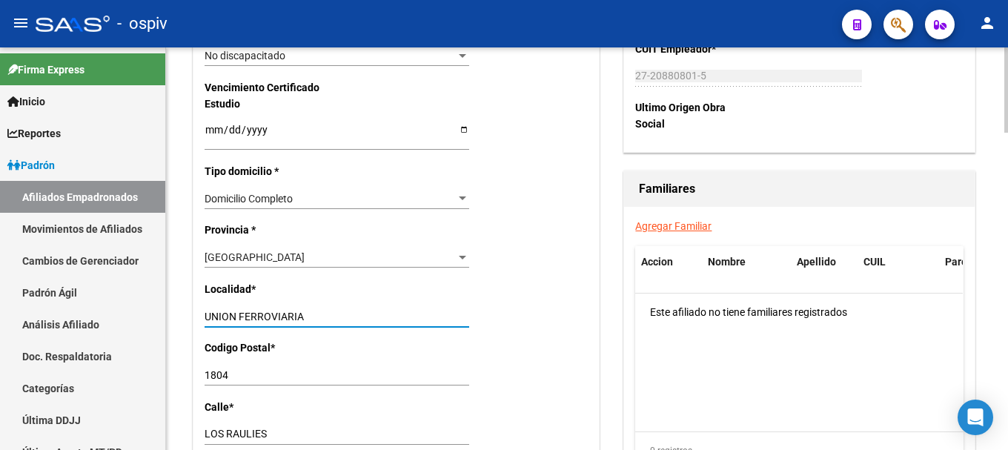
type input "e"
type input "EZEIZA"
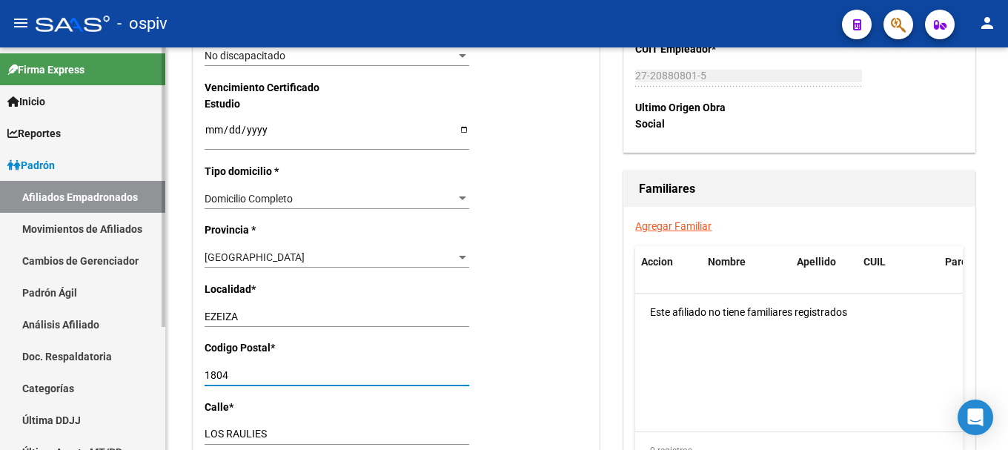
drag, startPoint x: 247, startPoint y: 376, endPoint x: 136, endPoint y: 358, distance: 111.9
click at [136, 358] on mat-sidenav-container "Firma Express Inicio Calendario SSS Instructivos Contacto OS Reportes Padrón Tr…" at bounding box center [504, 248] width 1008 height 402
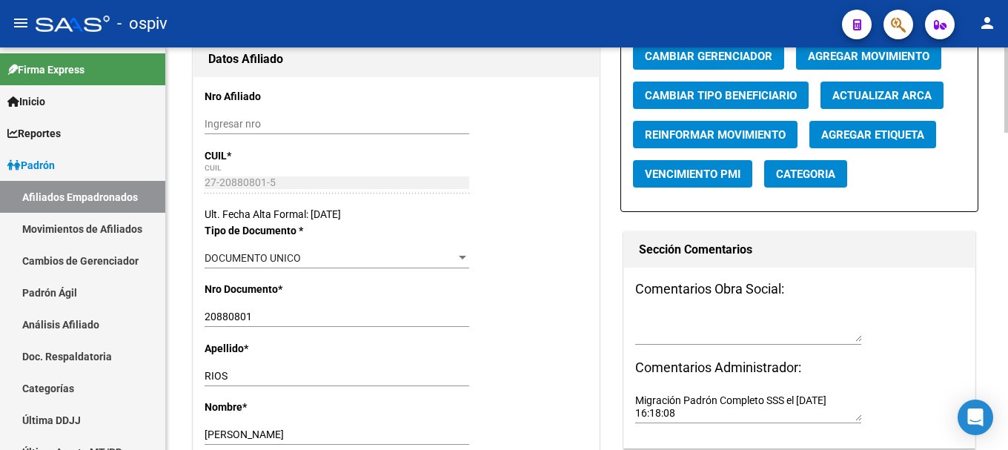
scroll to position [0, 0]
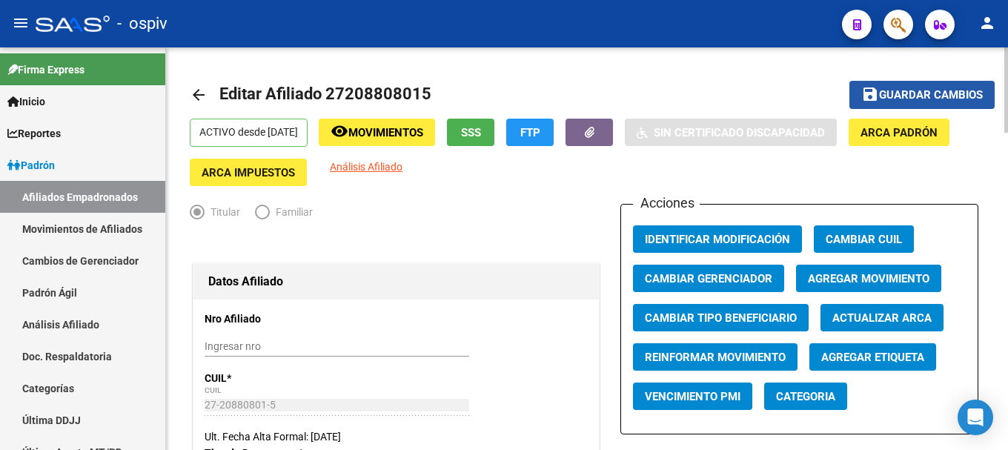
click at [932, 99] on span "Guardar cambios" at bounding box center [931, 95] width 104 height 13
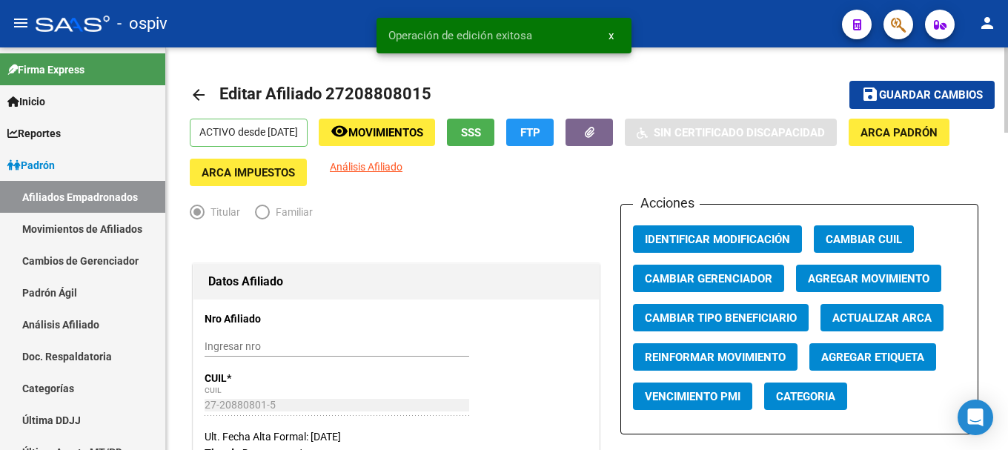
click at [806, 401] on span "Categoria" at bounding box center [805, 396] width 59 height 13
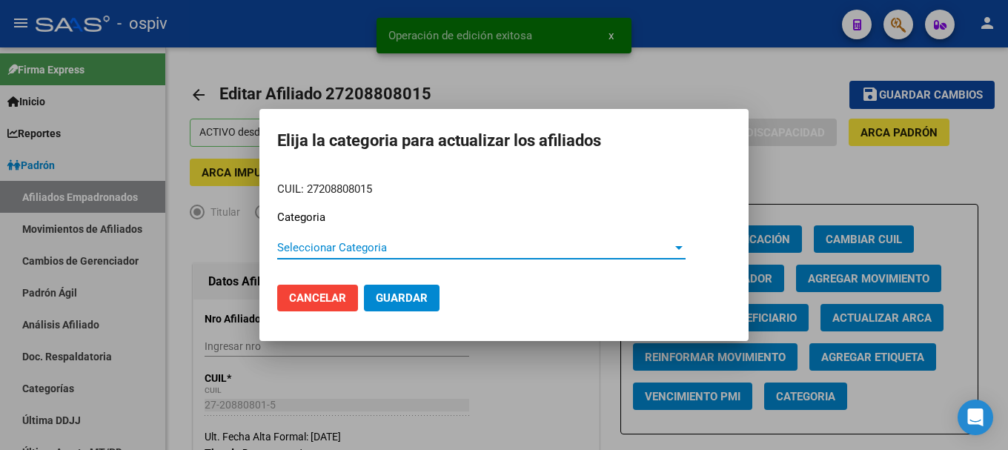
click at [316, 253] on span "Seleccionar Categoria" at bounding box center [474, 247] width 395 height 13
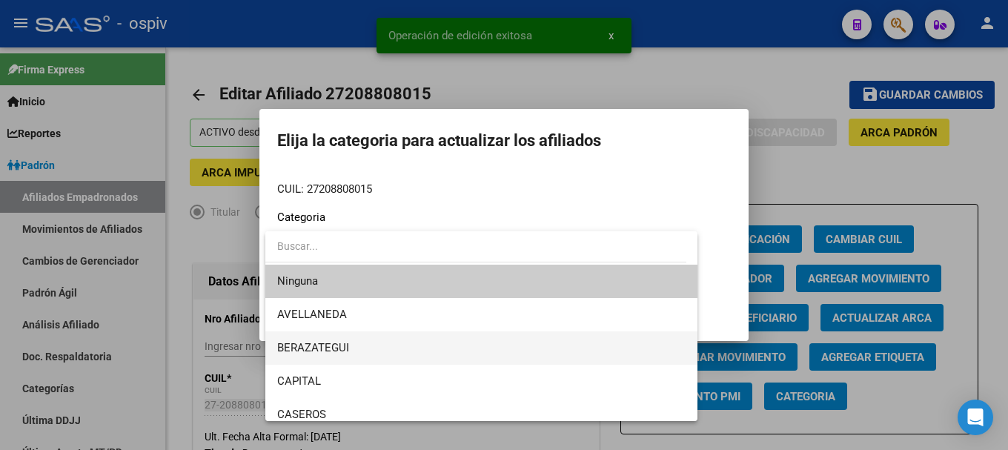
click at [331, 356] on span "BERAZATEGUI" at bounding box center [481, 347] width 408 height 33
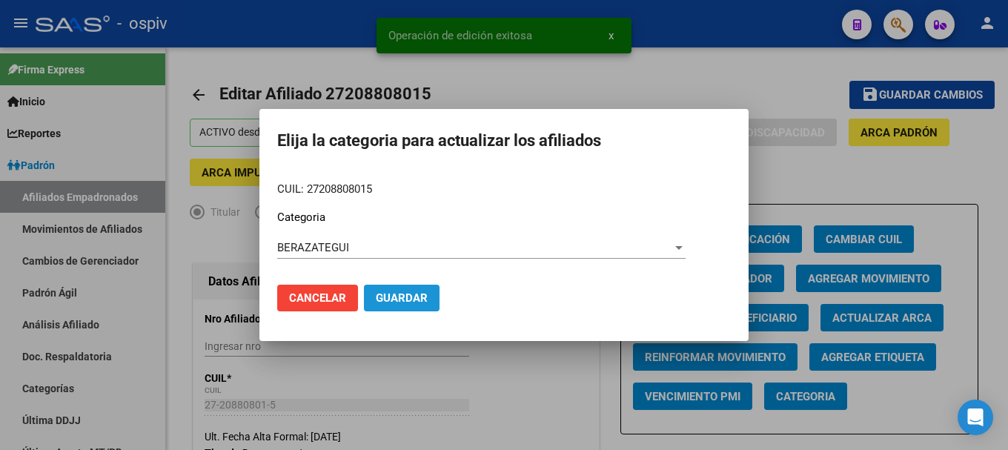
click at [419, 291] on span "Guardar" at bounding box center [402, 297] width 52 height 13
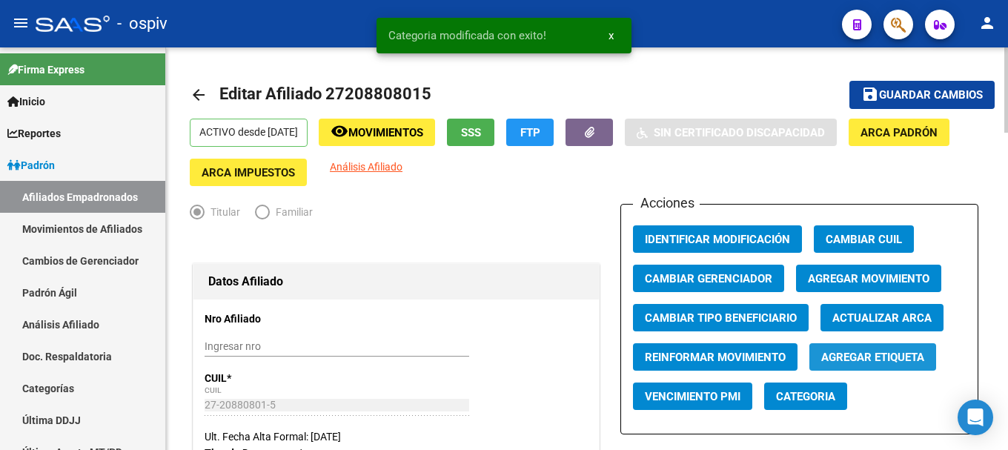
click at [895, 359] on span "Agregar Etiqueta" at bounding box center [872, 356] width 103 height 13
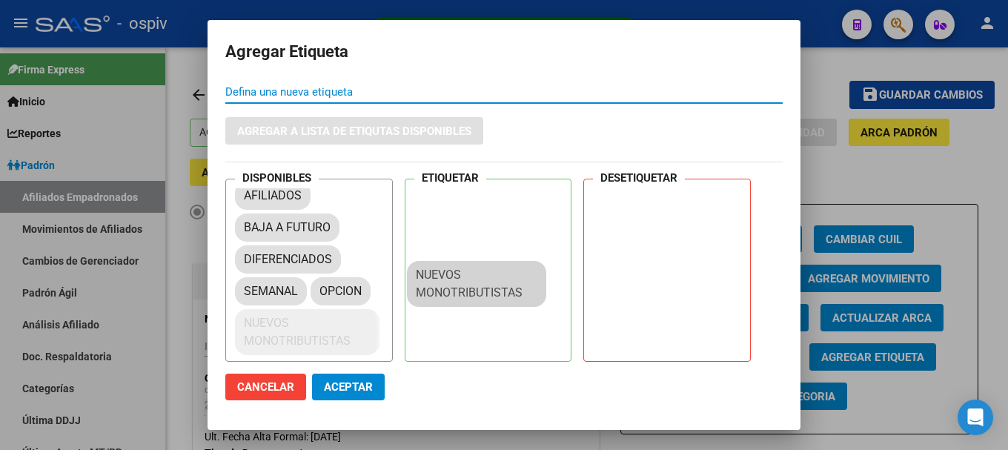
scroll to position [20, 0]
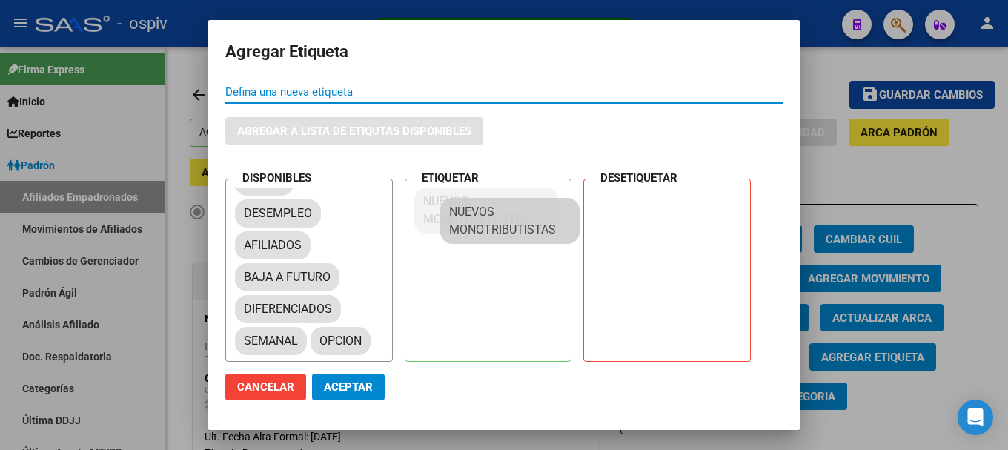
drag, startPoint x: 396, startPoint y: 325, endPoint x: 470, endPoint y: 207, distance: 139.2
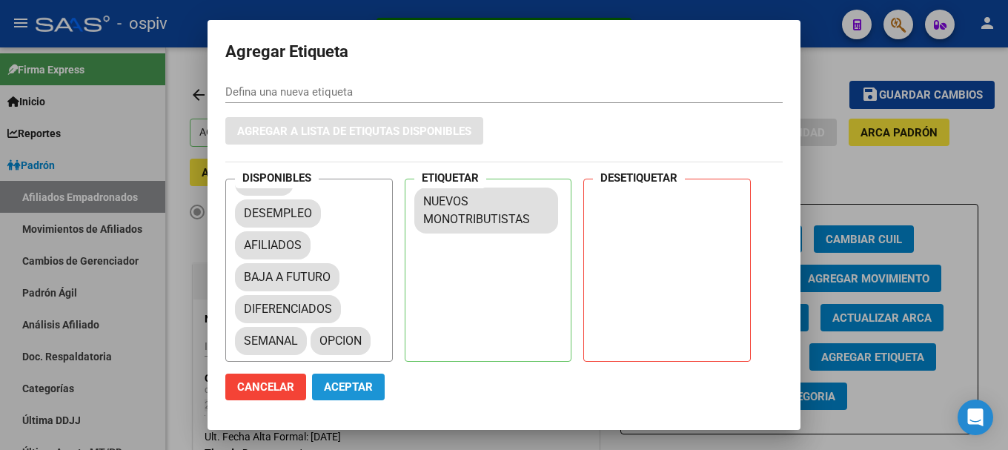
click at [342, 388] on span "Aceptar" at bounding box center [348, 386] width 49 height 13
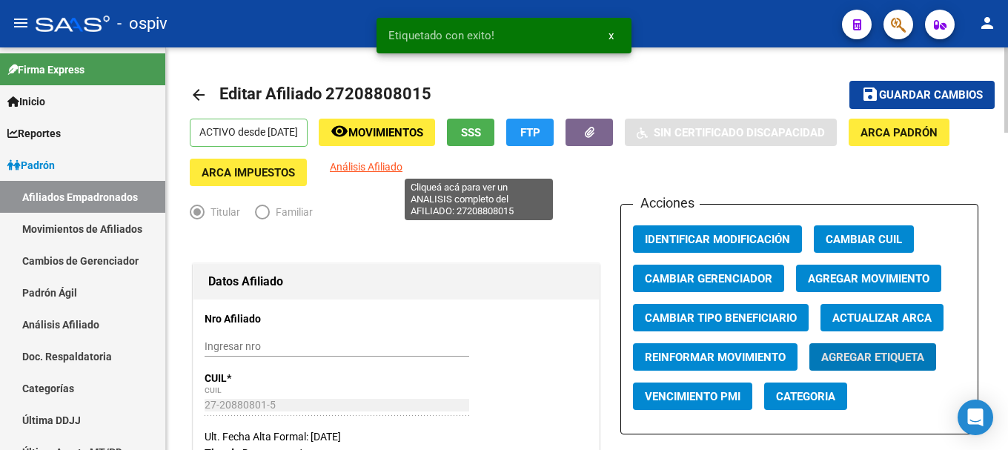
click at [402, 166] on span "Análisis Afiliado" at bounding box center [366, 167] width 73 height 12
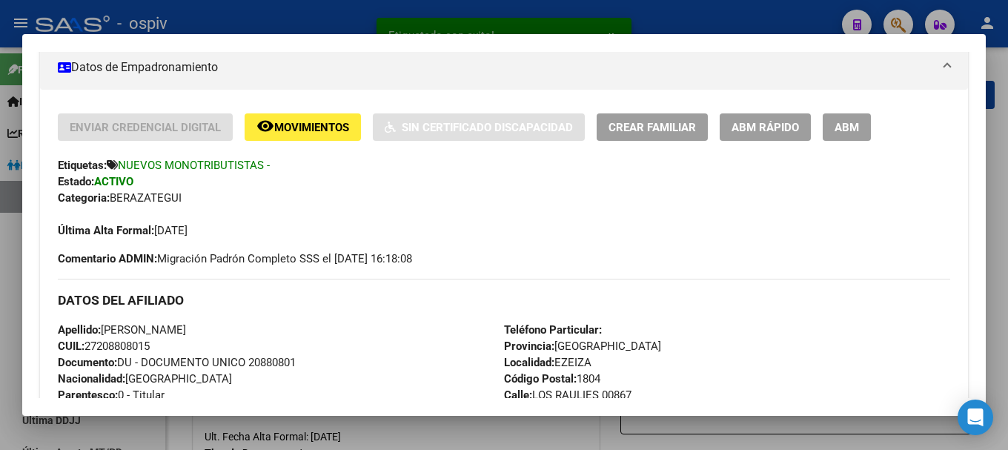
scroll to position [296, 0]
